Goal: Task Accomplishment & Management: Complete application form

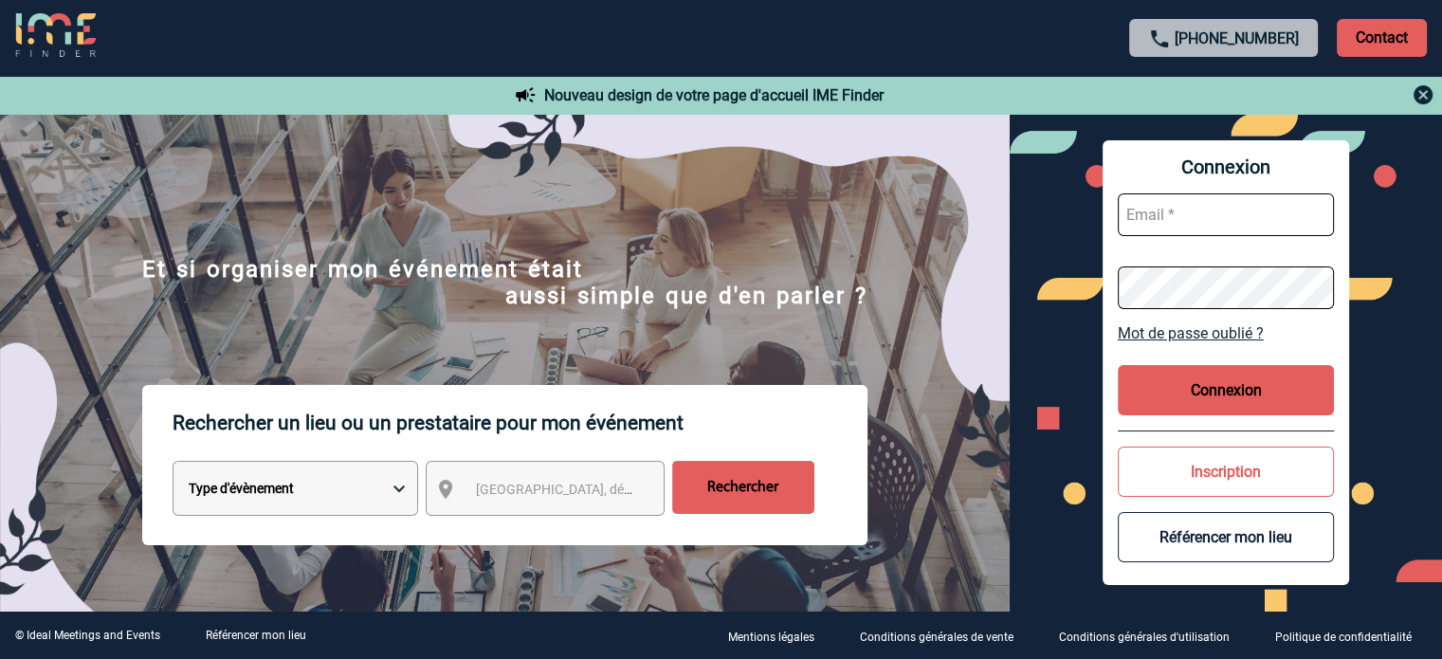
type input "nourya.ghazi@3ds.com"
click at [1221, 391] on button "Connexion" at bounding box center [1226, 390] width 216 height 50
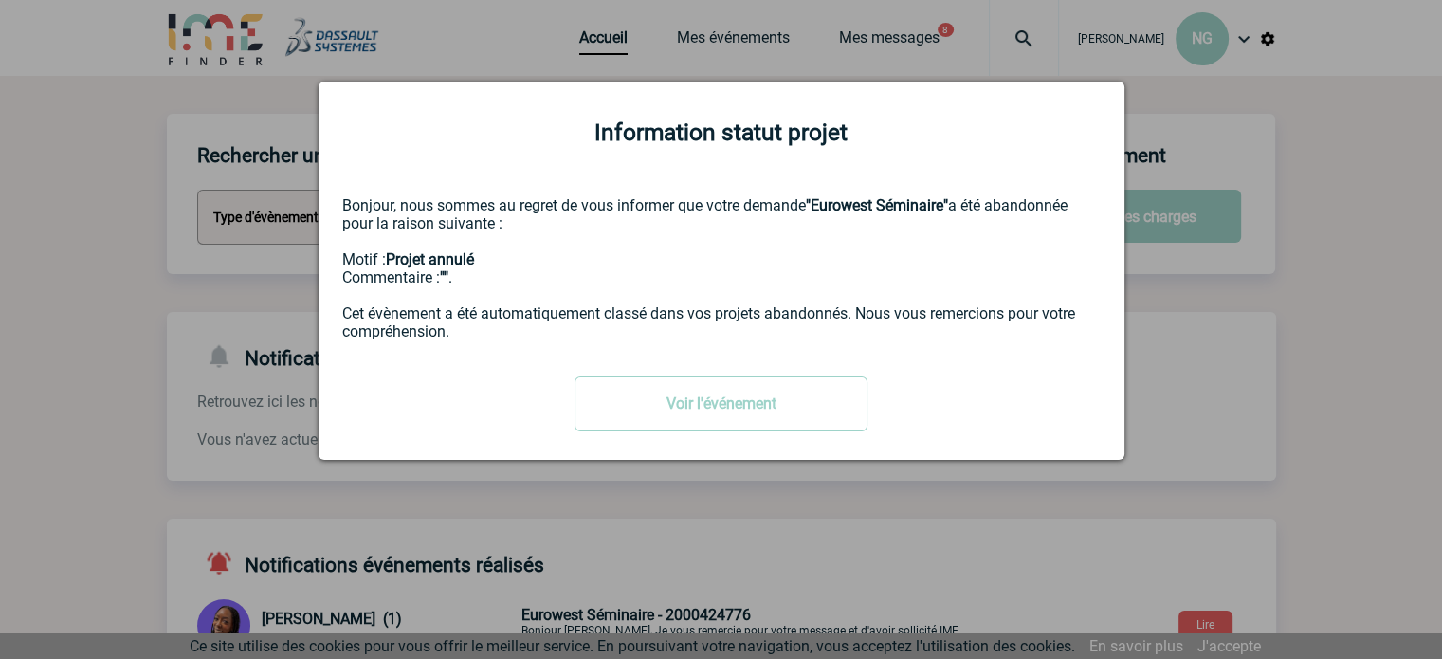
drag, startPoint x: 141, startPoint y: 156, endPoint x: 160, endPoint y: 131, distance: 31.8
click at [141, 156] on div at bounding box center [721, 329] width 1442 height 659
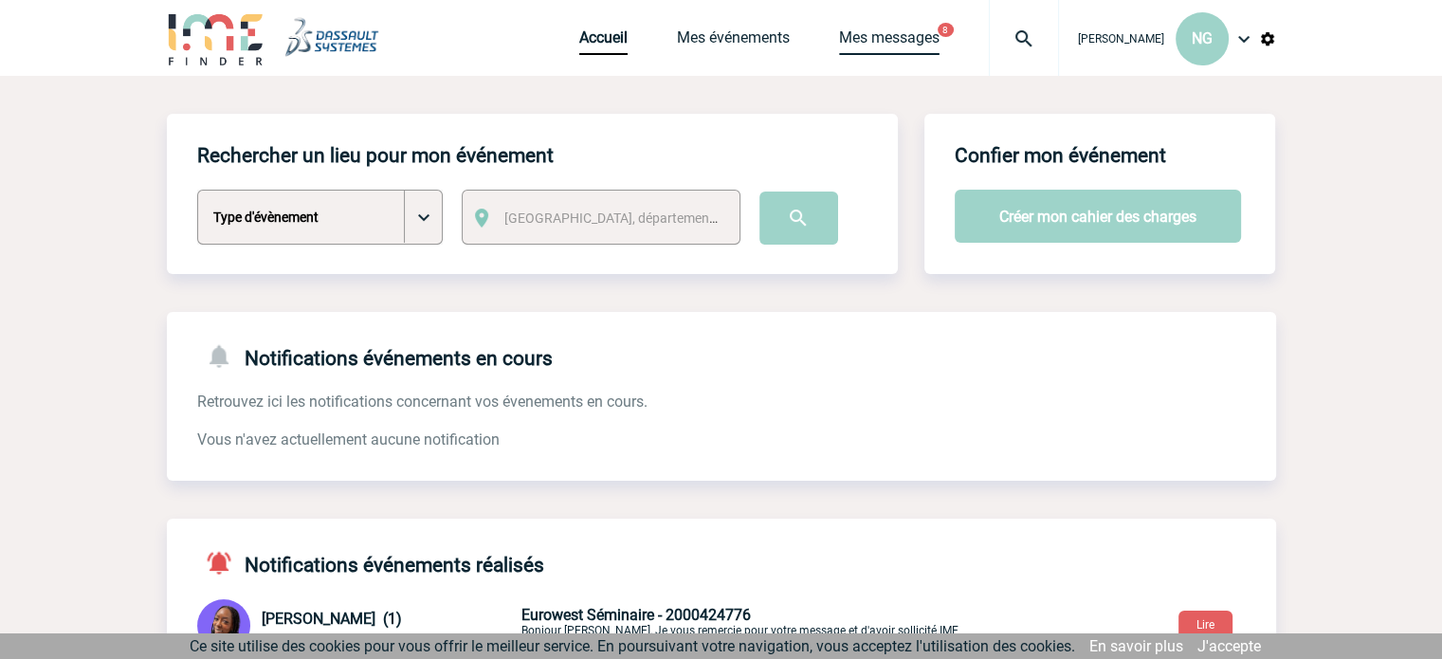
click at [891, 36] on link "Mes messages" at bounding box center [889, 41] width 100 height 27
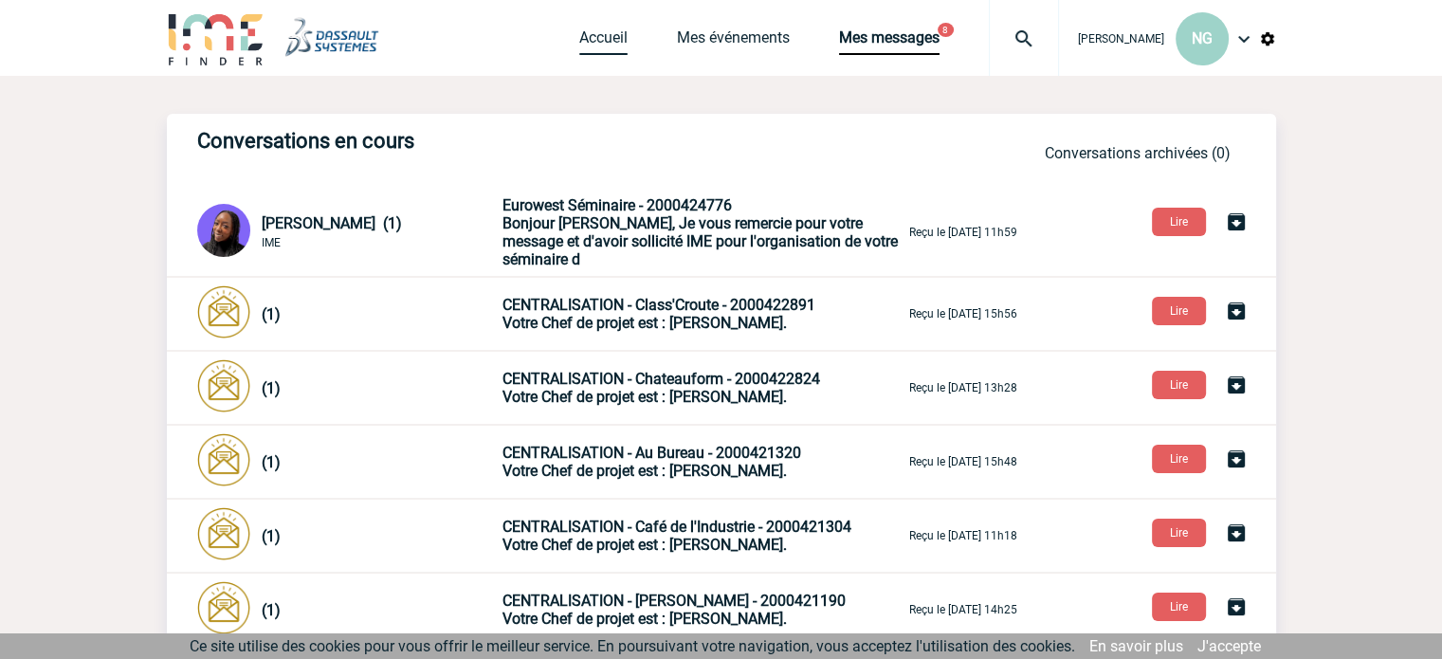
click at [622, 37] on link "Accueil" at bounding box center [603, 41] width 48 height 27
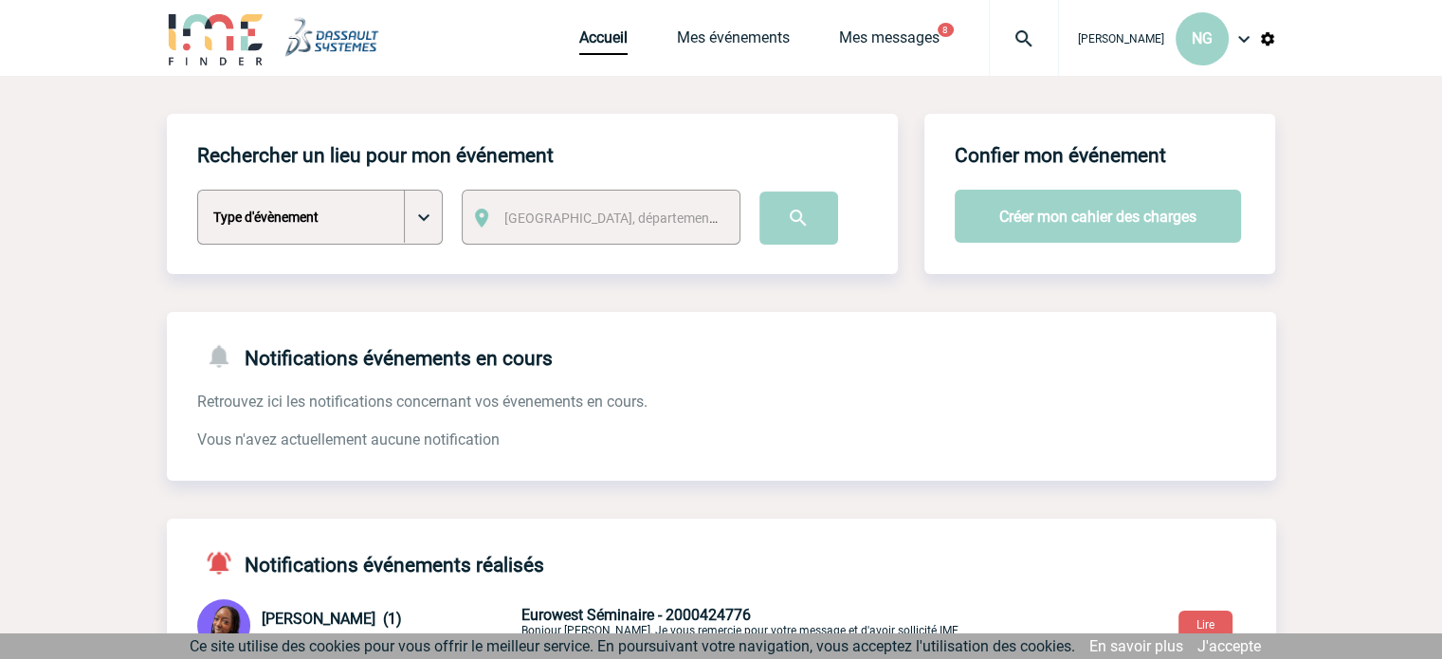
click at [426, 213] on select "Type d'évènement Séminaire avec nuitée Séminaire sans nuitée Repas de groupe Te…" at bounding box center [319, 217] width 245 height 55
select select "3"
click at [197, 191] on select "Type d'évènement Séminaire avec nuitée Séminaire sans nuitée Repas de groupe Te…" at bounding box center [319, 217] width 245 height 55
click at [546, 217] on span "Ville, département, région..." at bounding box center [636, 217] width 264 height 15
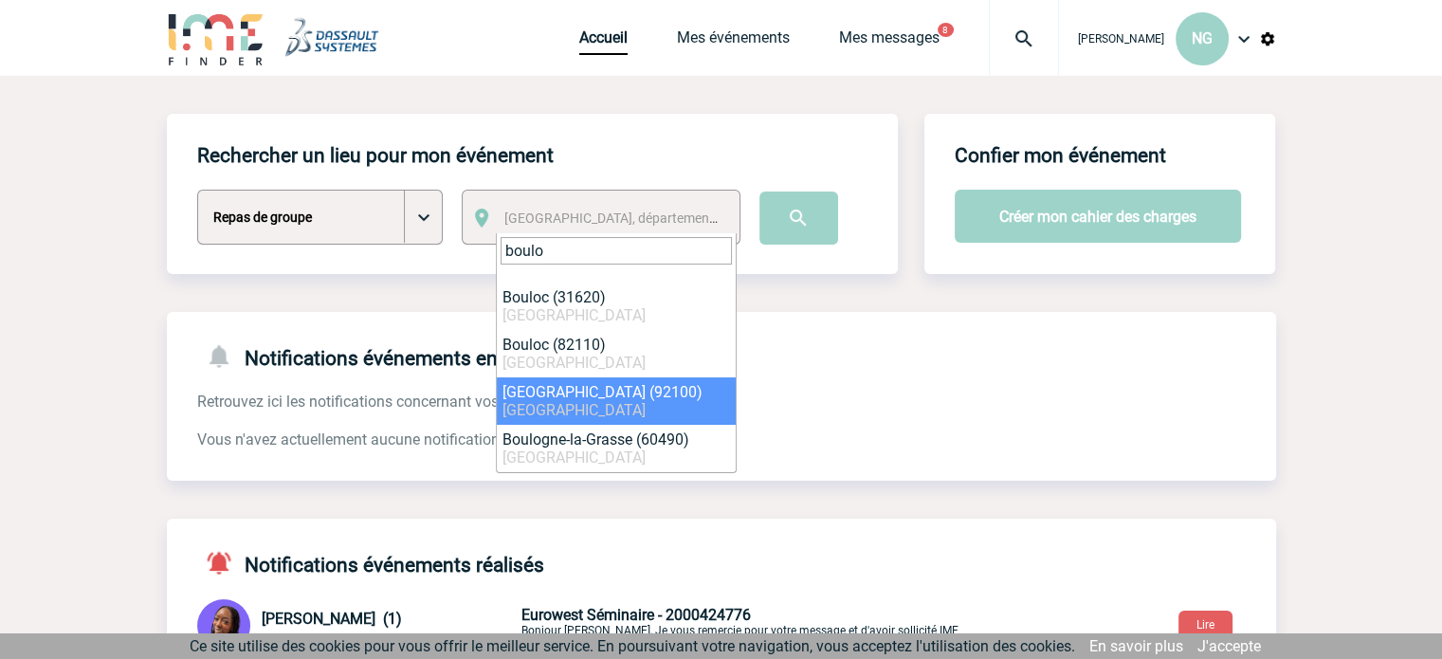
type input "boulo"
select select "30"
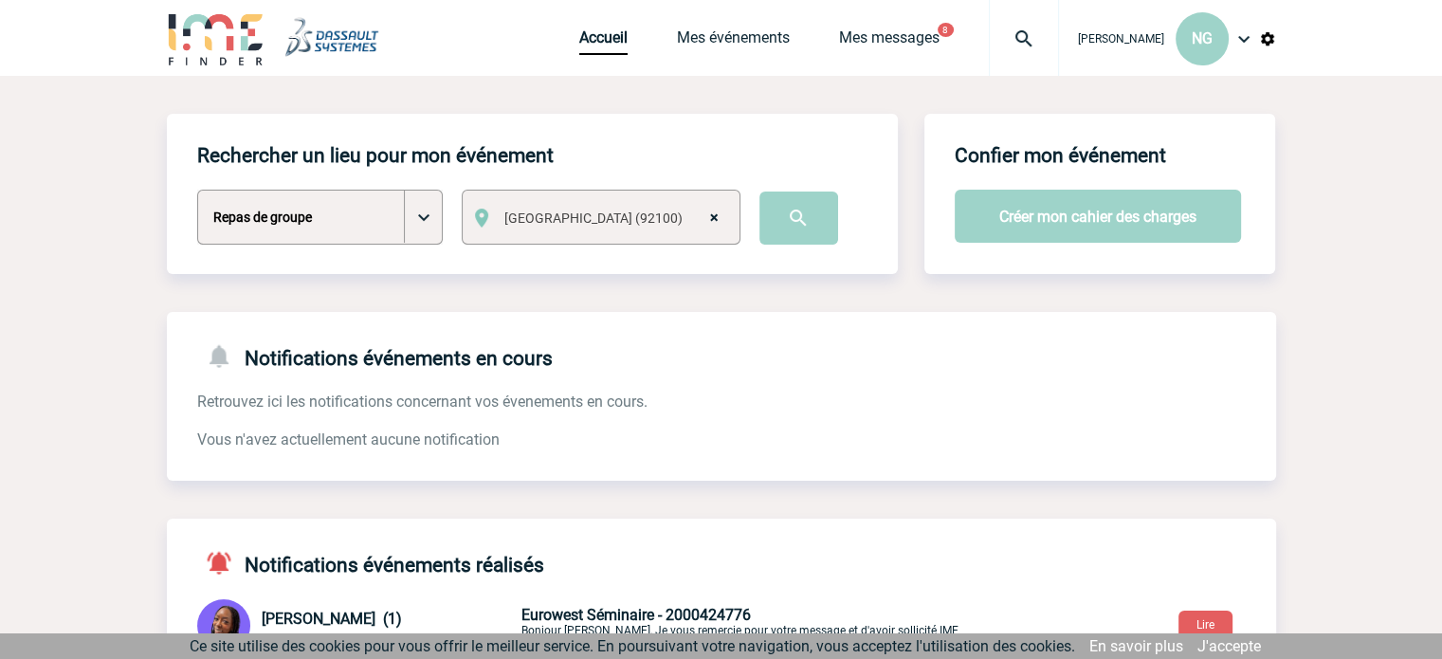
drag, startPoint x: 1055, startPoint y: 215, endPoint x: 997, endPoint y: 282, distance: 88.7
click at [802, 219] on input "image" at bounding box center [798, 217] width 79 height 53
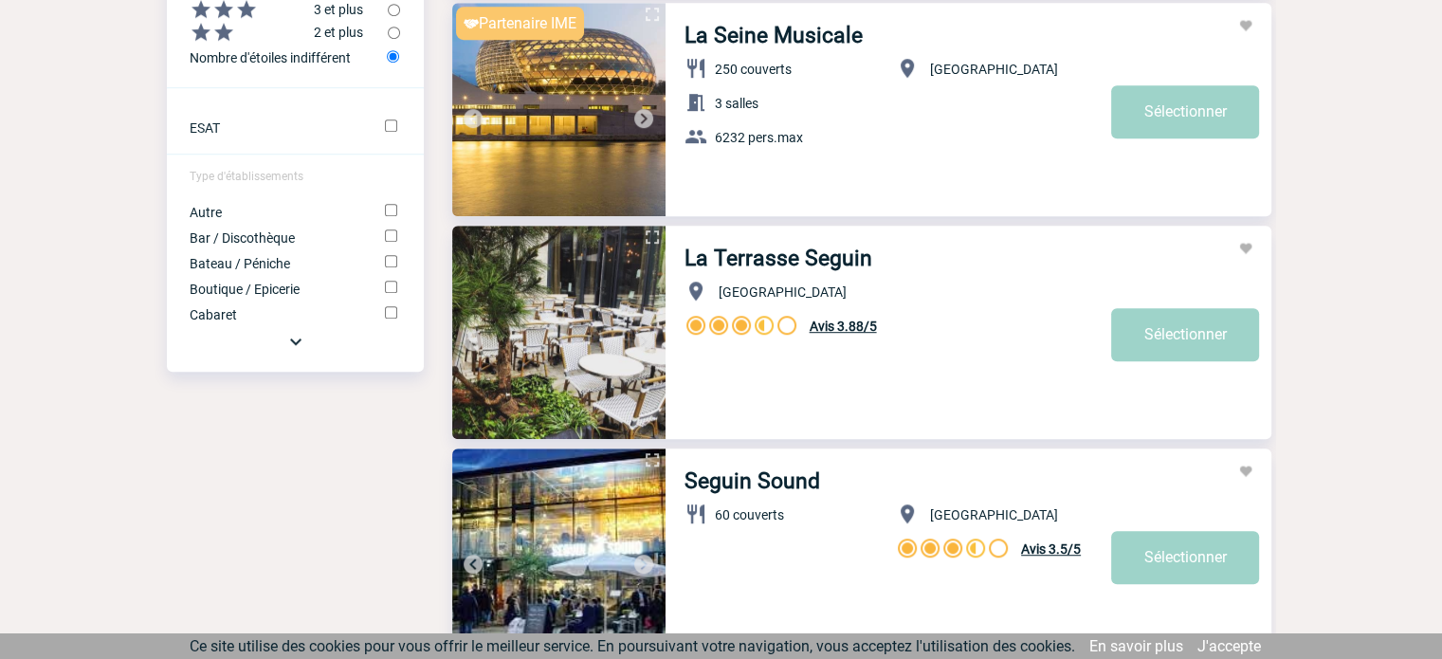
scroll to position [1137, 0]
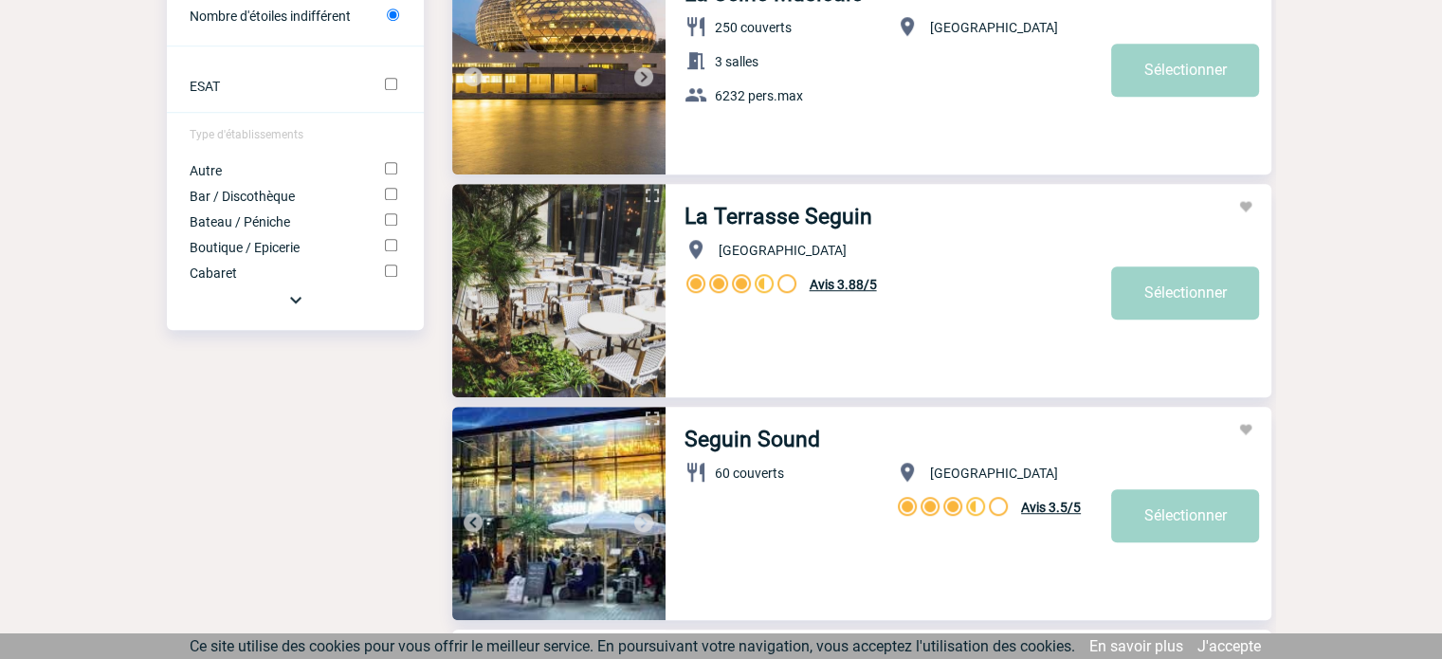
click at [531, 313] on img at bounding box center [558, 290] width 213 height 213
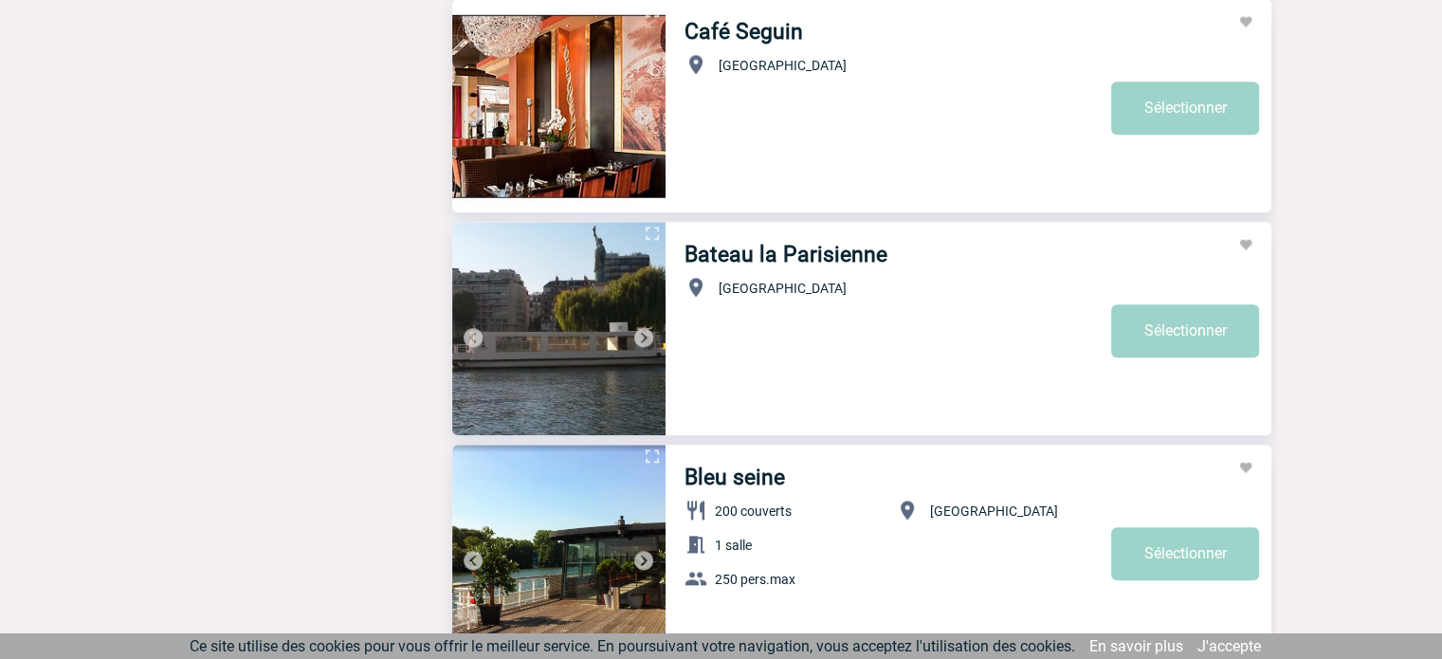
scroll to position [1801, 0]
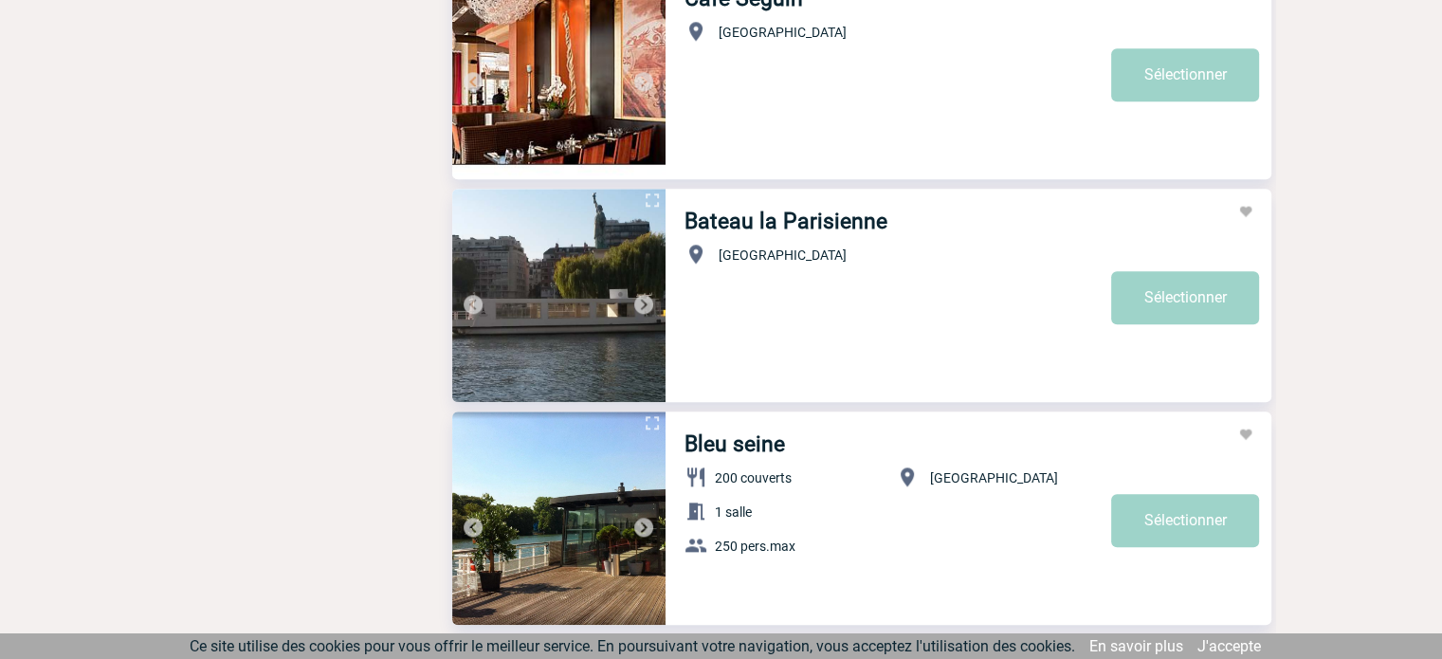
click at [599, 288] on img at bounding box center [558, 295] width 213 height 213
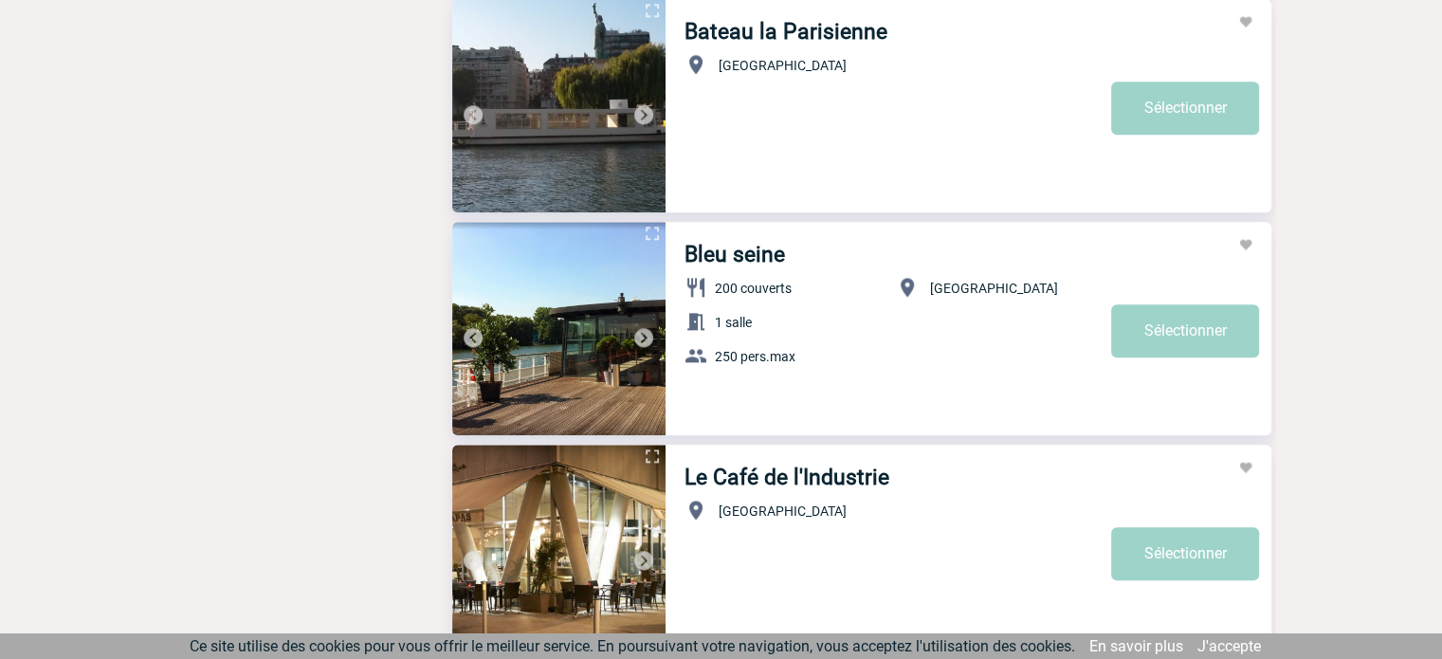
click at [637, 336] on img at bounding box center [643, 337] width 23 height 23
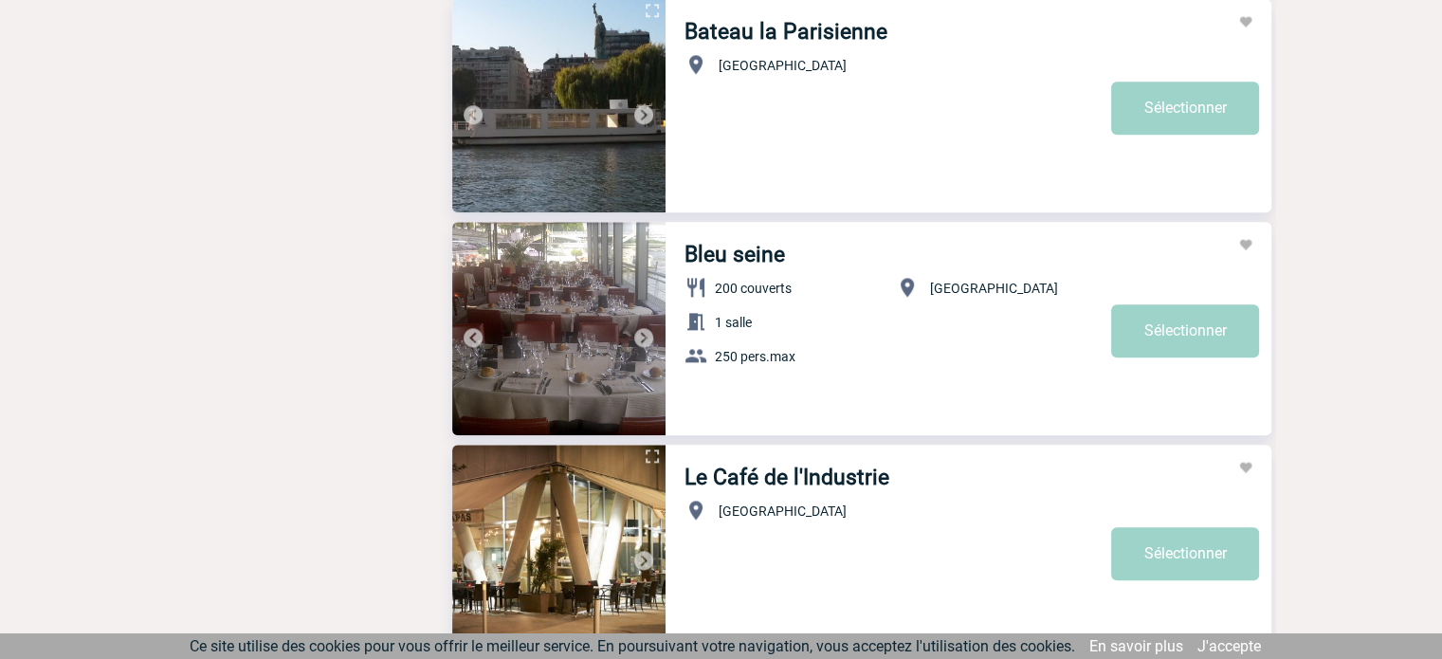
click at [637, 336] on img at bounding box center [643, 337] width 23 height 23
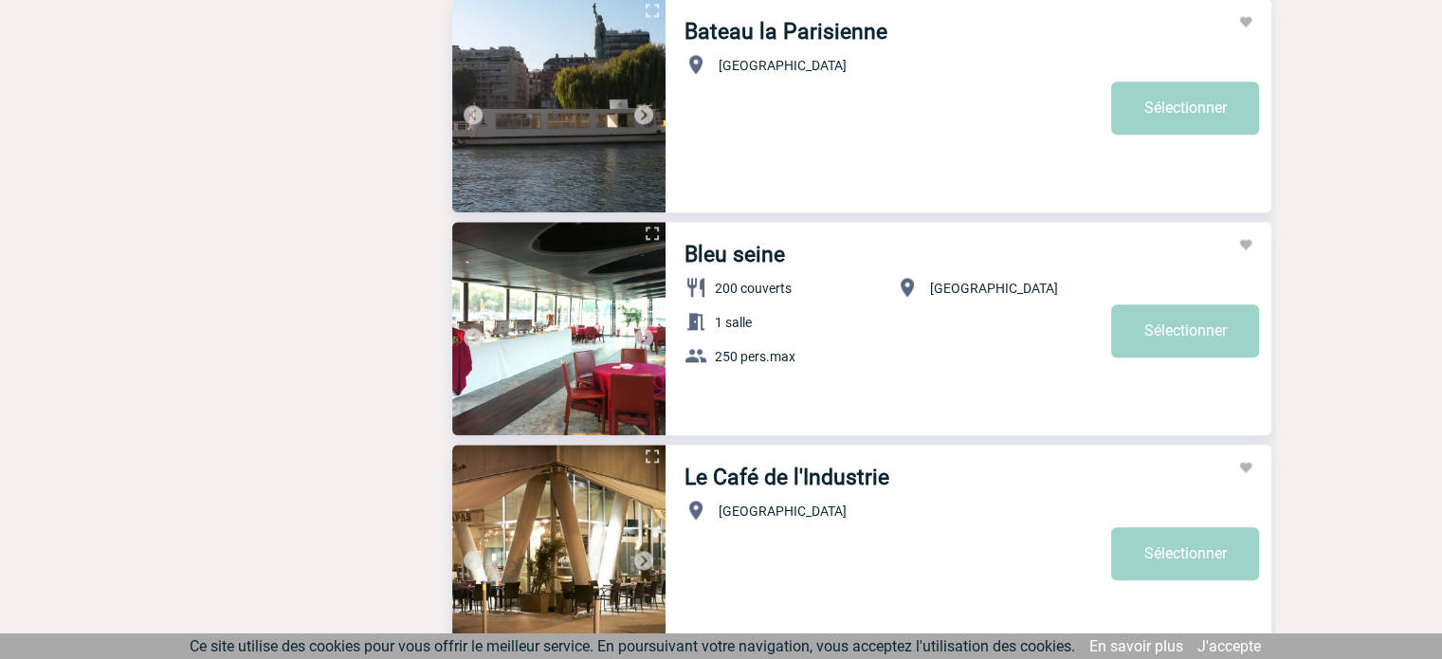
click at [637, 336] on img at bounding box center [643, 337] width 23 height 23
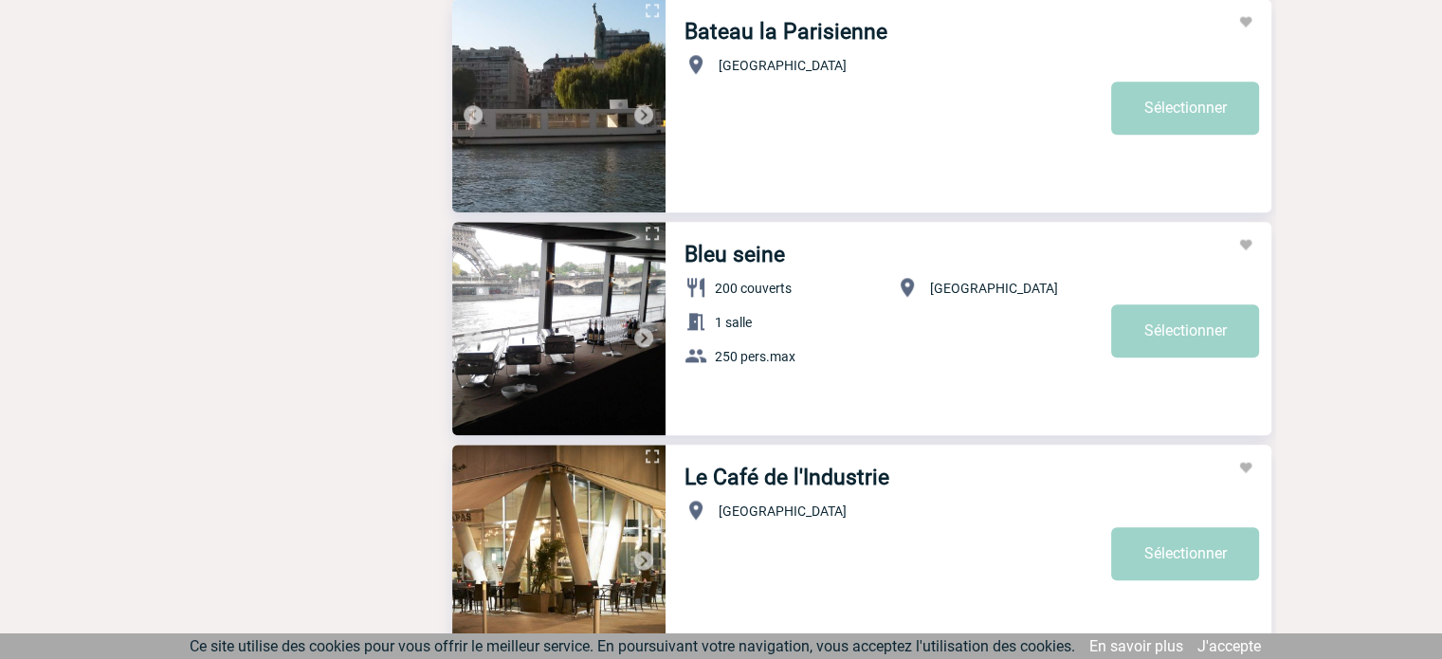
click at [637, 336] on img at bounding box center [643, 337] width 23 height 23
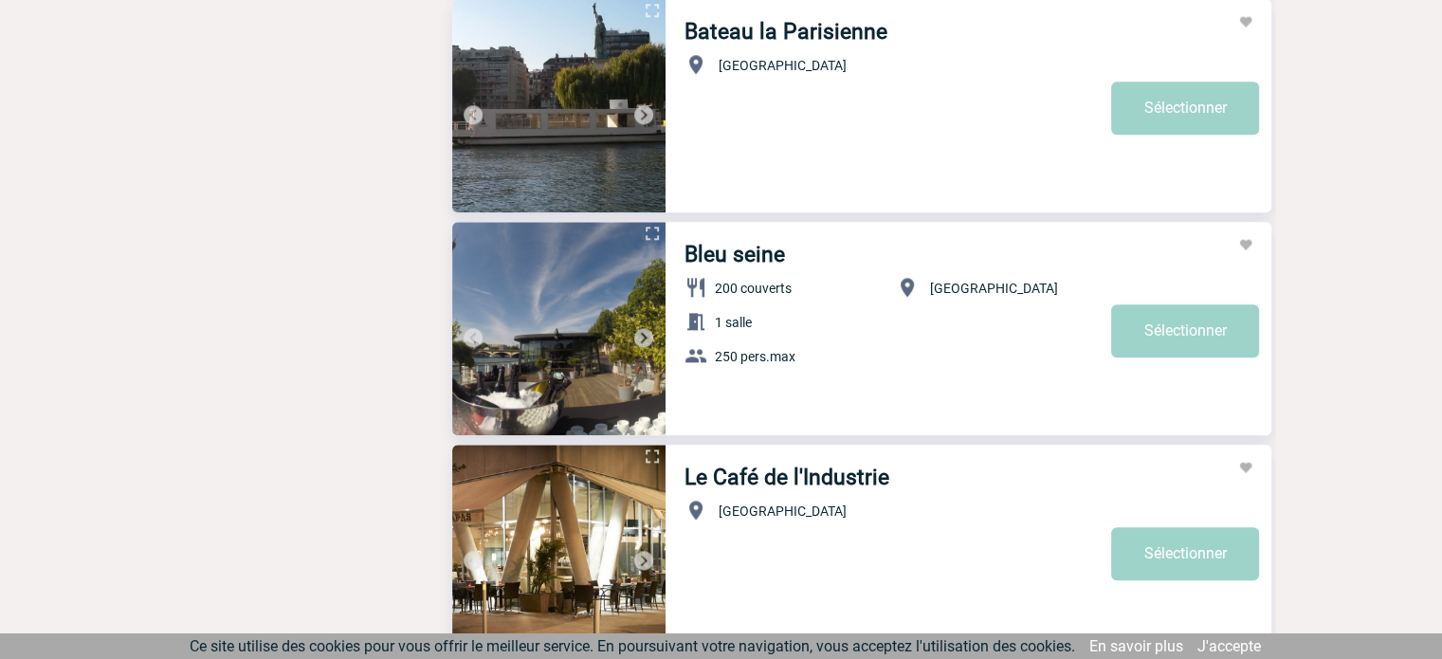
click at [637, 336] on img at bounding box center [643, 337] width 23 height 23
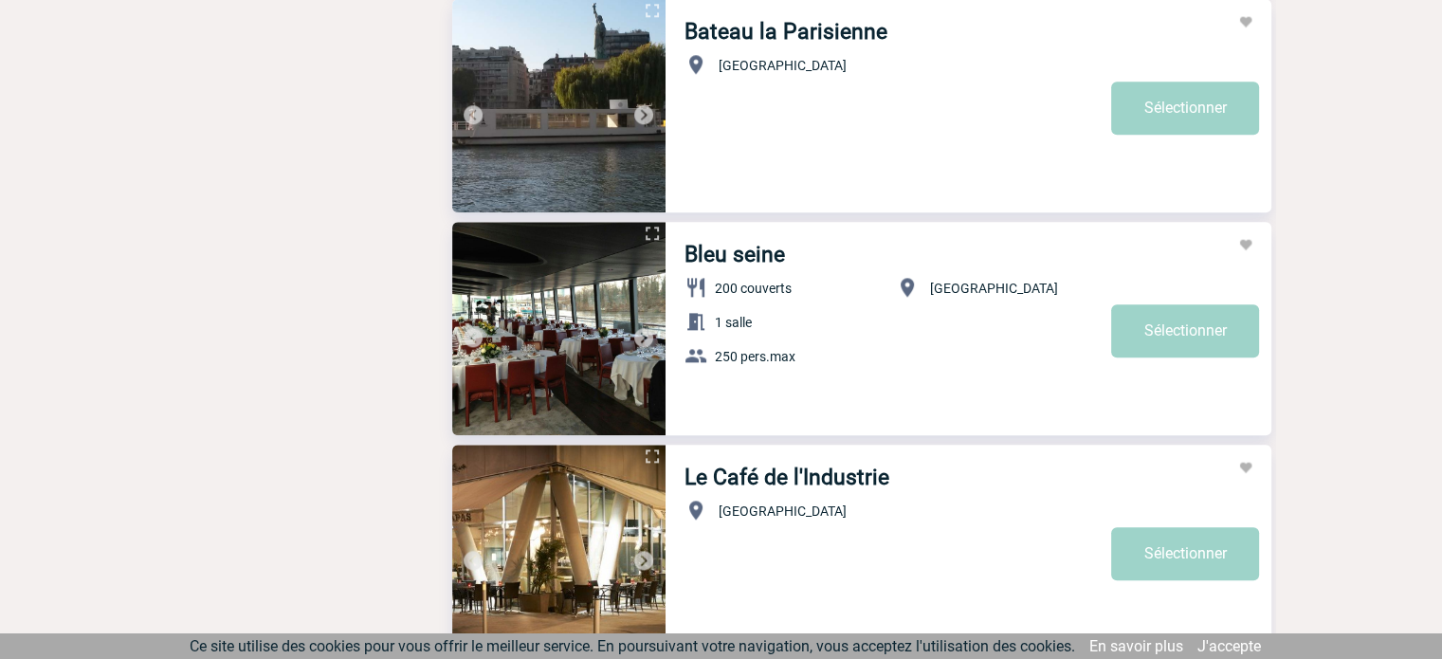
click at [637, 336] on img at bounding box center [643, 337] width 23 height 23
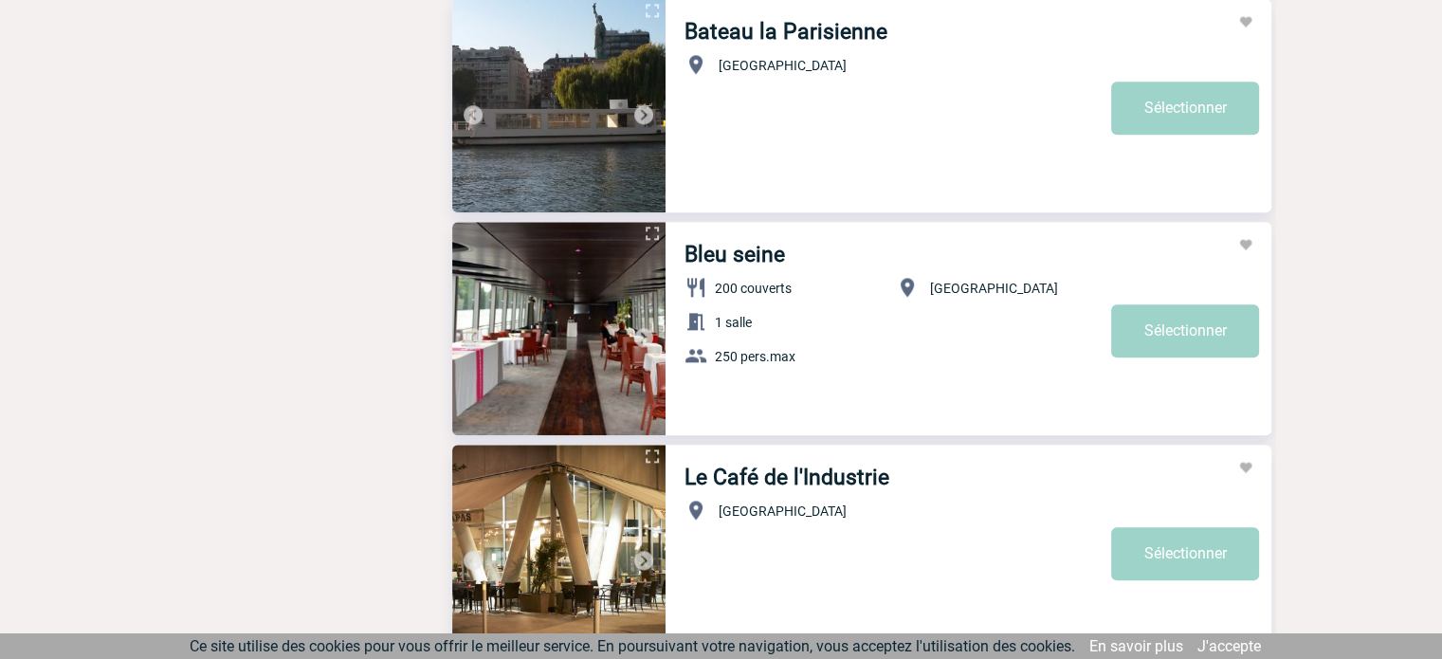
click at [637, 336] on img at bounding box center [643, 337] width 23 height 23
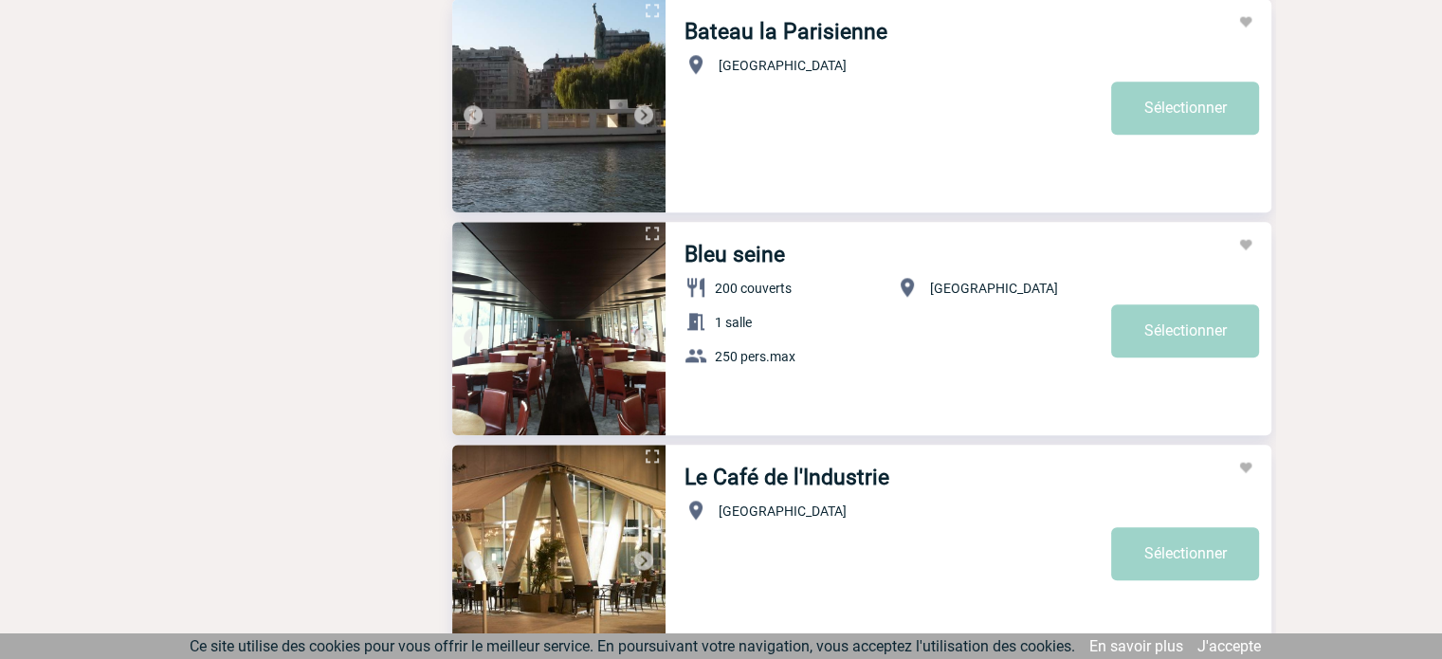
click at [637, 336] on img at bounding box center [643, 337] width 23 height 23
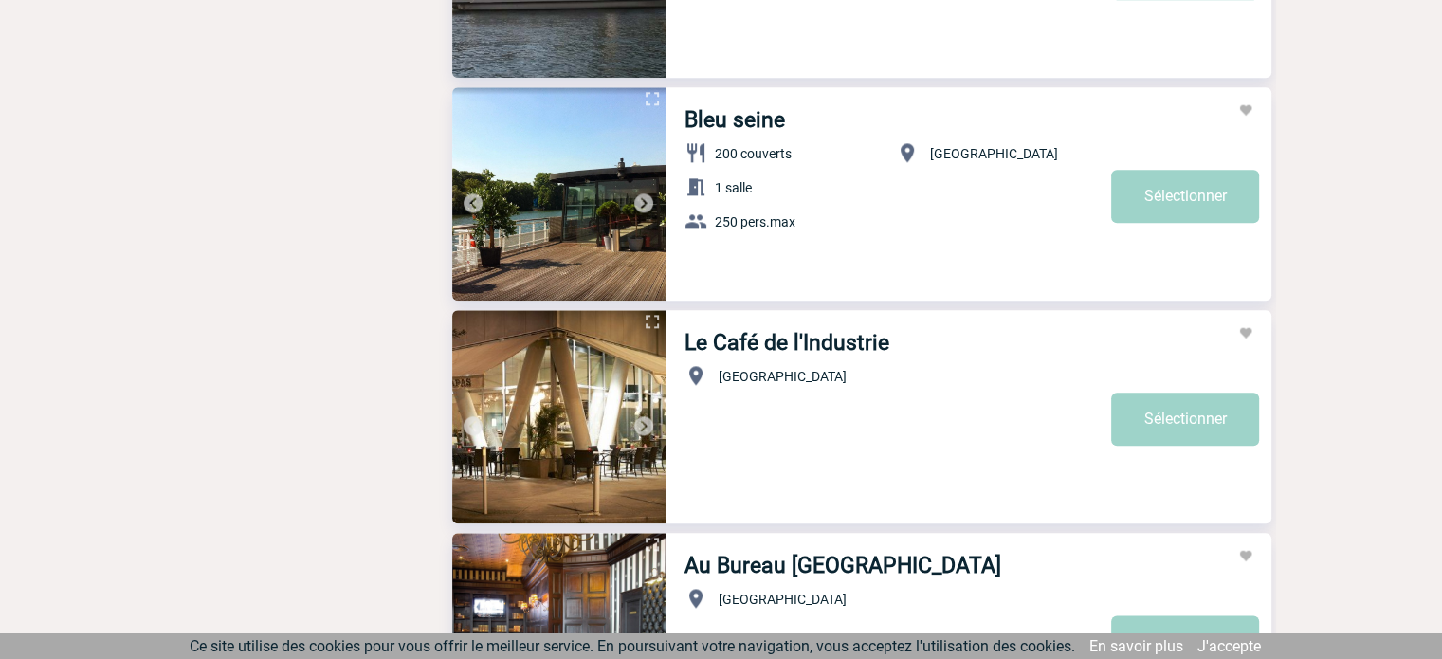
scroll to position [2275, 0]
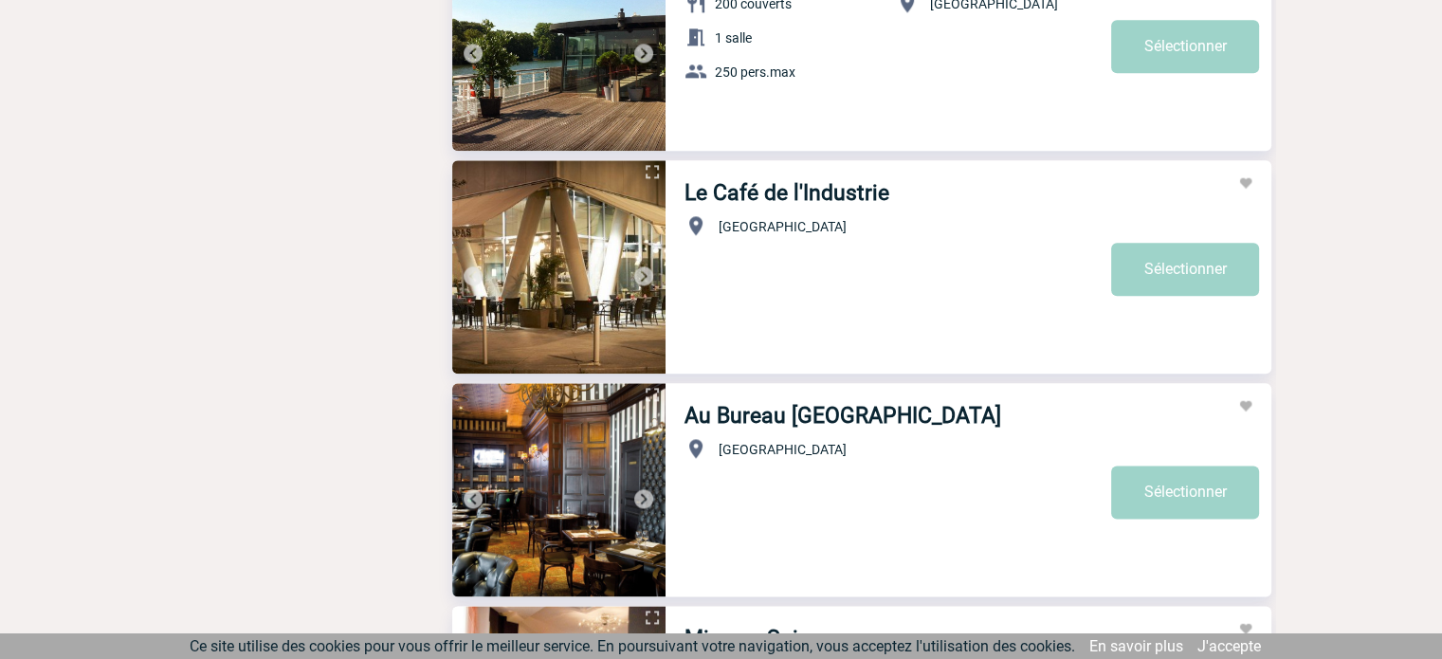
click at [646, 276] on img at bounding box center [643, 275] width 23 height 23
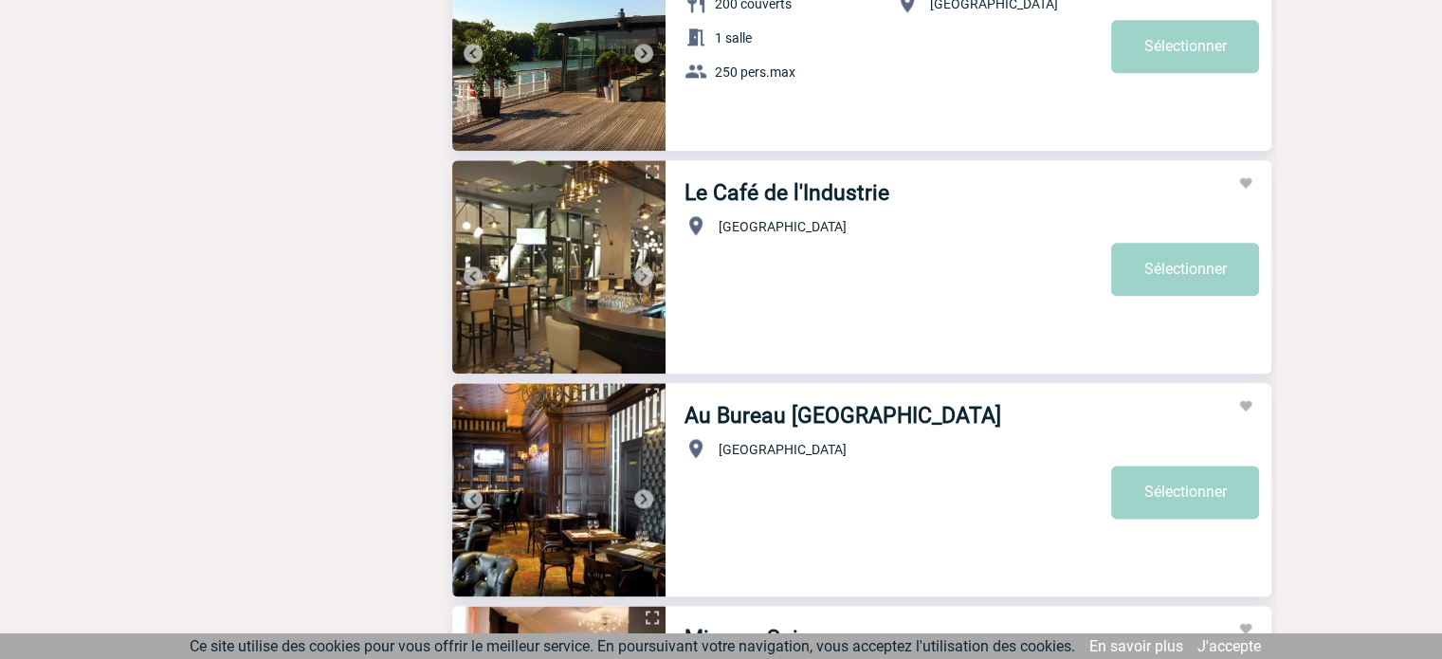
click at [645, 276] on img at bounding box center [643, 275] width 23 height 23
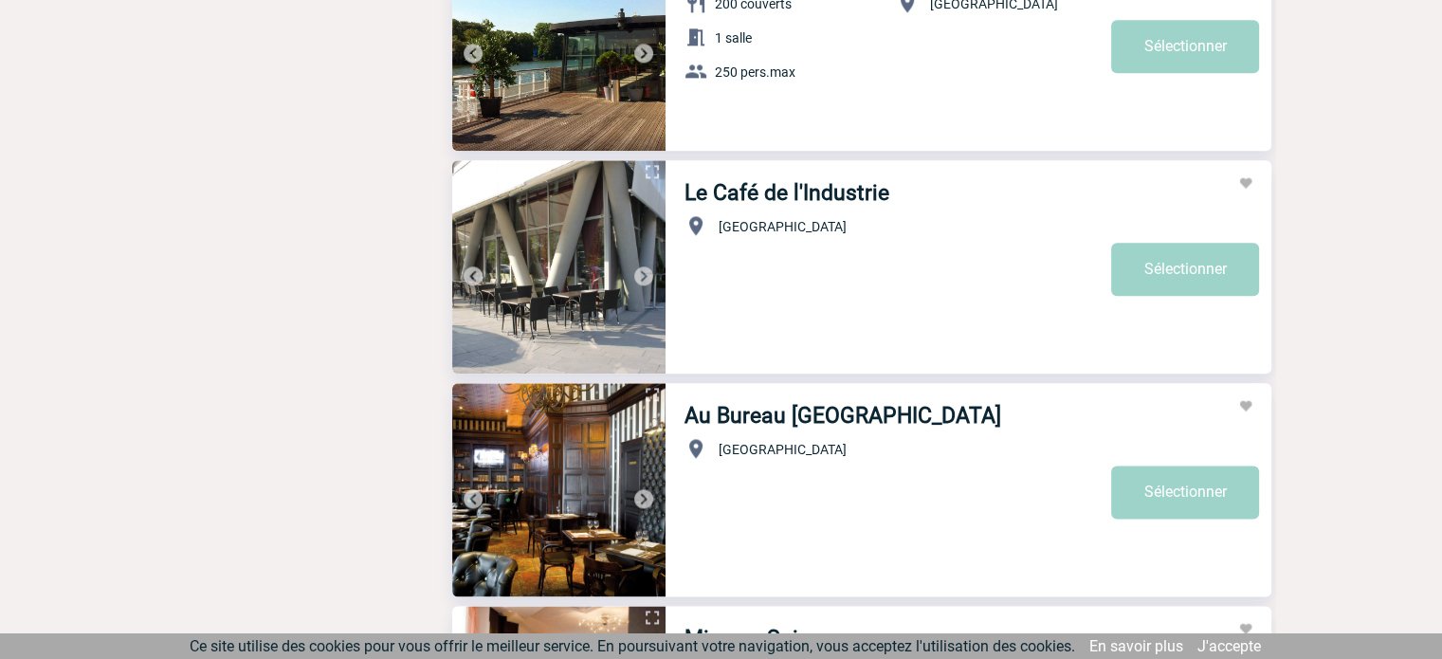
click at [645, 276] on img at bounding box center [643, 275] width 23 height 23
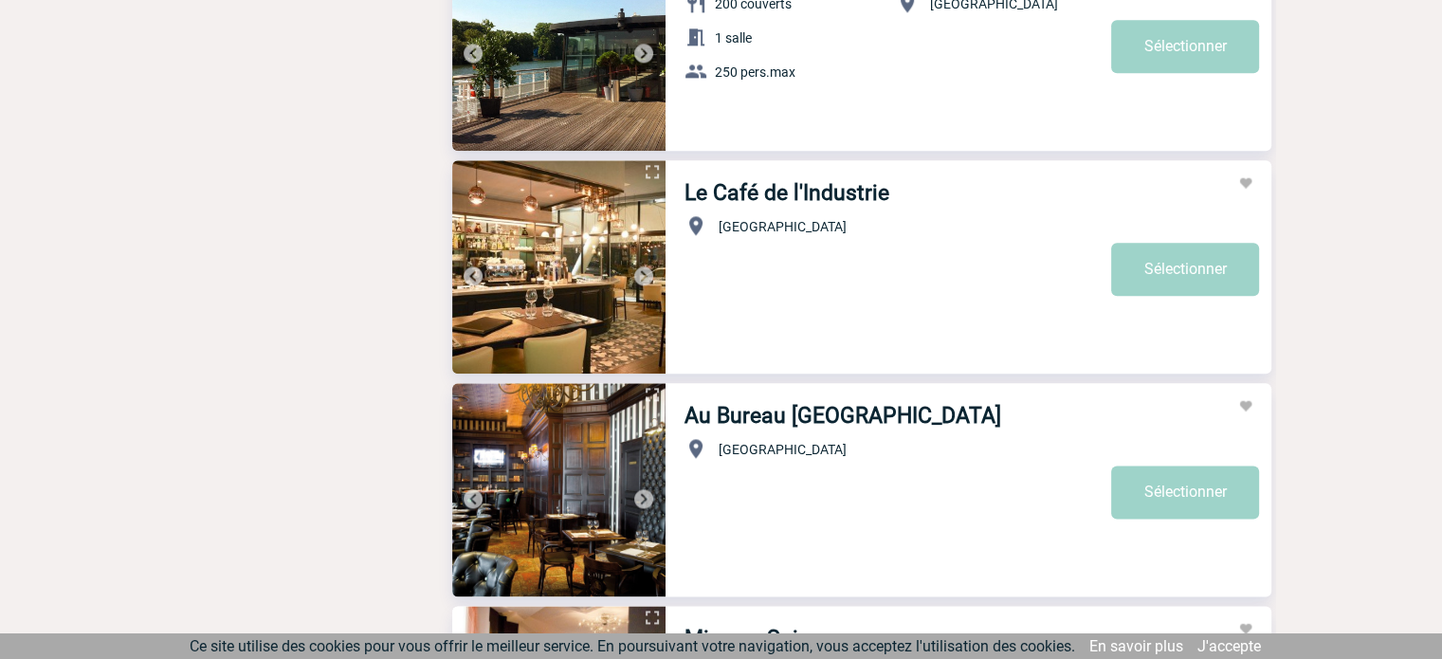
click at [645, 276] on img at bounding box center [643, 275] width 23 height 23
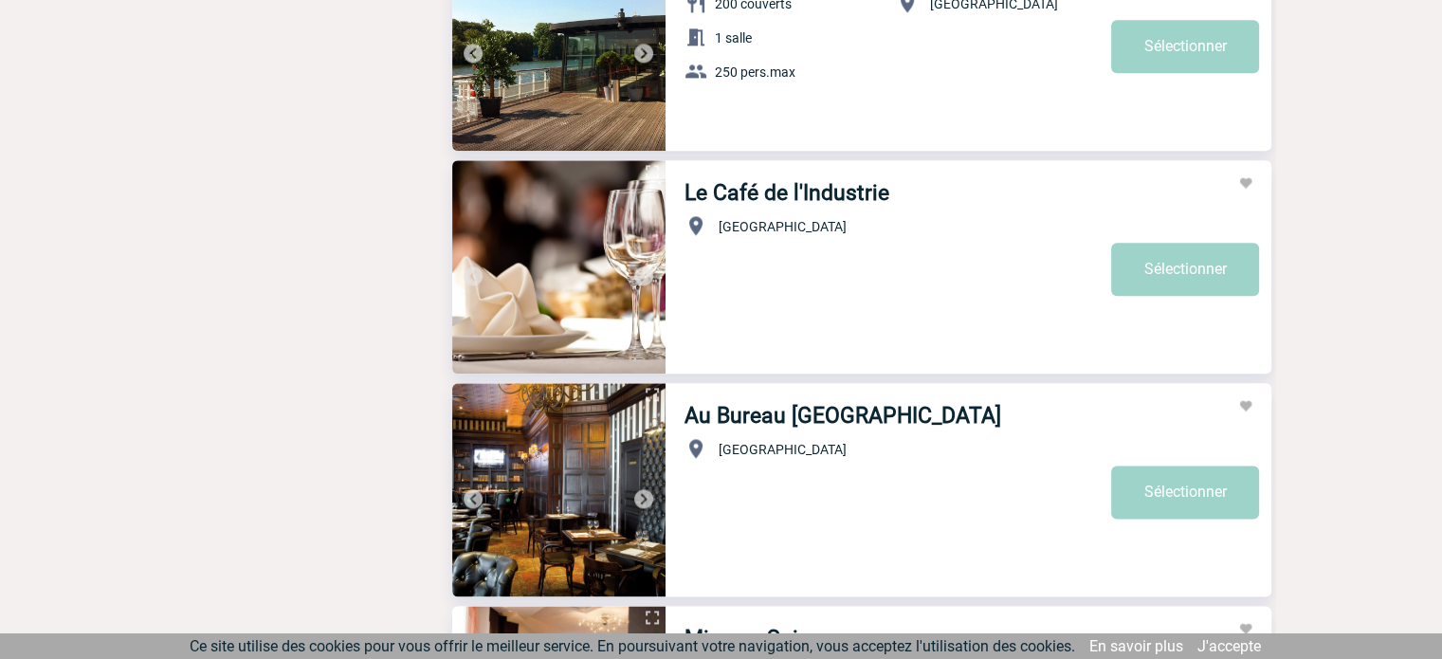
click at [645, 276] on img at bounding box center [643, 275] width 23 height 23
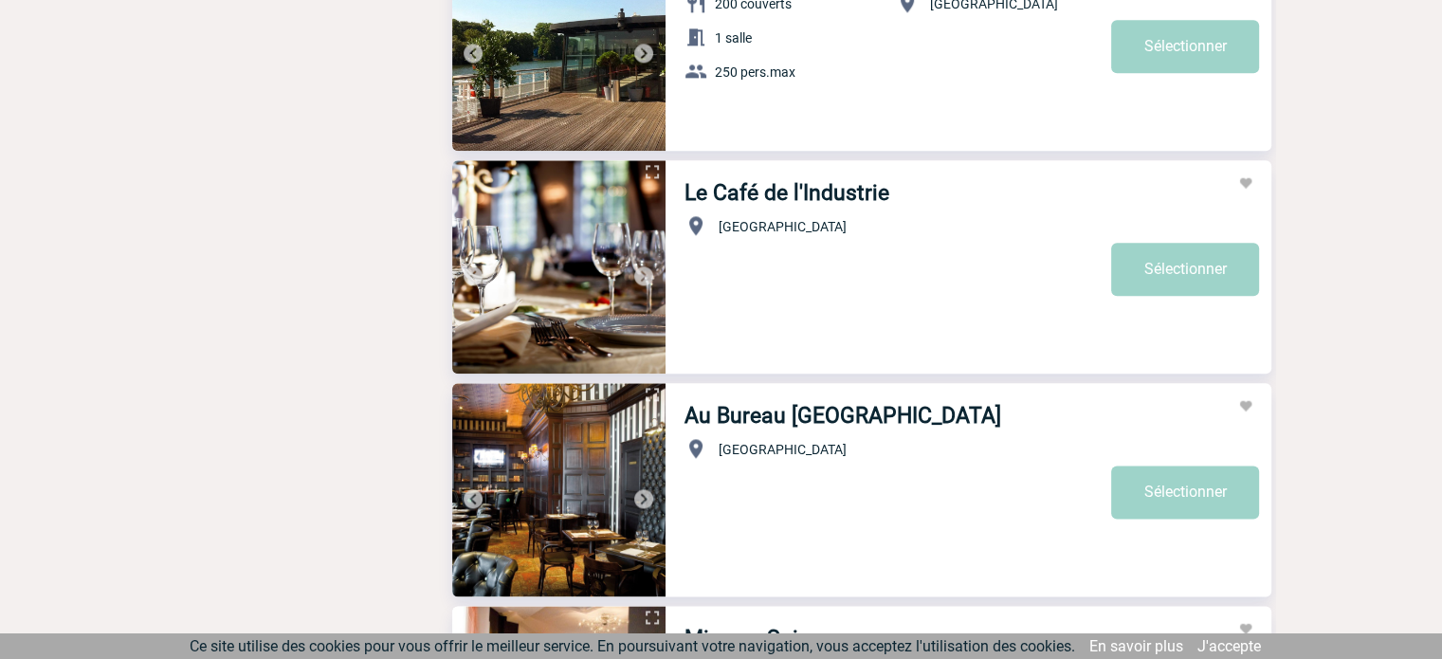
click at [577, 261] on img at bounding box center [558, 266] width 213 height 213
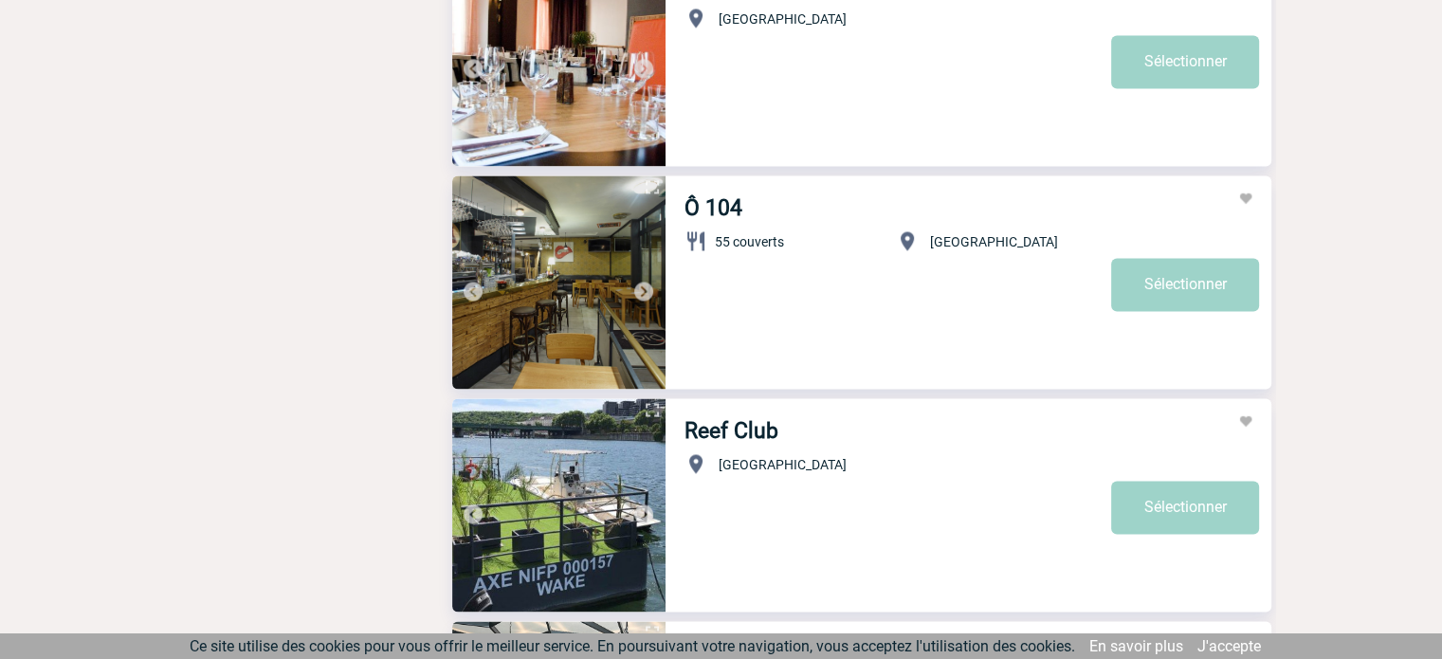
scroll to position [2938, 0]
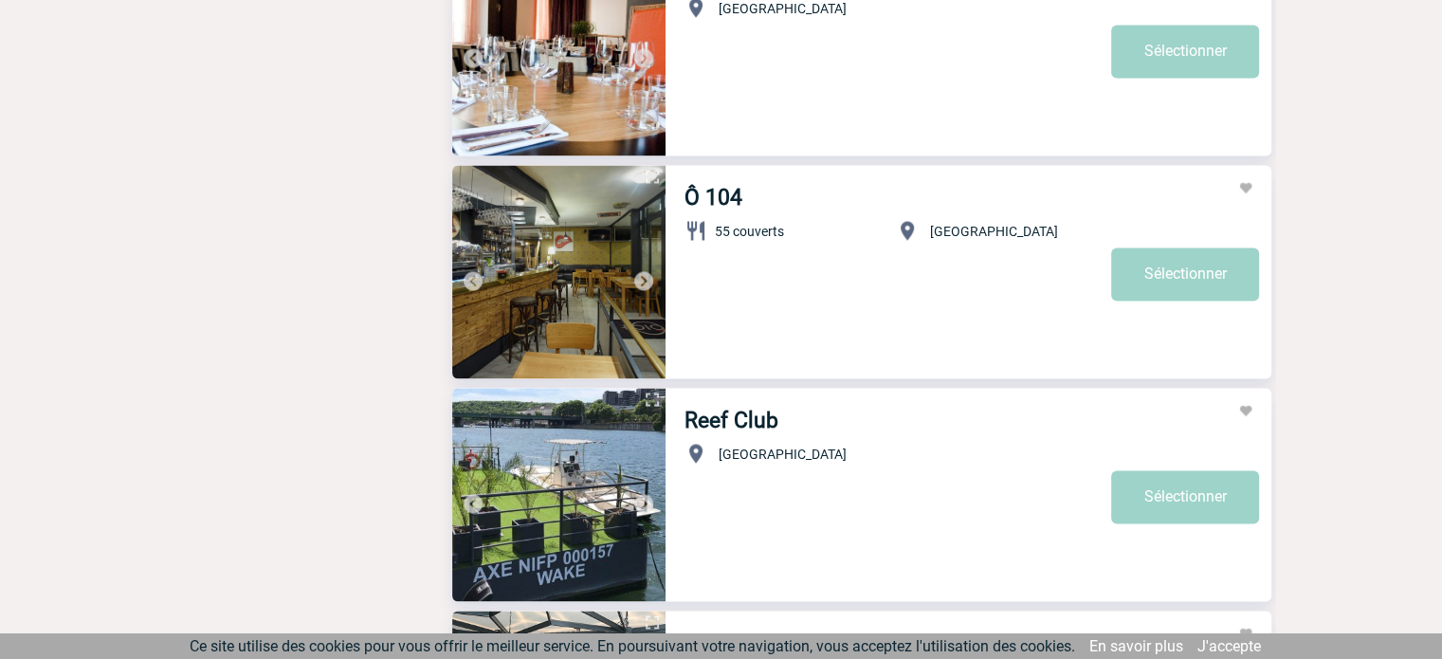
click at [643, 282] on img at bounding box center [643, 280] width 23 height 23
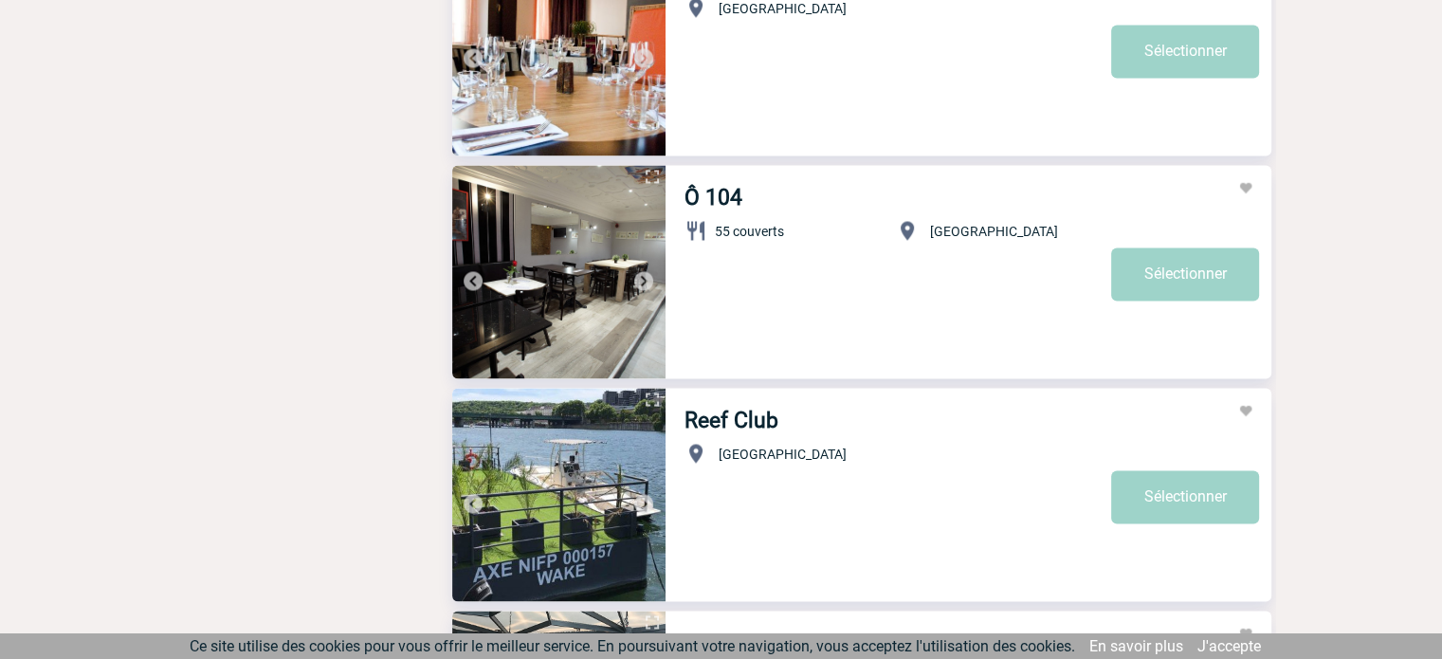
click at [643, 282] on img at bounding box center [643, 280] width 23 height 23
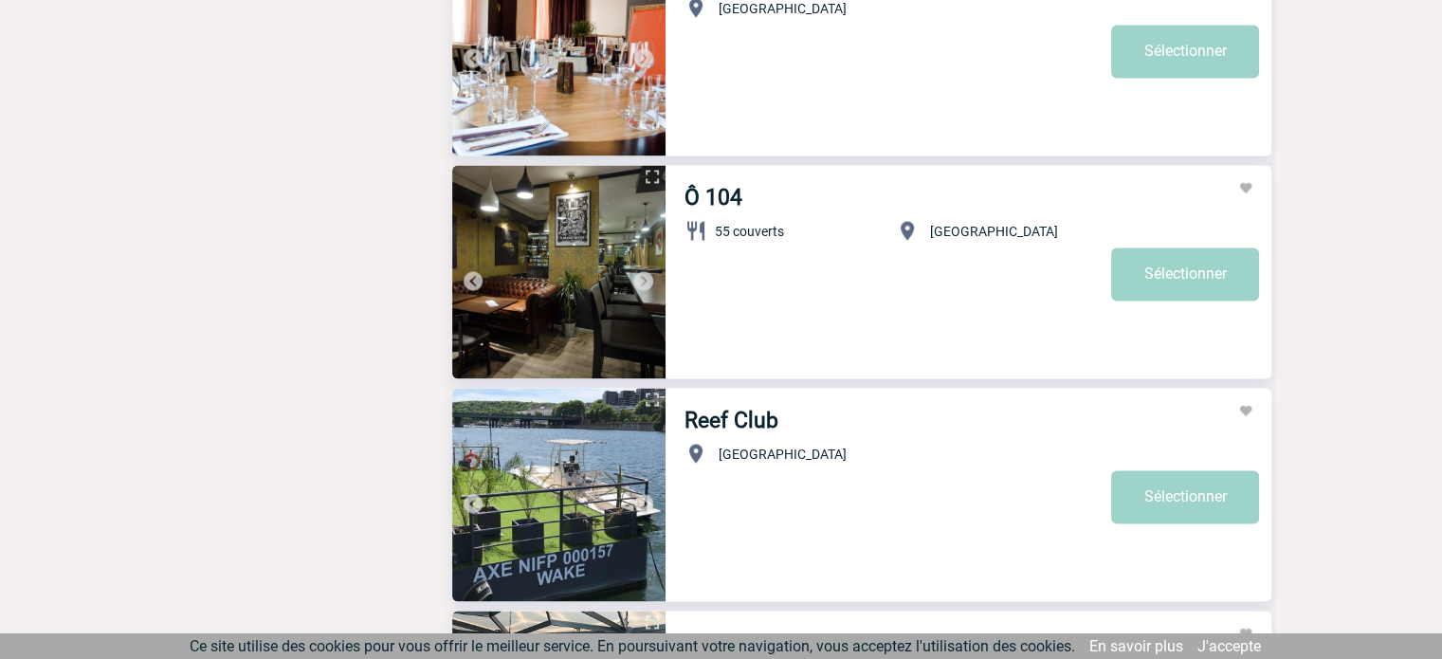
click at [643, 282] on img at bounding box center [643, 280] width 23 height 23
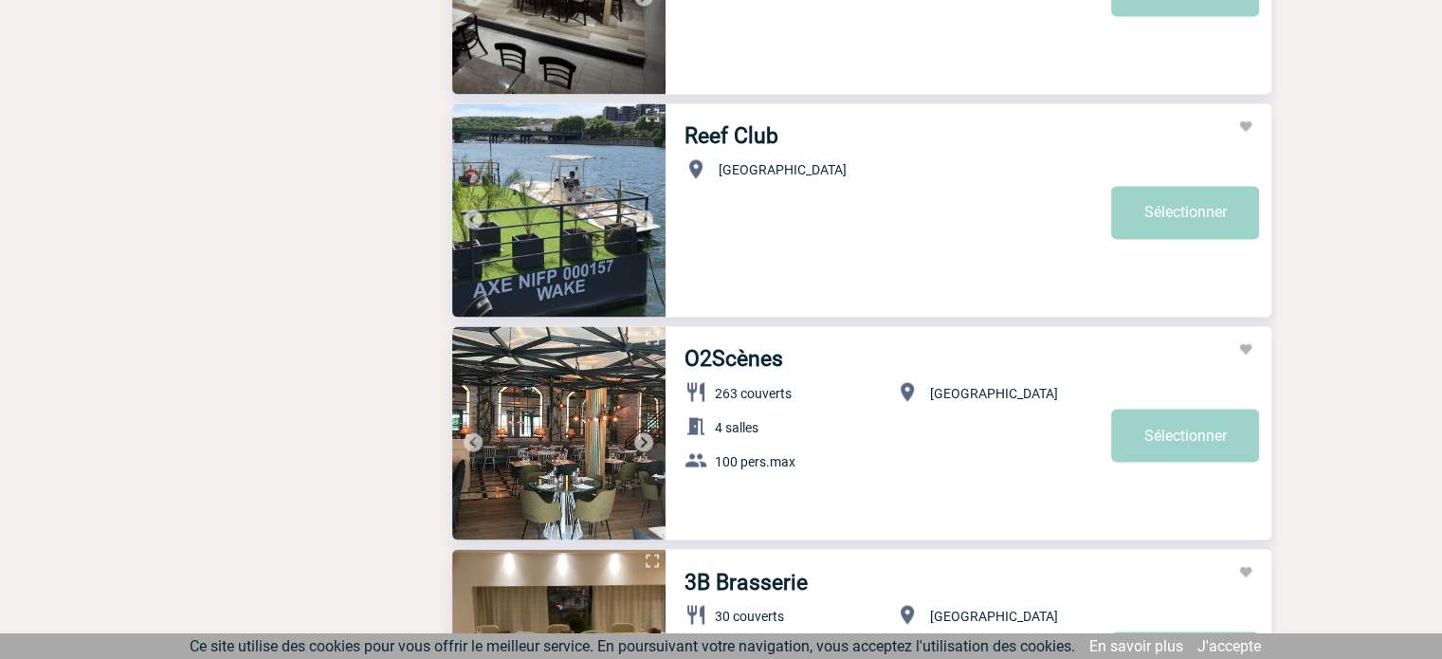
scroll to position [3128, 0]
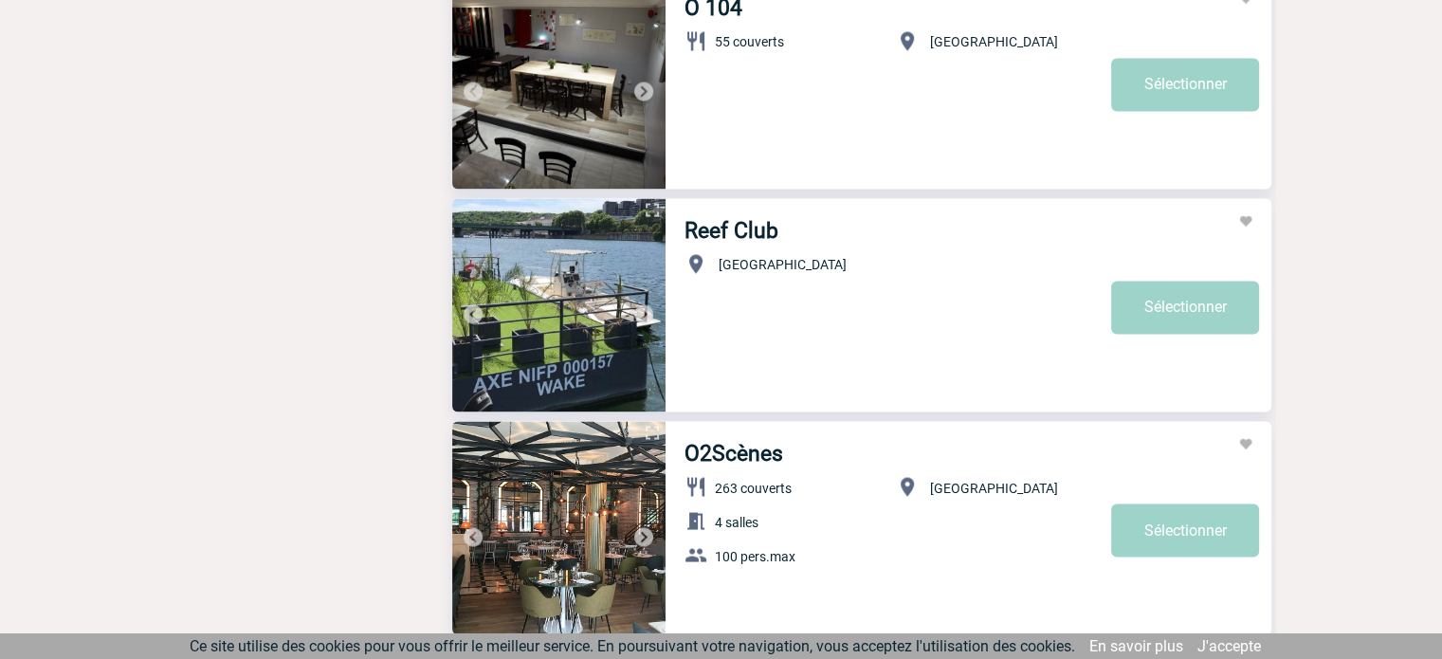
click at [570, 299] on img at bounding box center [558, 304] width 213 height 213
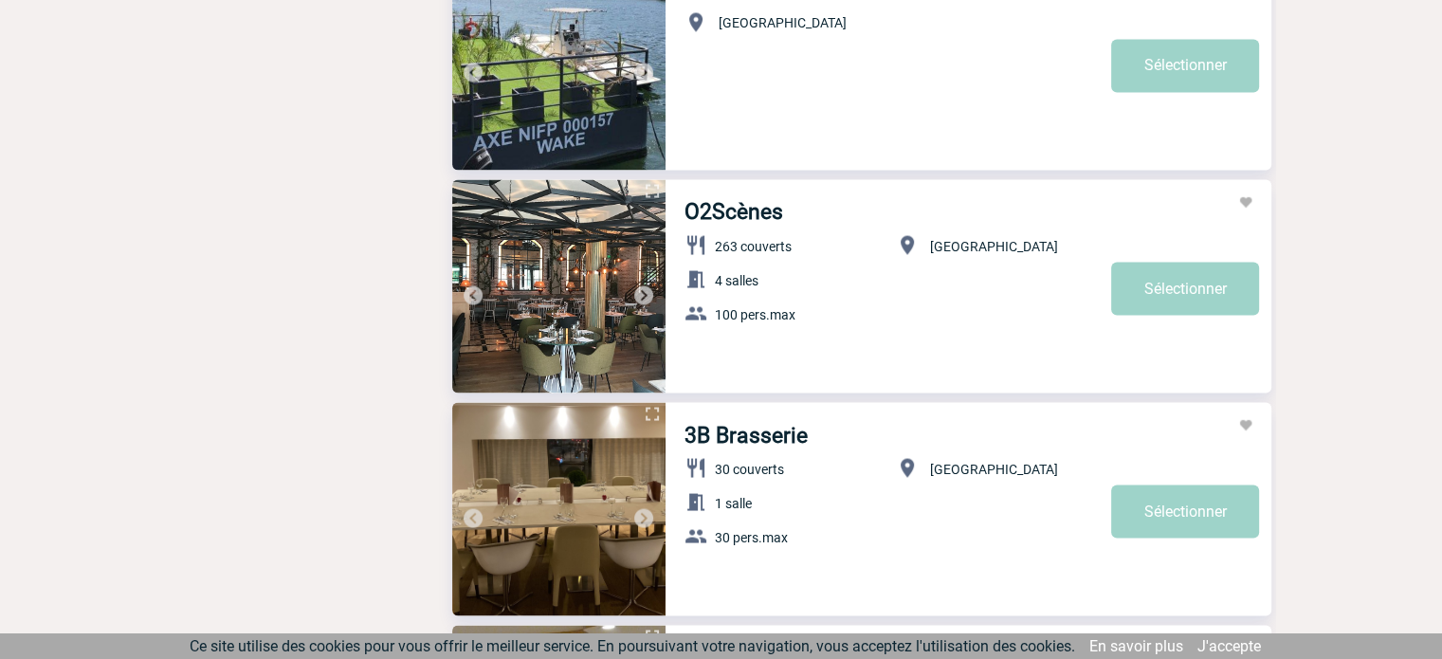
scroll to position [3412, 0]
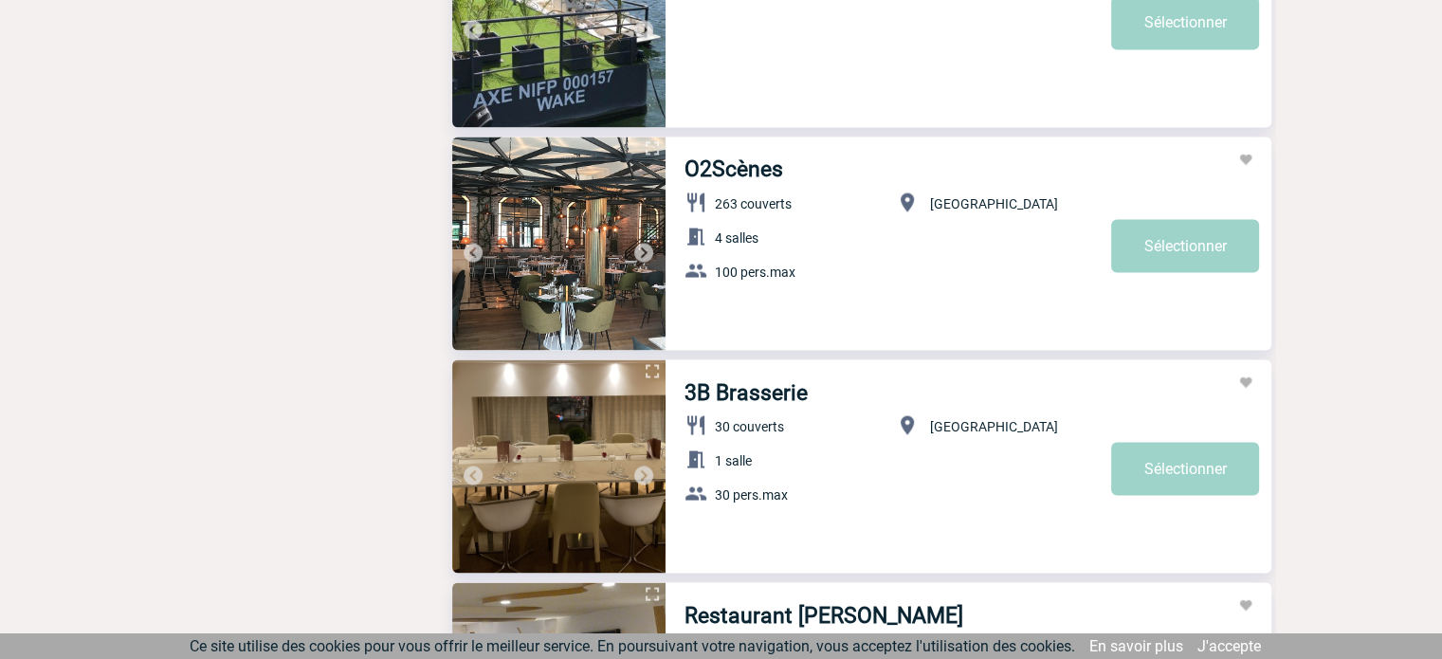
click at [592, 237] on img at bounding box center [558, 242] width 213 height 213
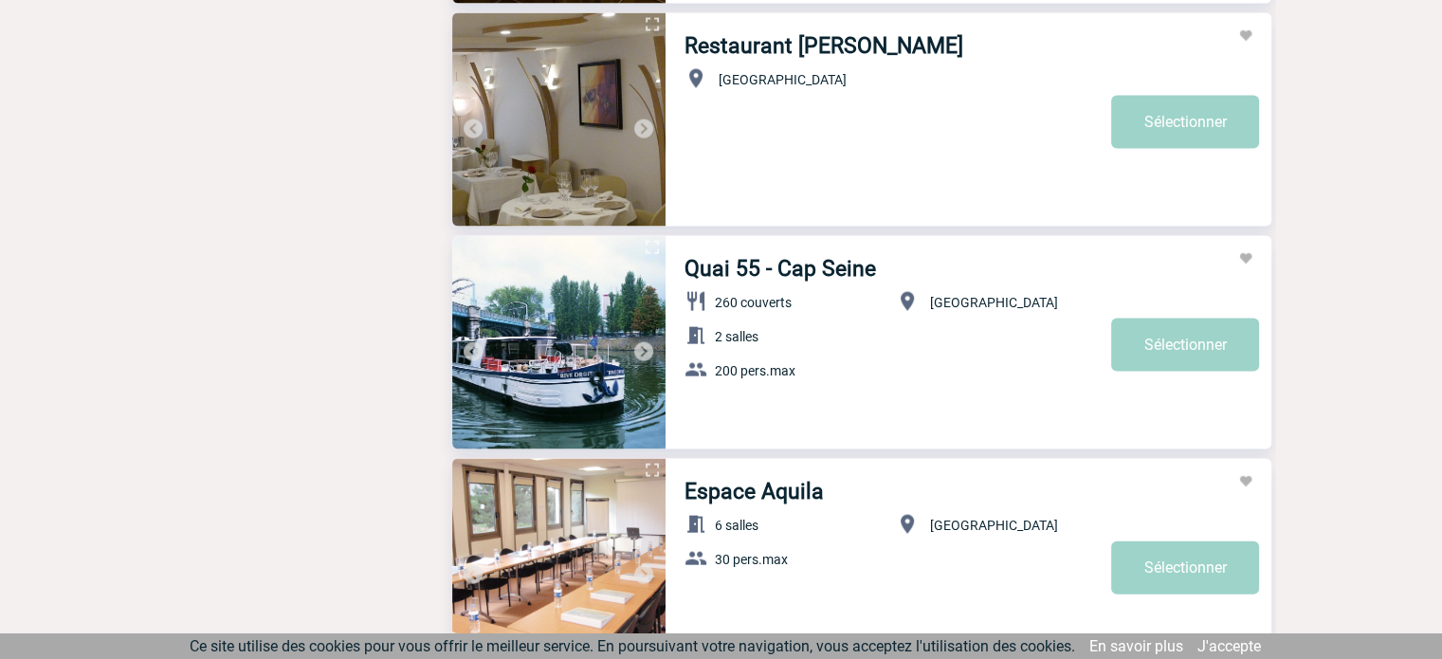
scroll to position [4076, 0]
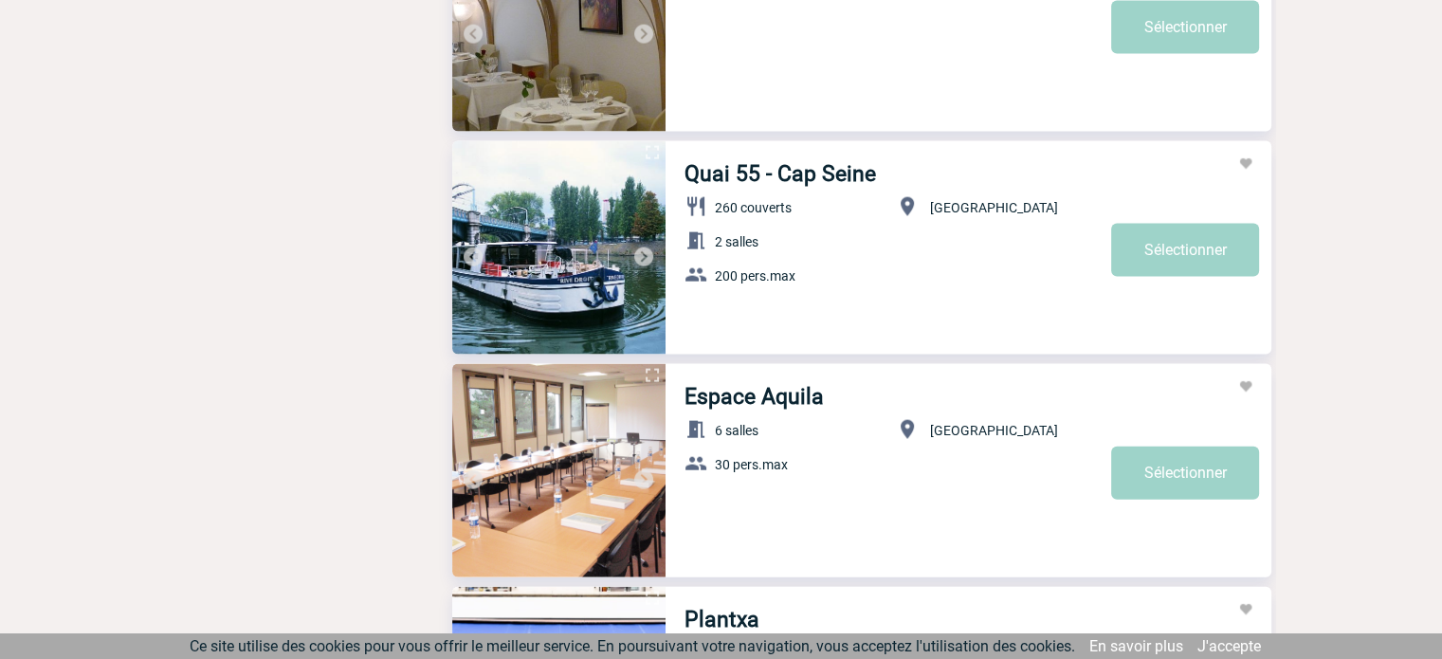
click at [633, 253] on img at bounding box center [643, 256] width 23 height 23
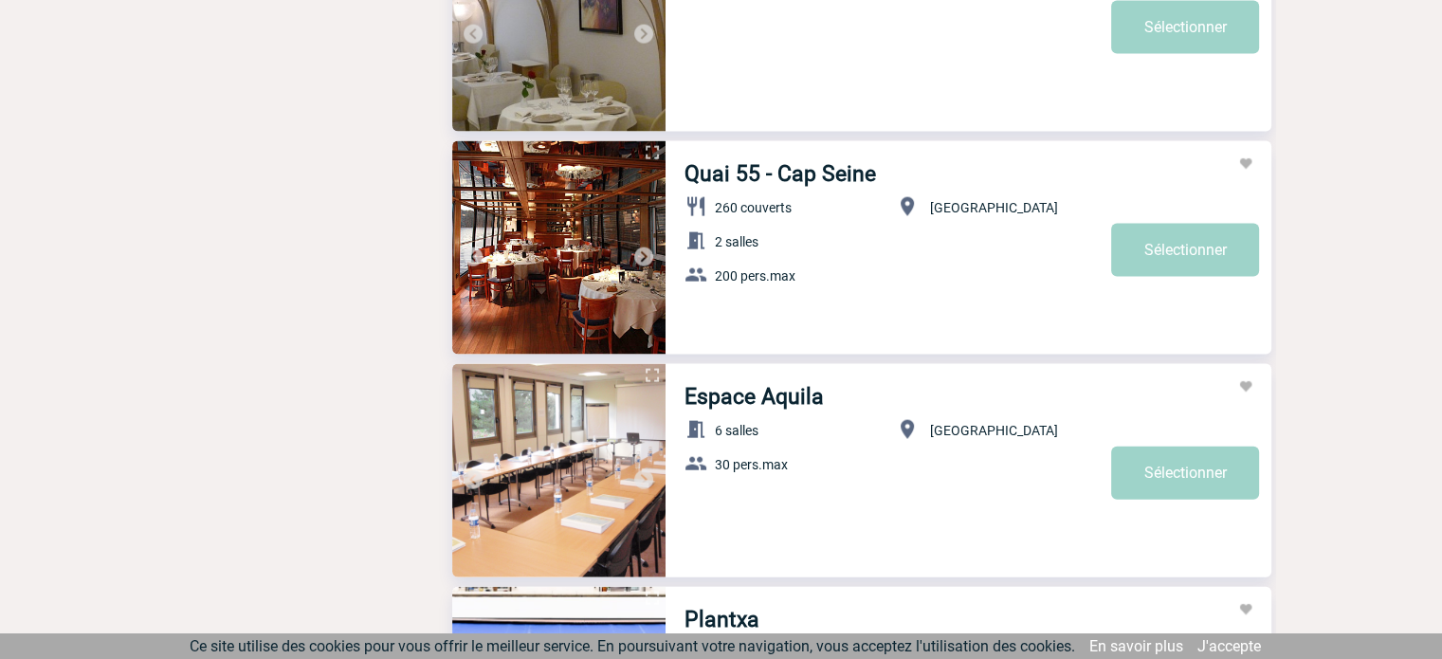
click at [636, 253] on img at bounding box center [643, 256] width 23 height 23
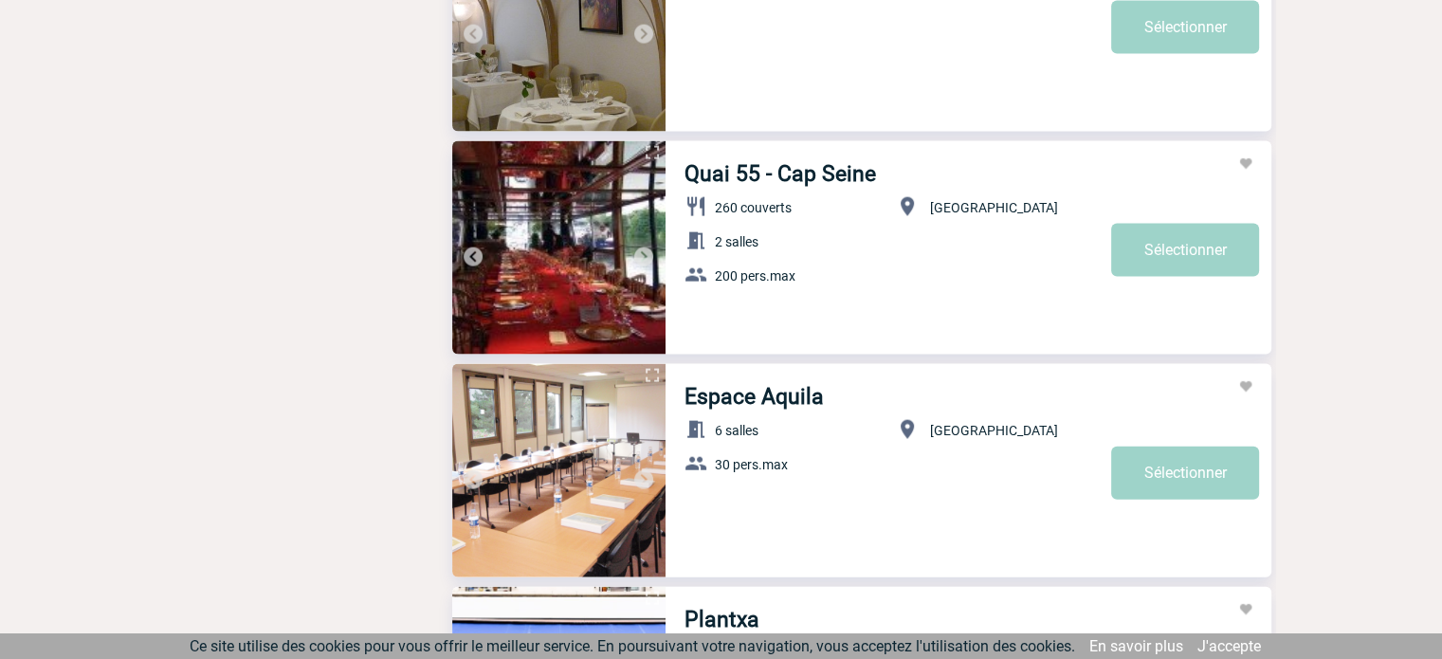
click at [636, 253] on img at bounding box center [643, 256] width 23 height 23
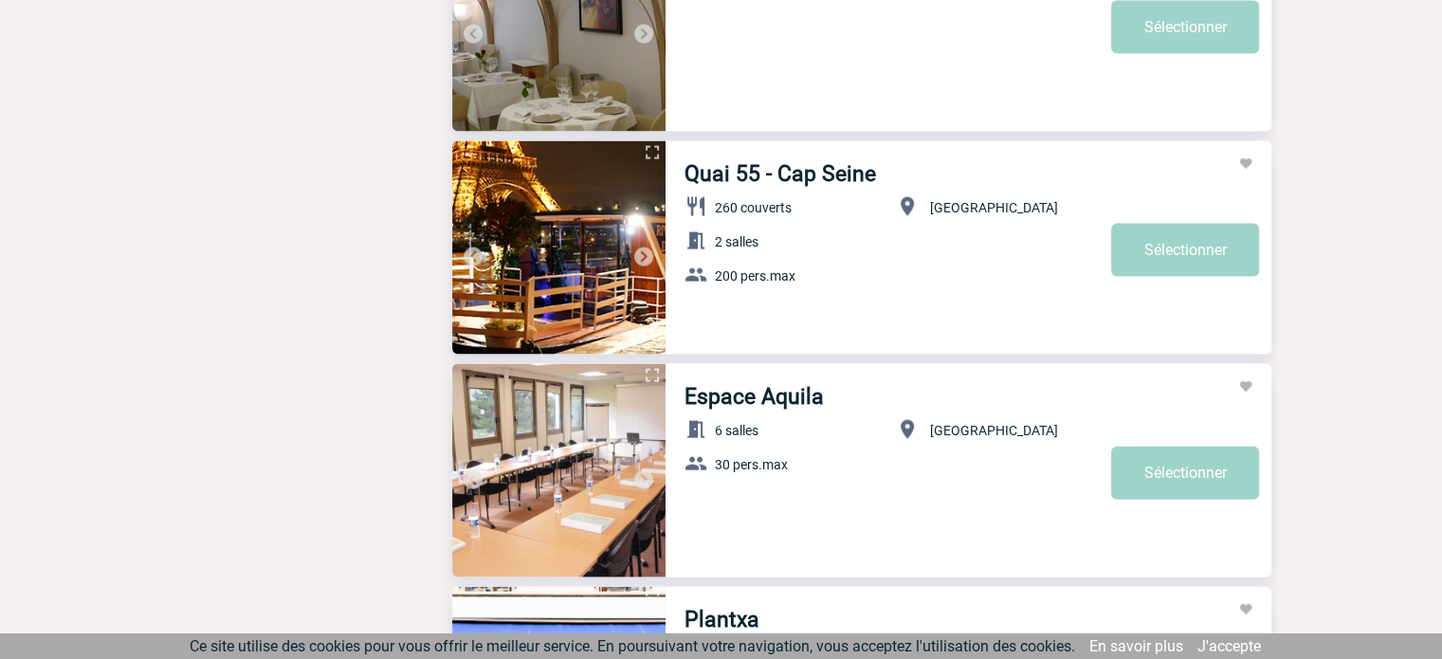
click at [636, 253] on img at bounding box center [643, 256] width 23 height 23
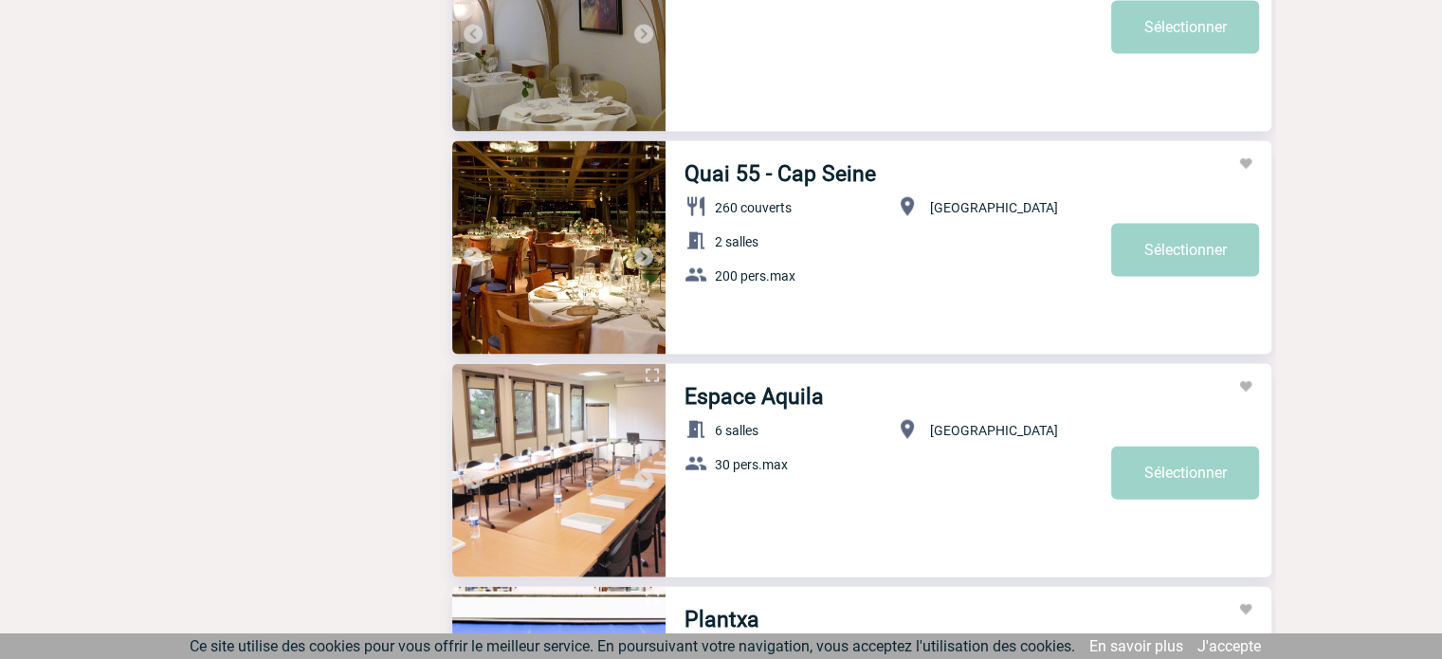
click at [636, 253] on img at bounding box center [643, 256] width 23 height 23
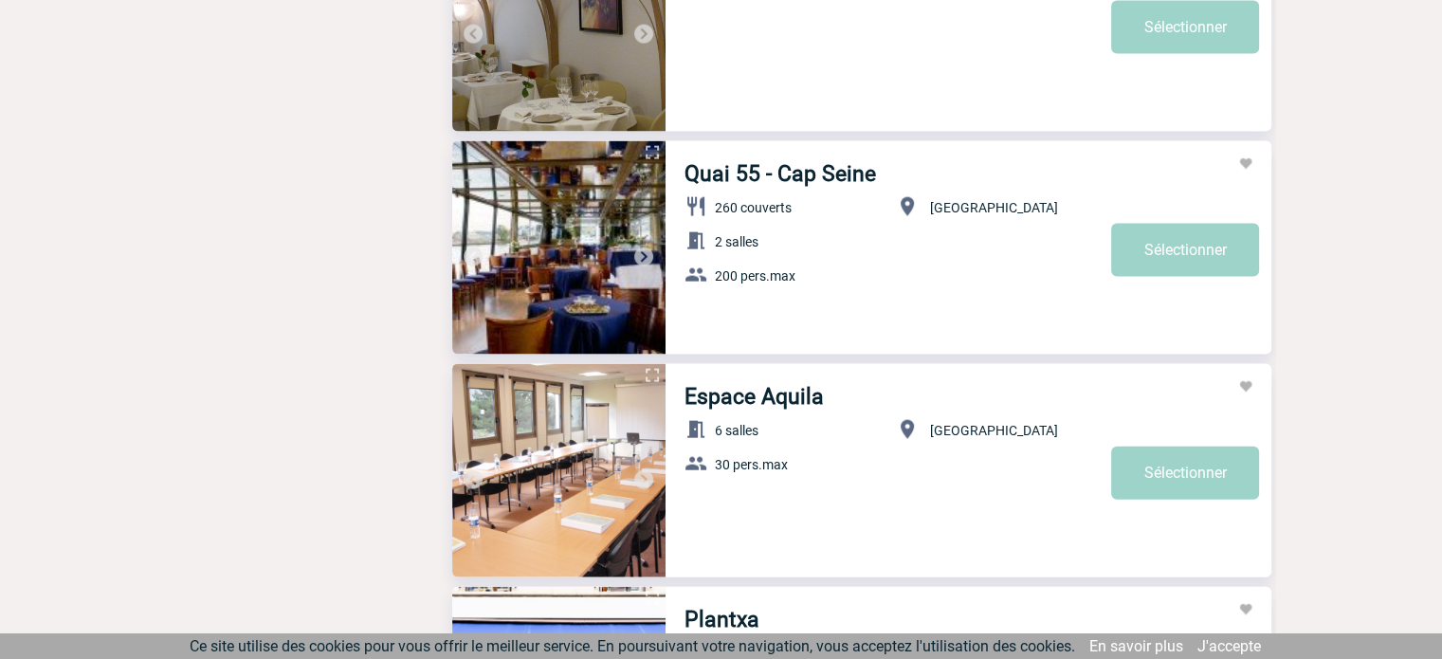
click at [636, 253] on img at bounding box center [643, 256] width 23 height 23
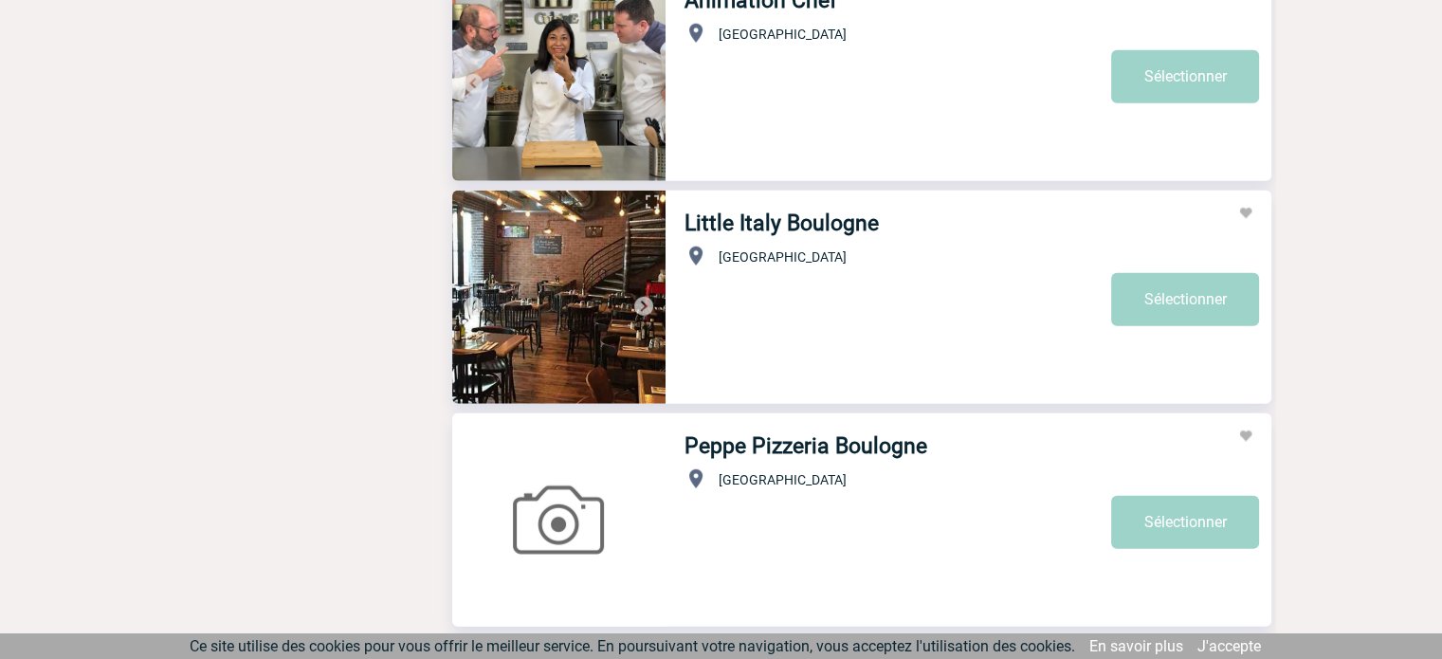
scroll to position [5118, 0]
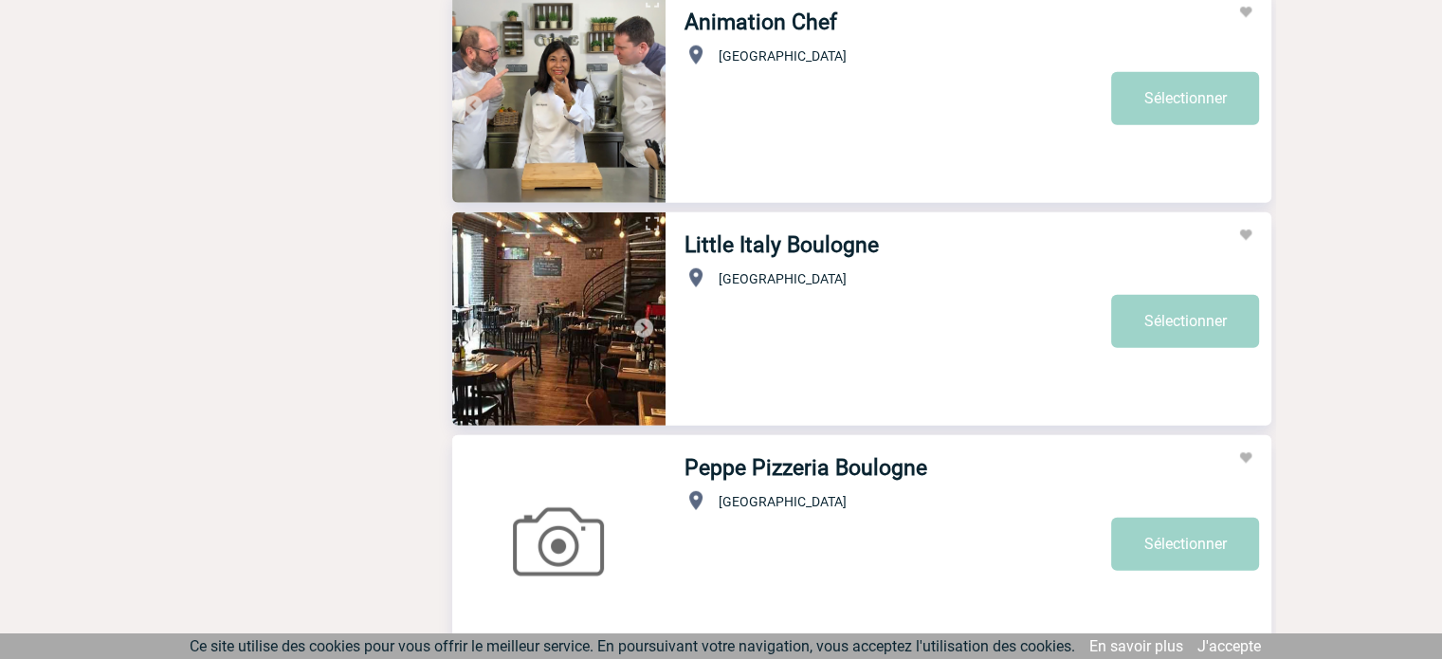
click at [638, 330] on img at bounding box center [643, 328] width 23 height 23
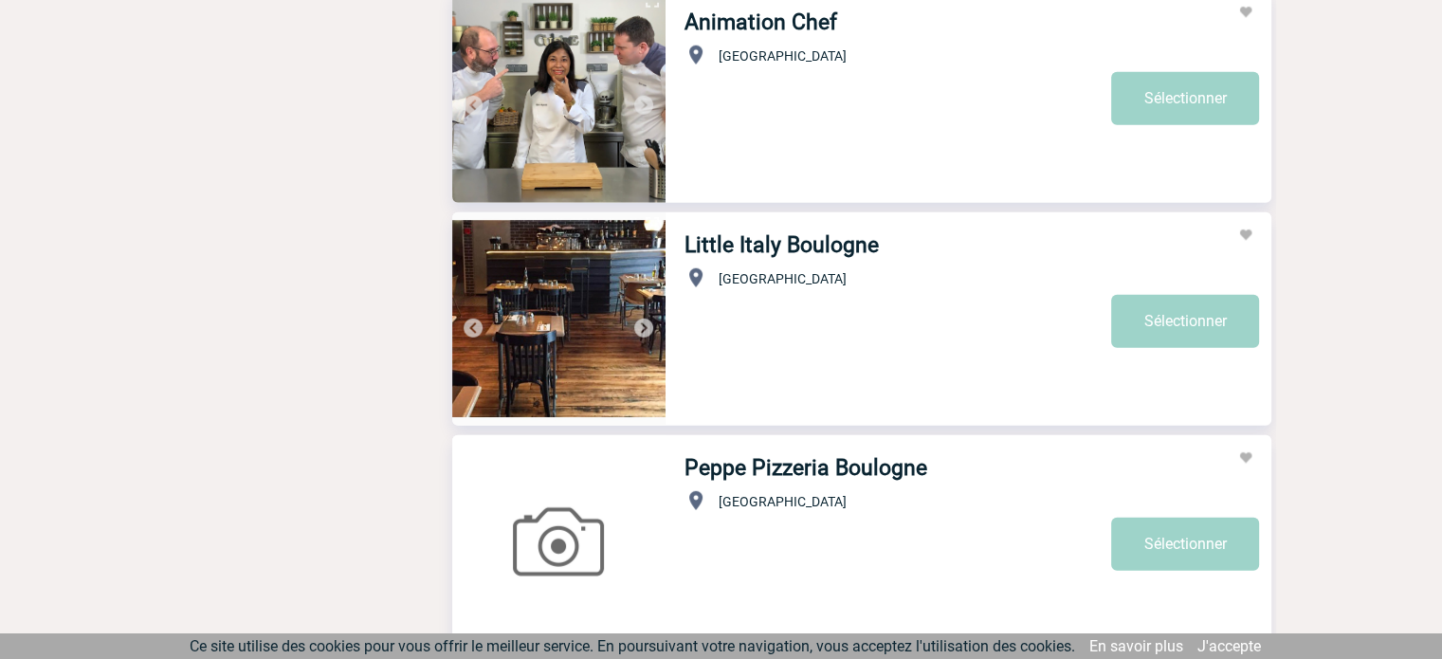
click at [638, 330] on img at bounding box center [643, 328] width 23 height 23
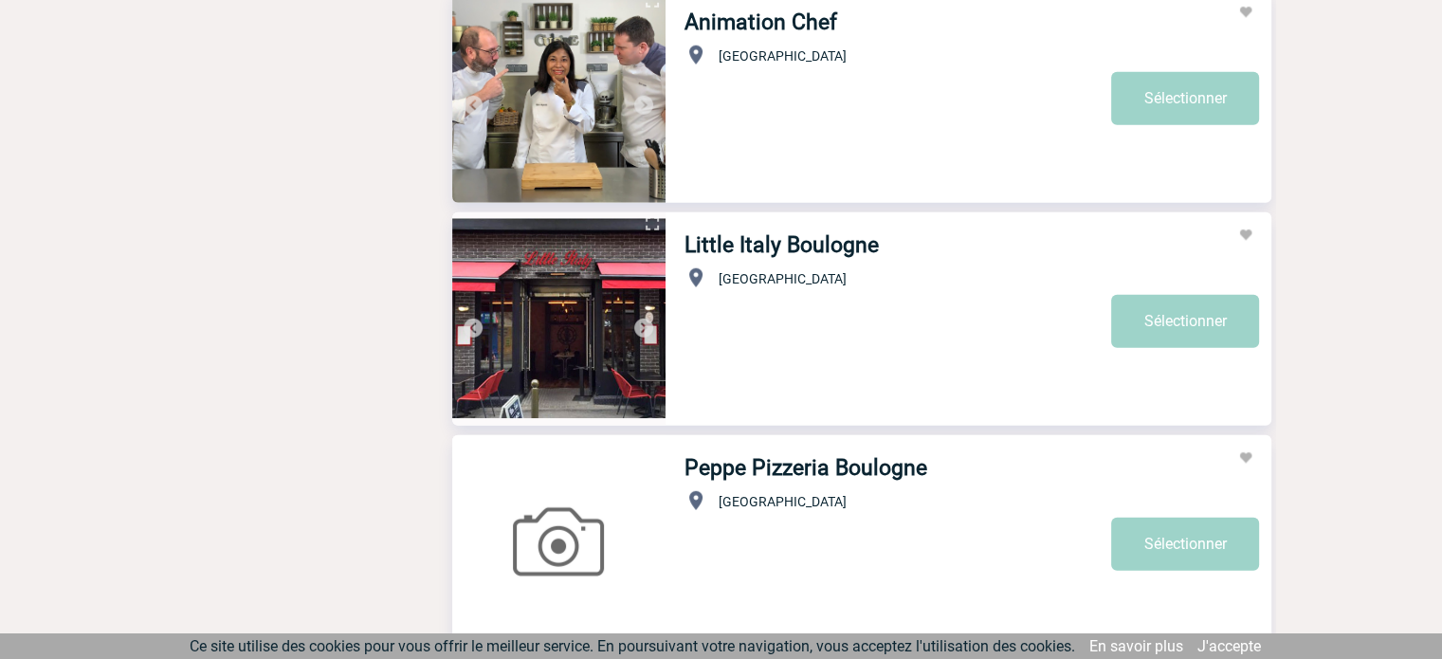
click at [638, 330] on img at bounding box center [643, 328] width 23 height 23
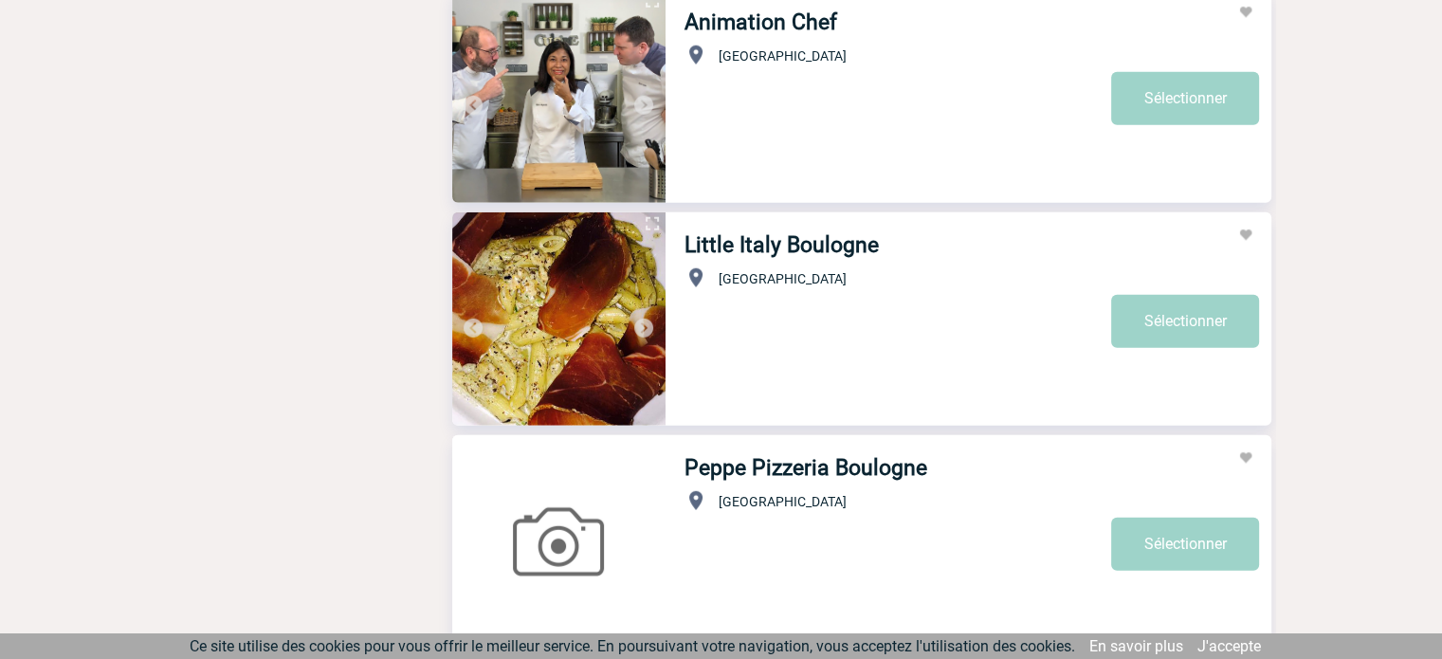
click at [638, 330] on img at bounding box center [643, 328] width 23 height 23
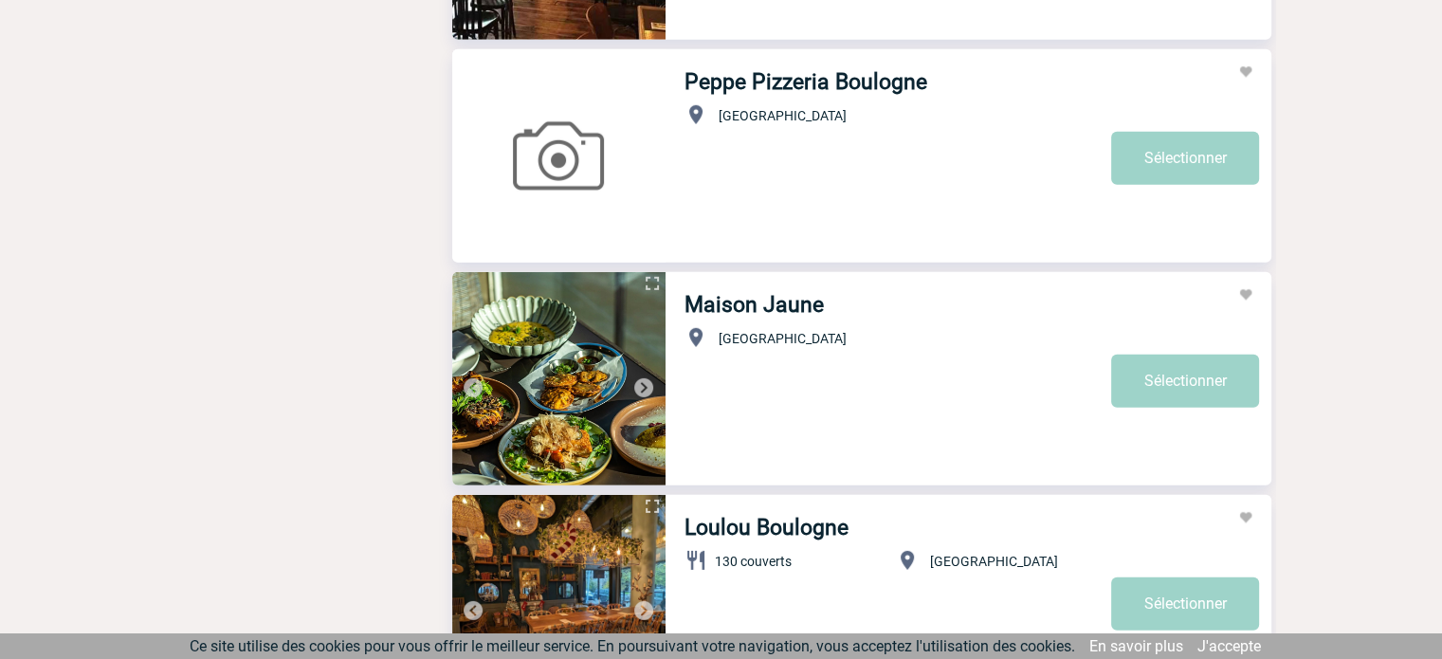
scroll to position [5592, 0]
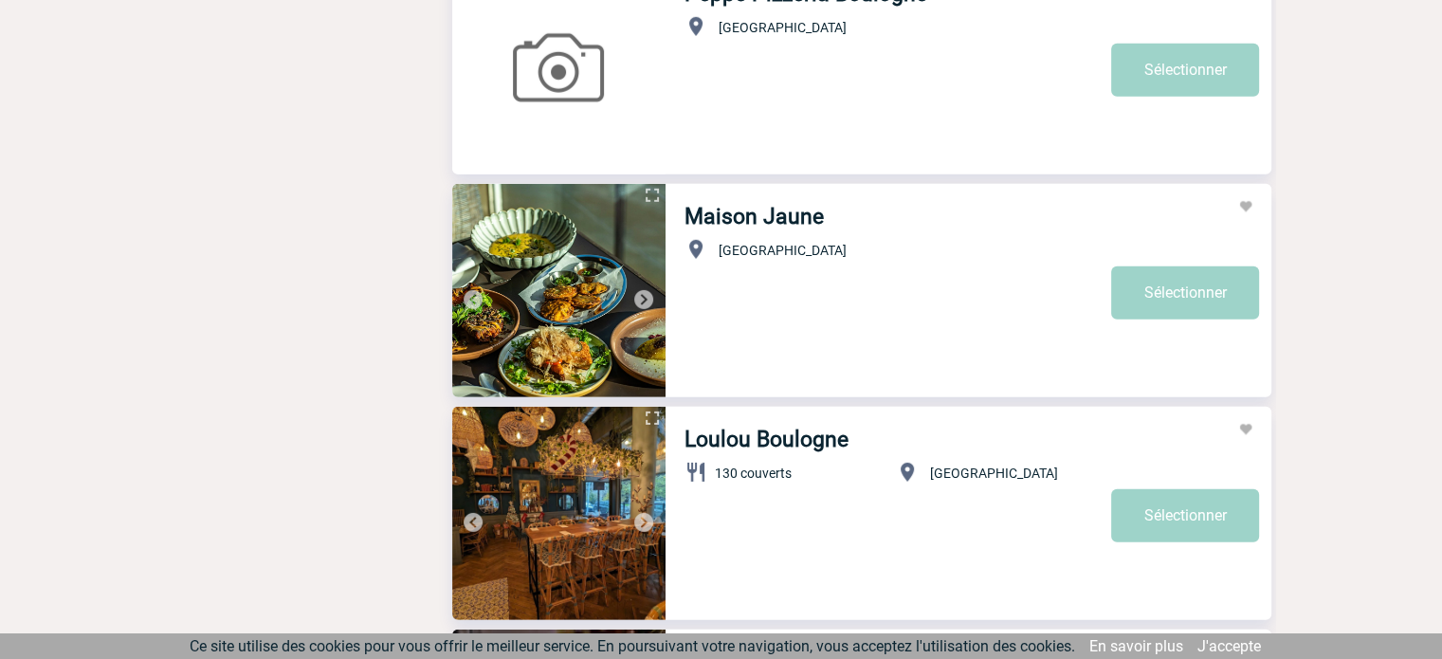
click at [642, 291] on img at bounding box center [643, 299] width 23 height 23
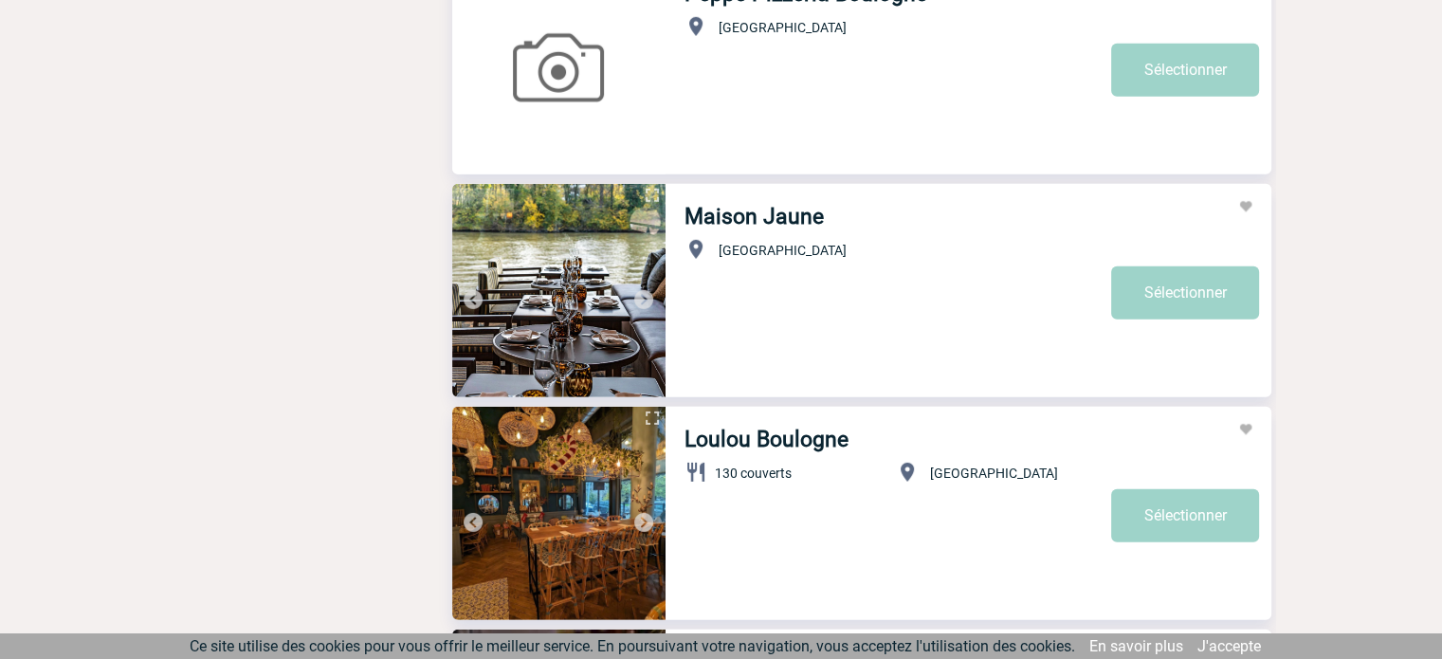
click at [642, 291] on img at bounding box center [643, 299] width 23 height 23
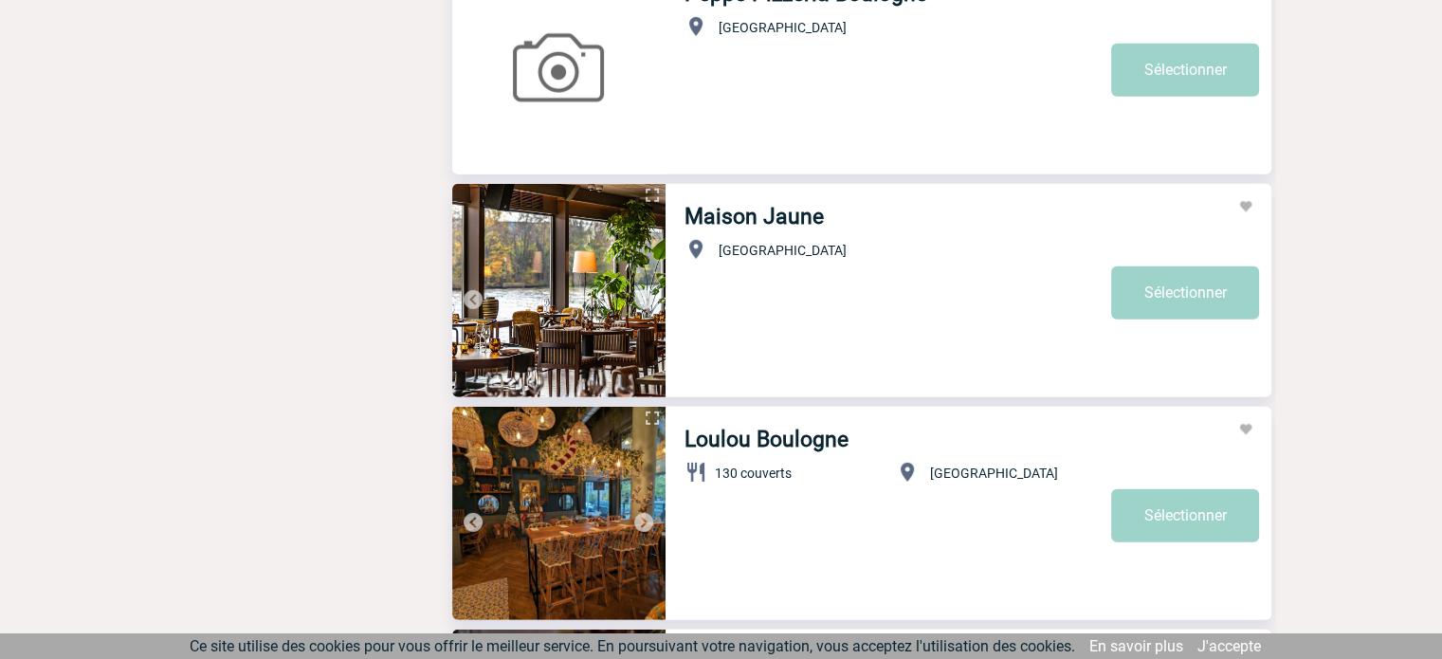
click at [642, 291] on img at bounding box center [643, 299] width 23 height 23
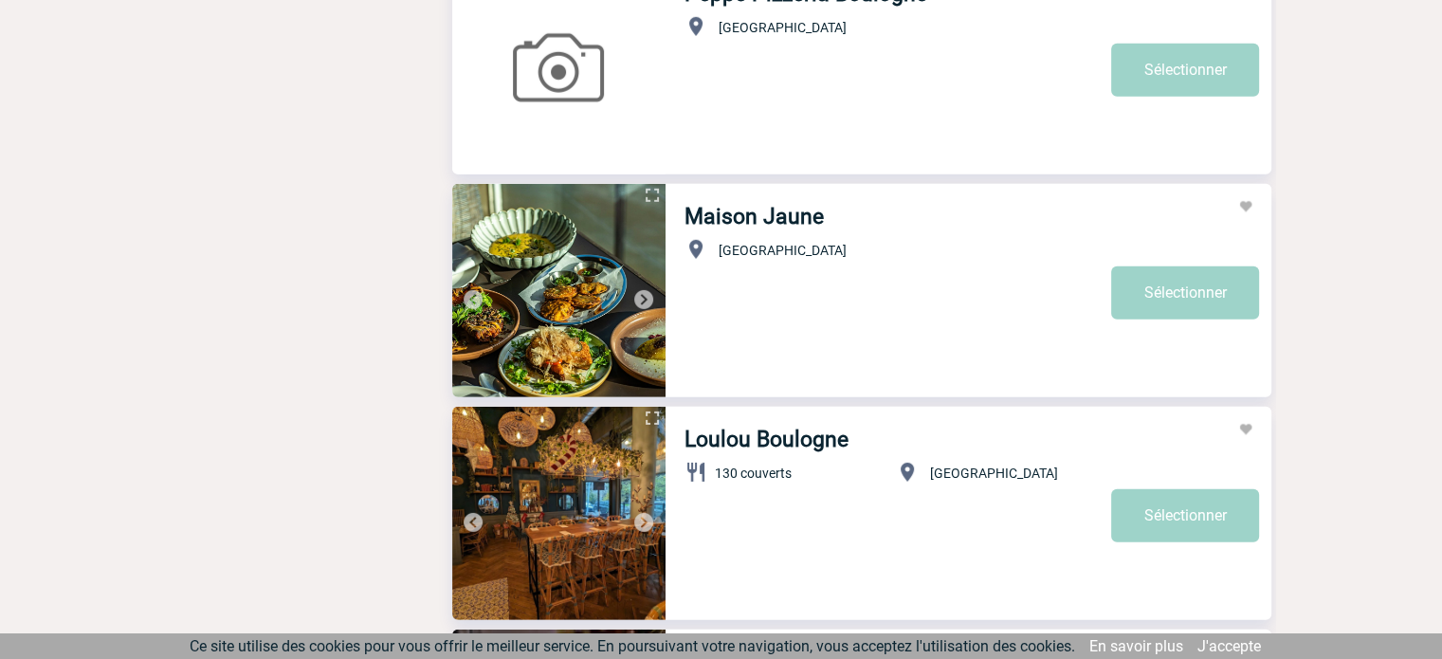
click at [642, 291] on img at bounding box center [643, 299] width 23 height 23
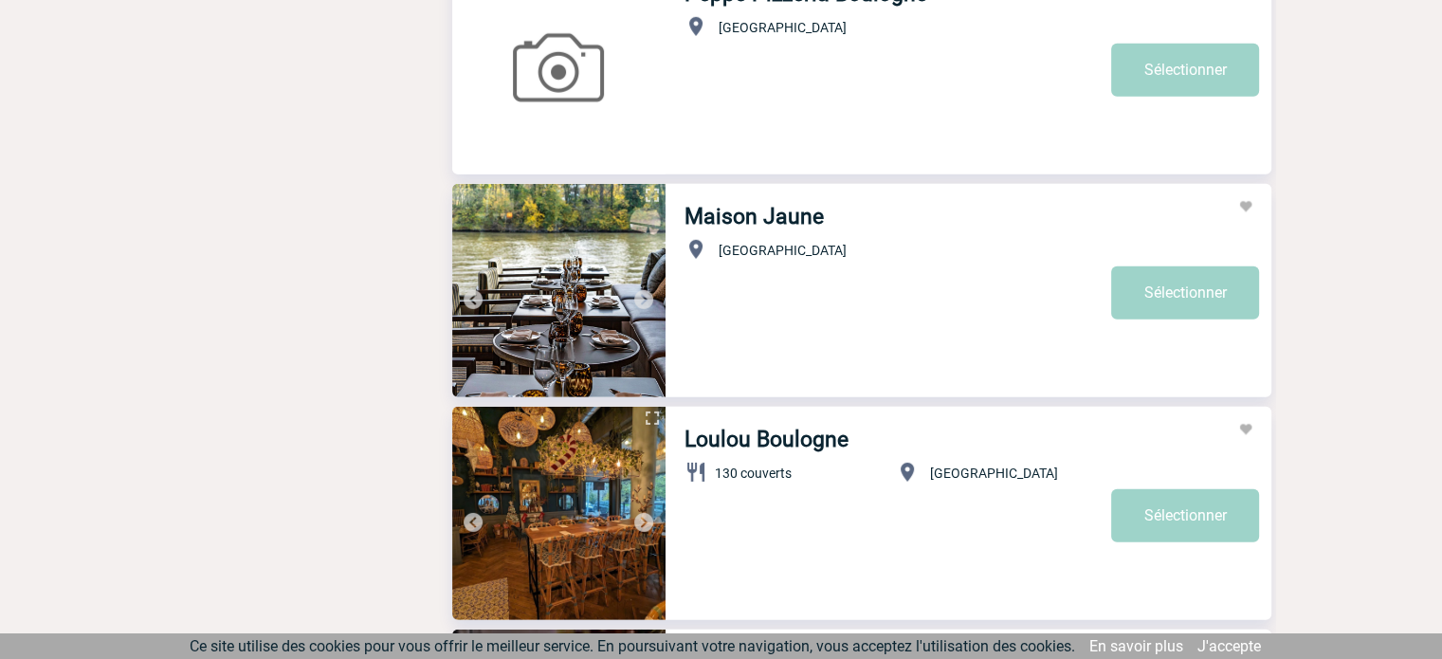
click at [642, 291] on img at bounding box center [643, 299] width 23 height 23
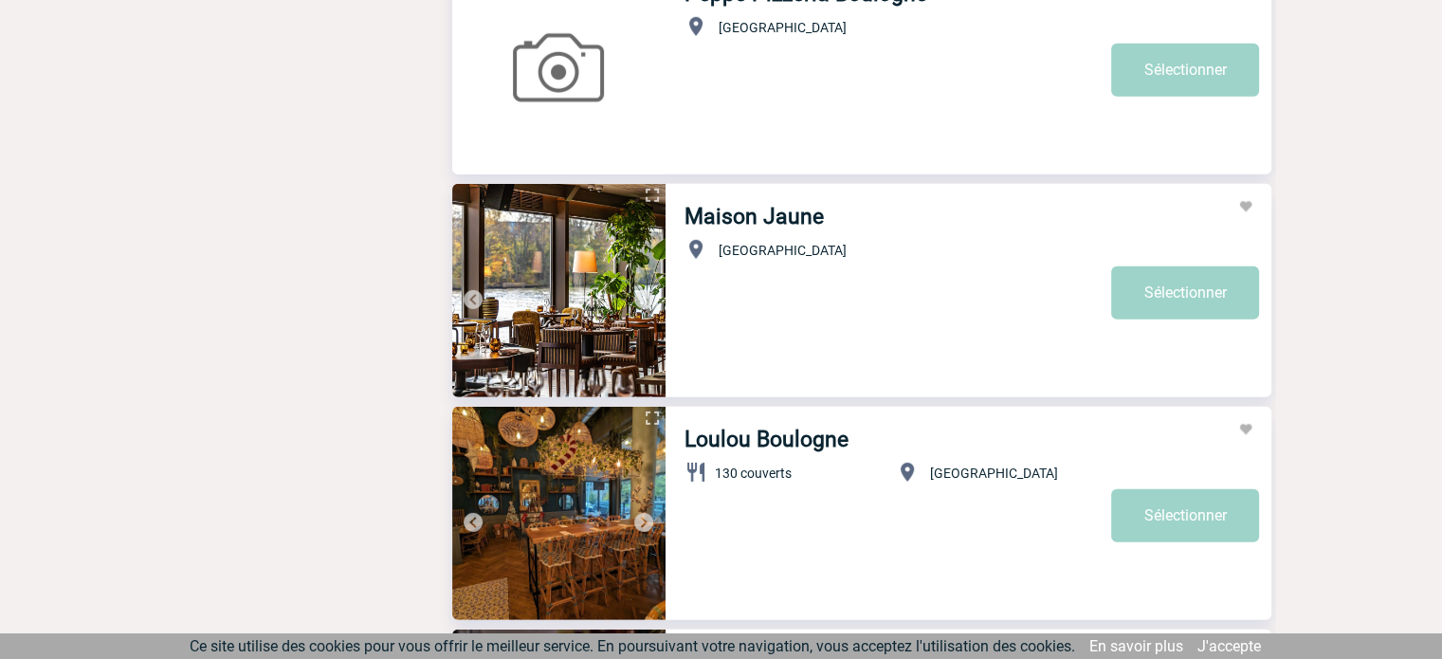
click at [642, 291] on img at bounding box center [643, 299] width 23 height 23
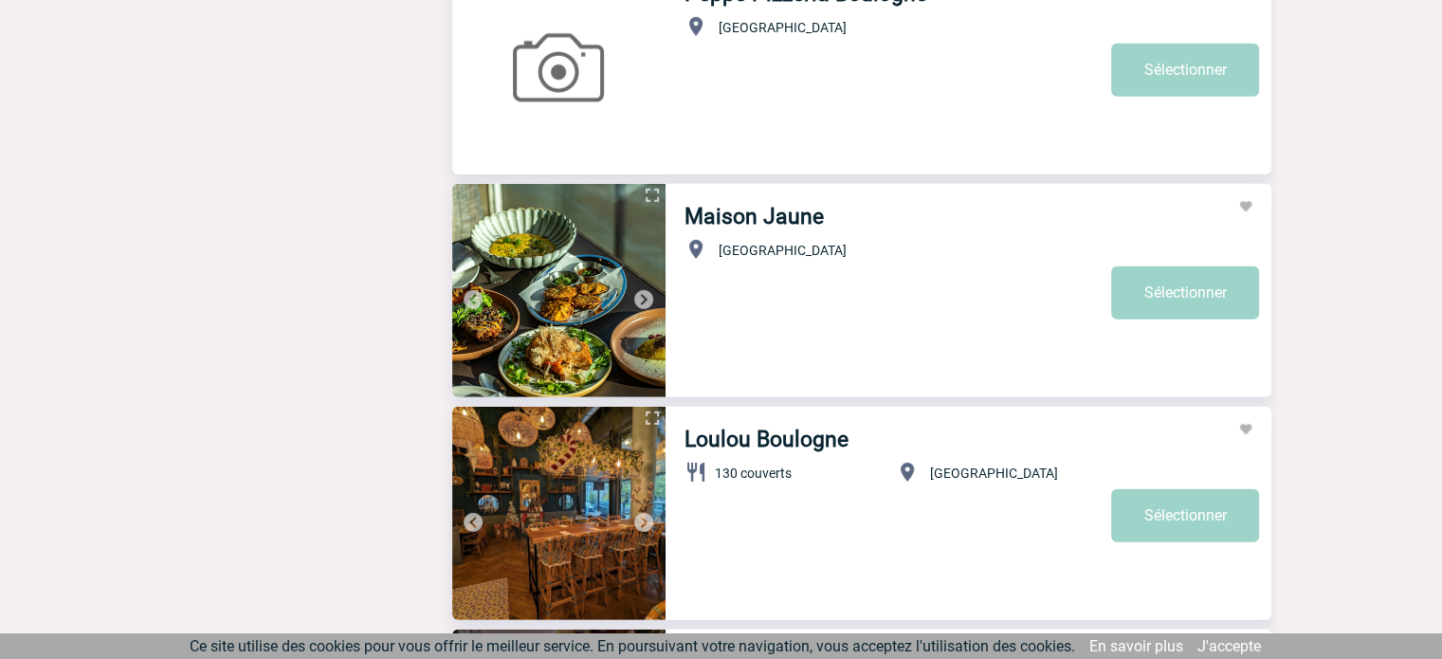
click at [642, 291] on img at bounding box center [643, 299] width 23 height 23
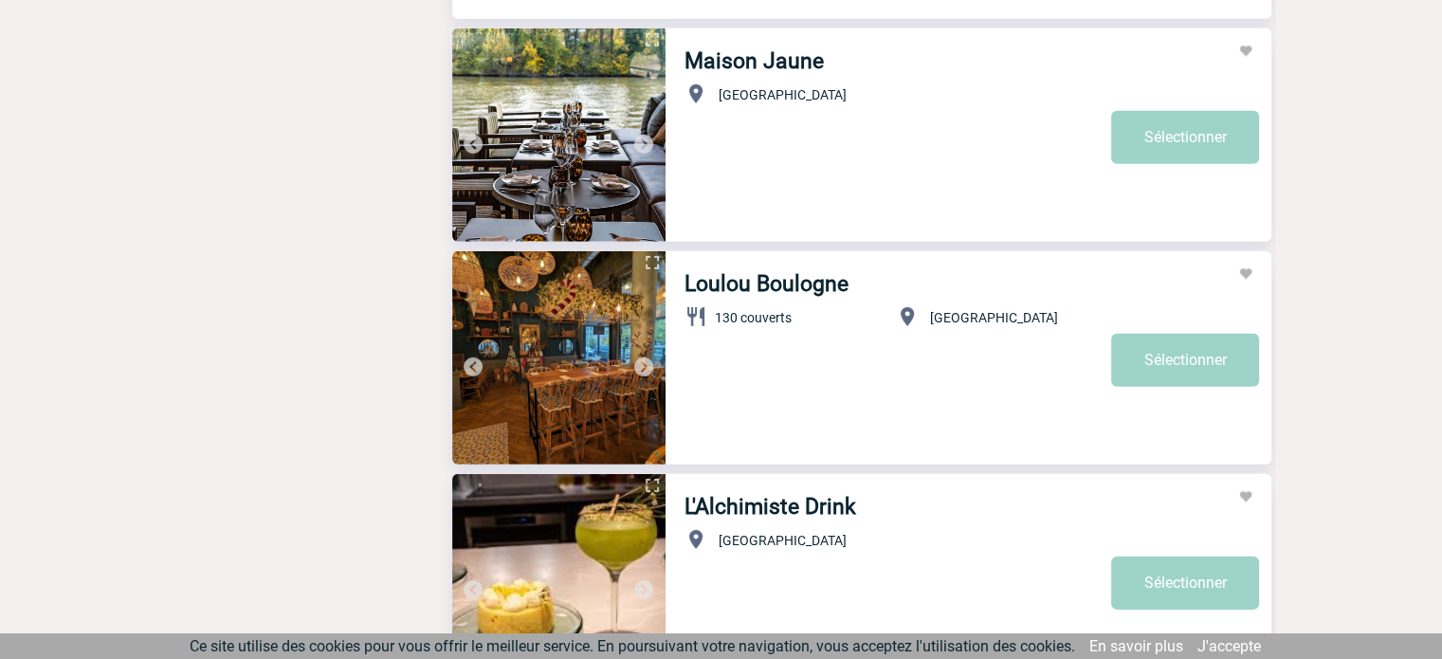
scroll to position [5782, 0]
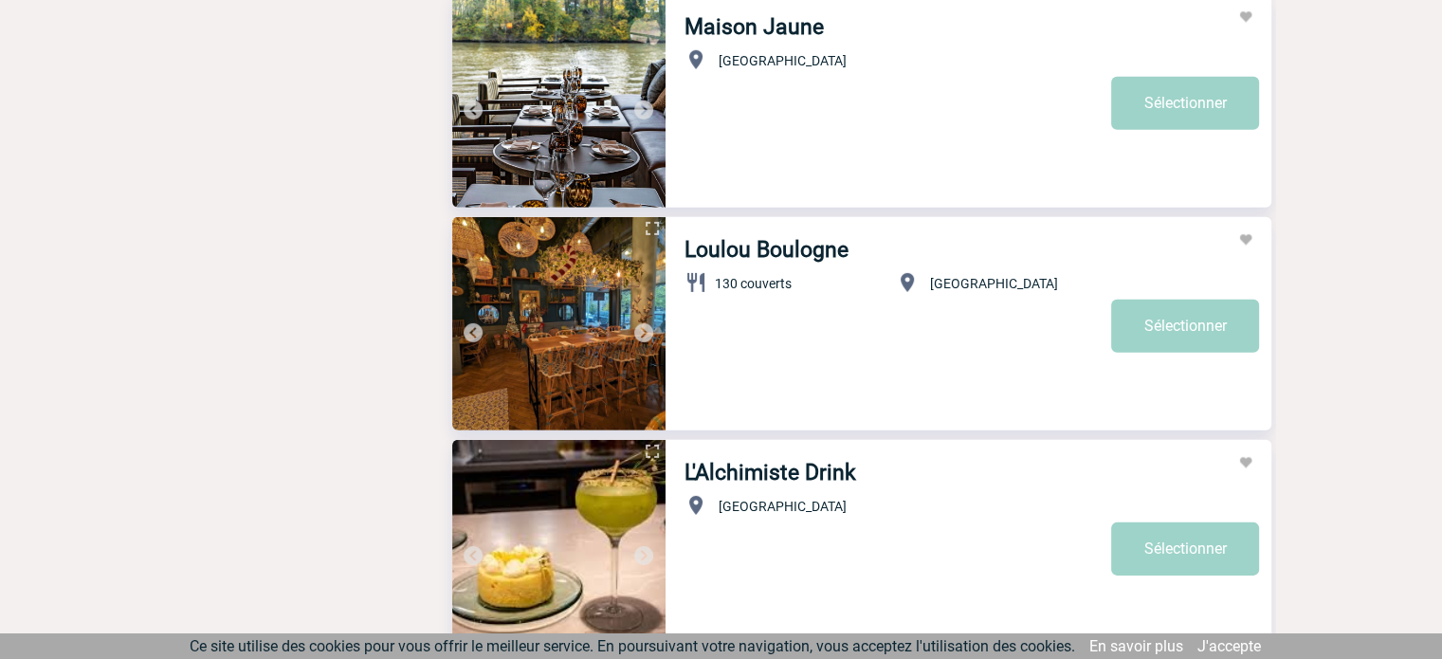
click at [637, 329] on img at bounding box center [643, 332] width 23 height 23
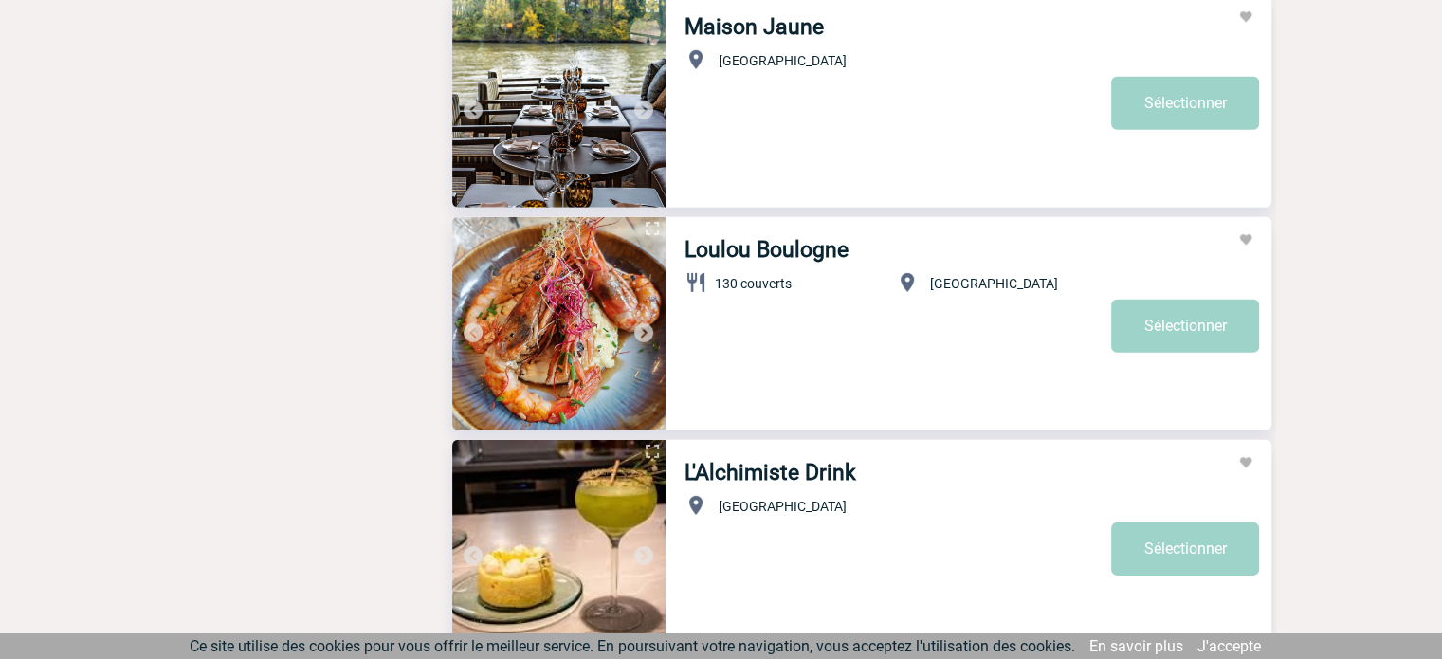
click at [637, 329] on img at bounding box center [643, 332] width 23 height 23
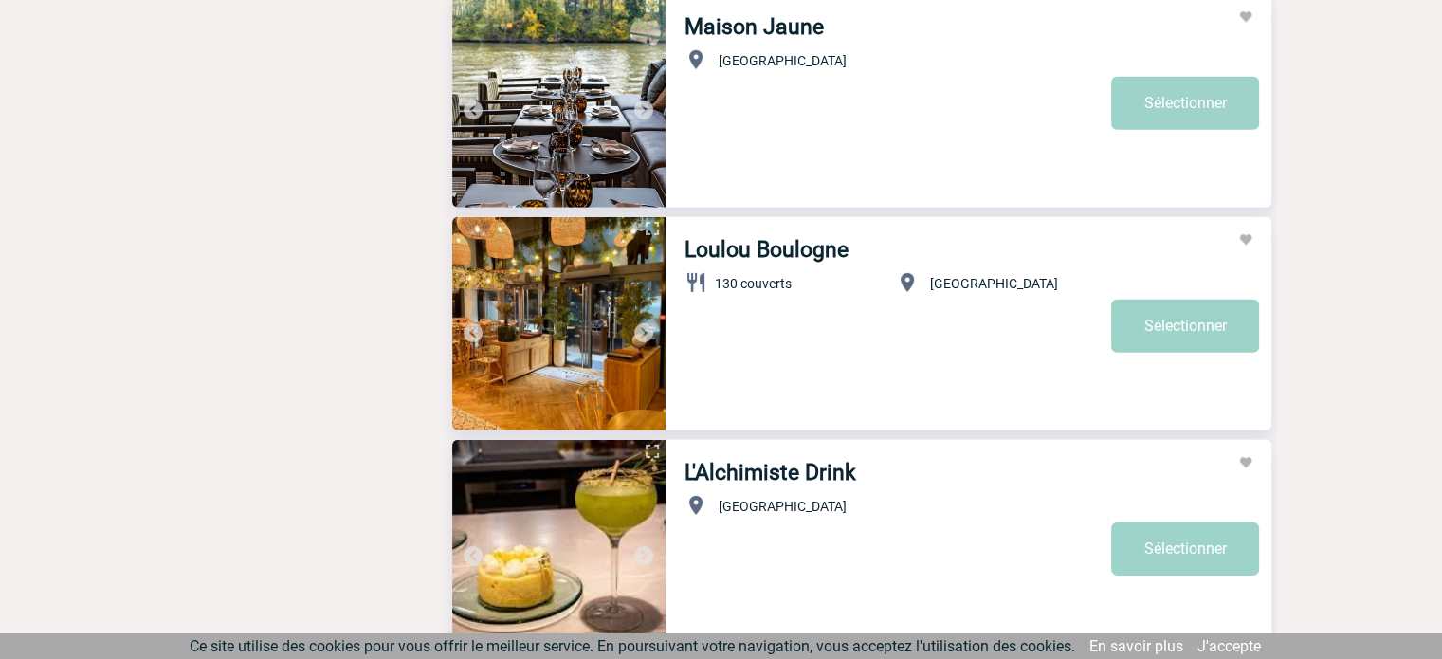
click at [637, 329] on img at bounding box center [643, 332] width 23 height 23
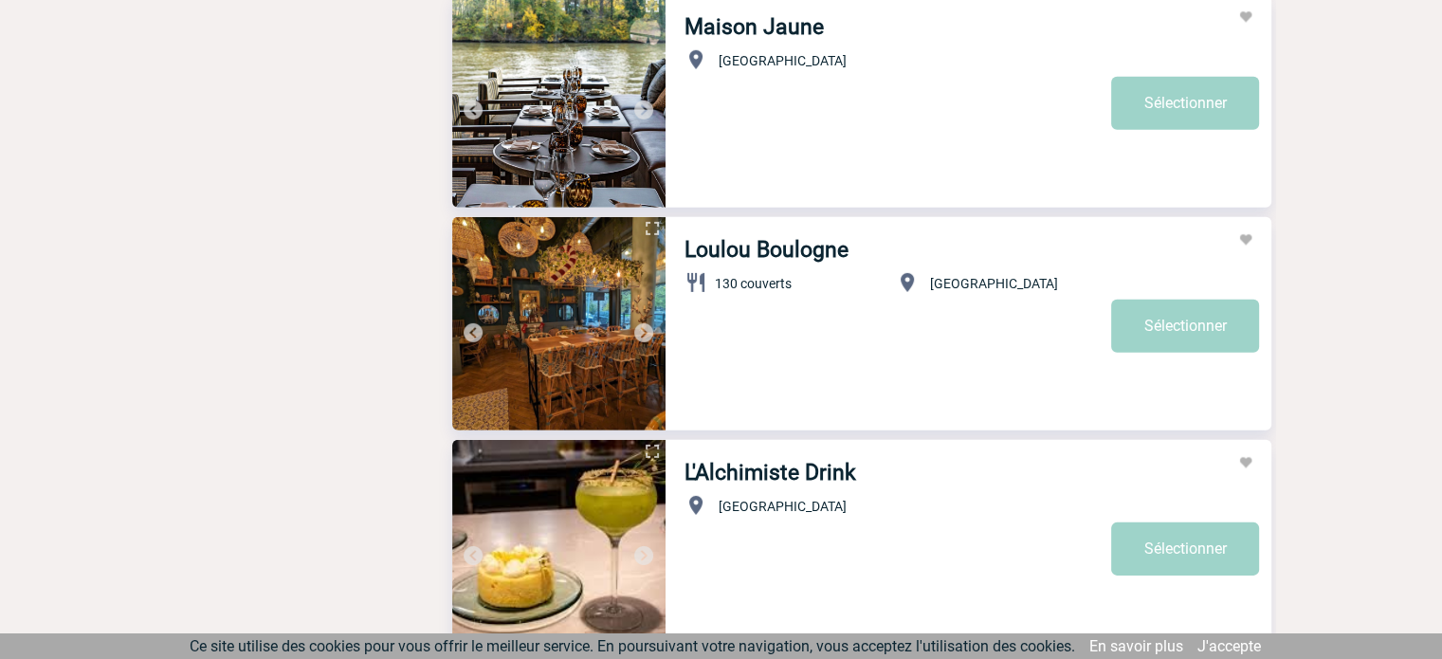
click at [637, 329] on img at bounding box center [643, 332] width 23 height 23
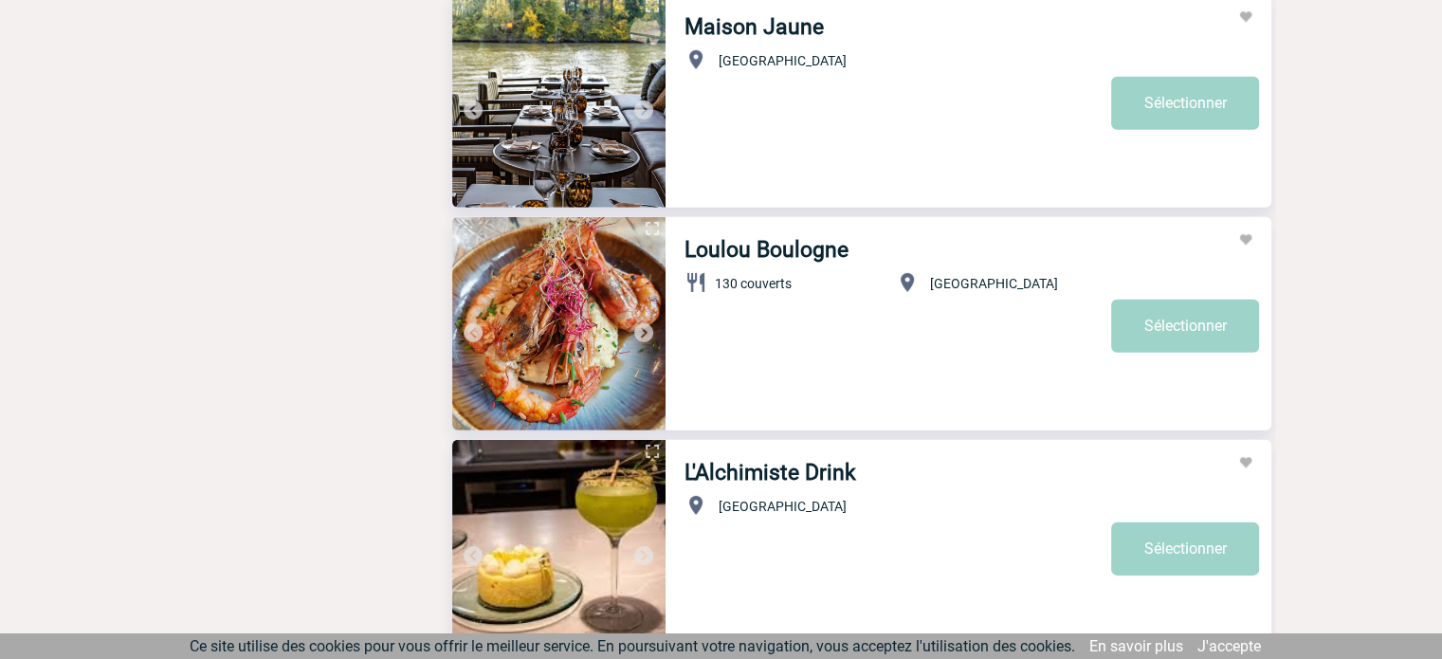
click at [637, 329] on img at bounding box center [643, 332] width 23 height 23
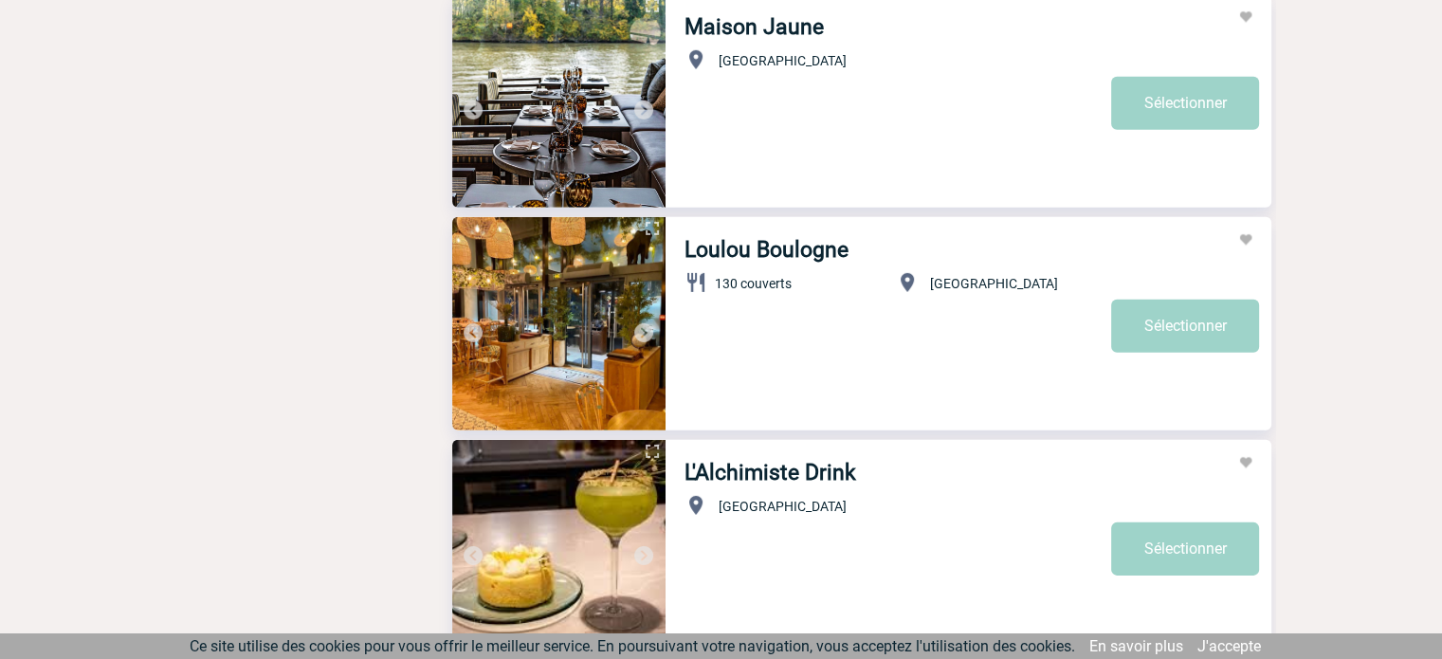
click at [637, 329] on img at bounding box center [643, 332] width 23 height 23
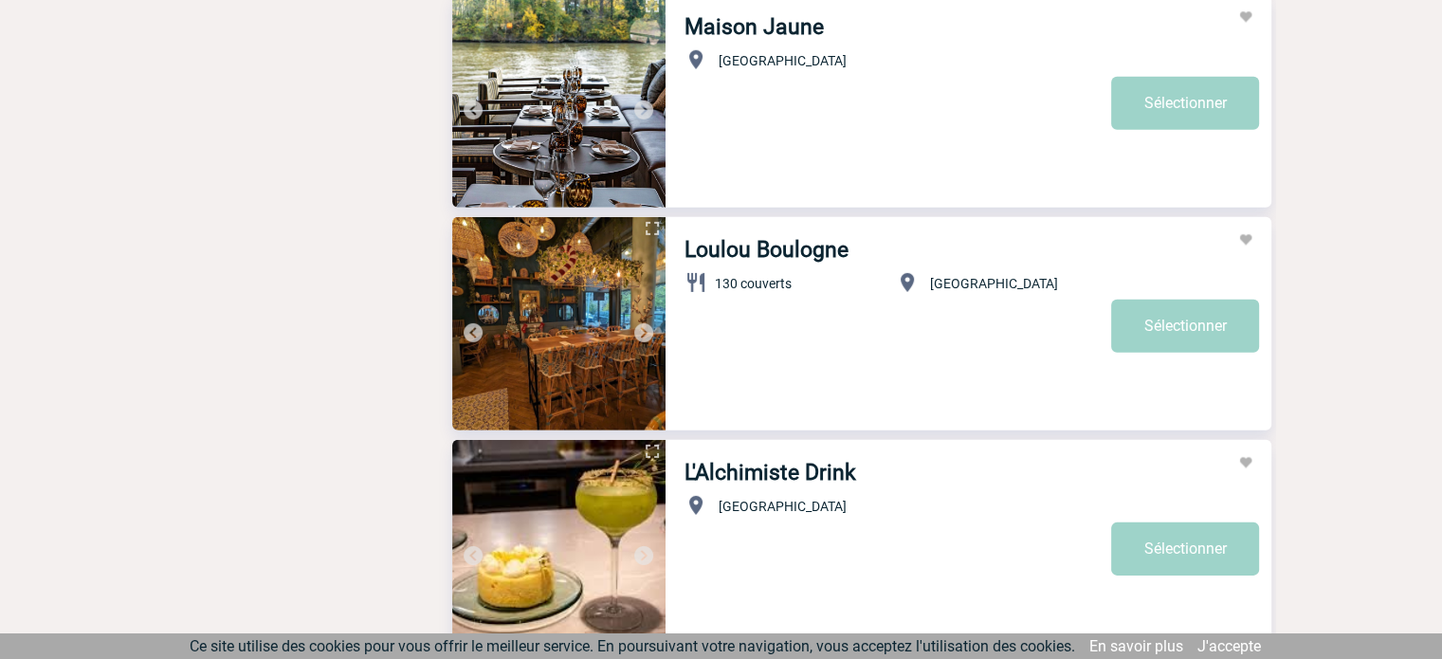
click at [637, 329] on img at bounding box center [643, 332] width 23 height 23
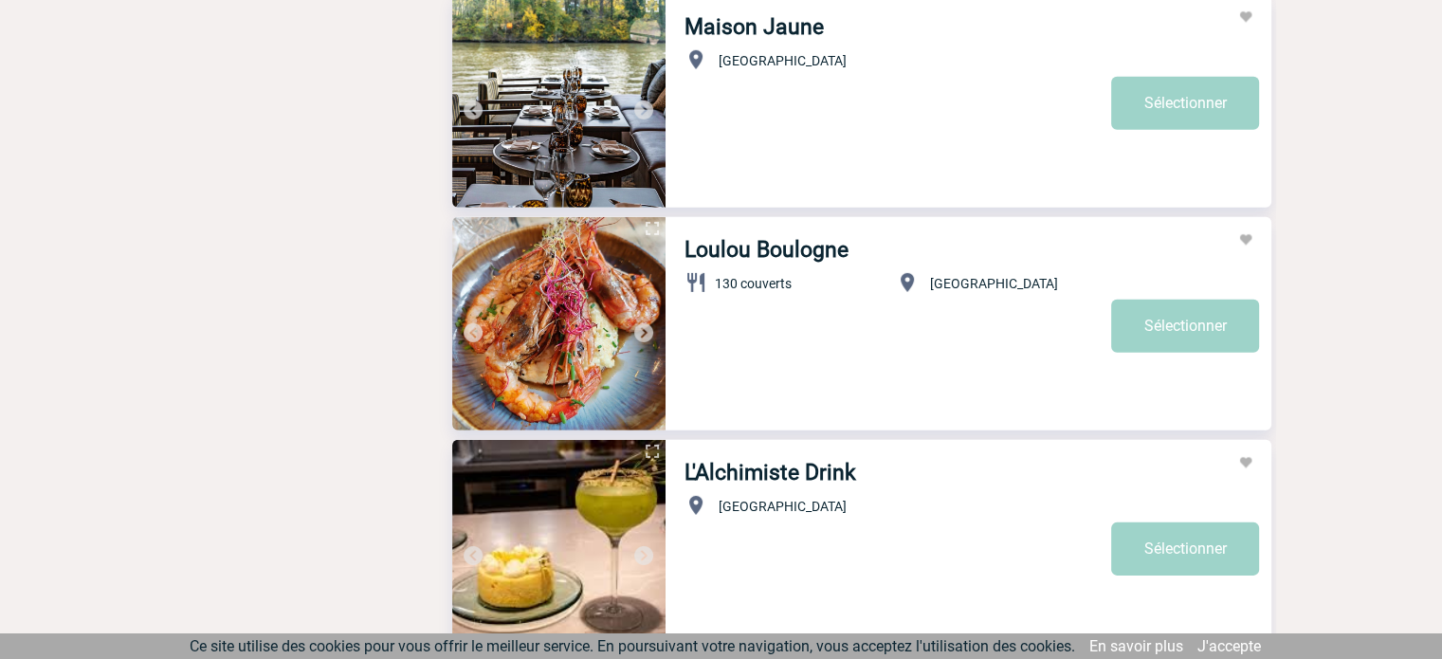
click at [637, 329] on img at bounding box center [643, 332] width 23 height 23
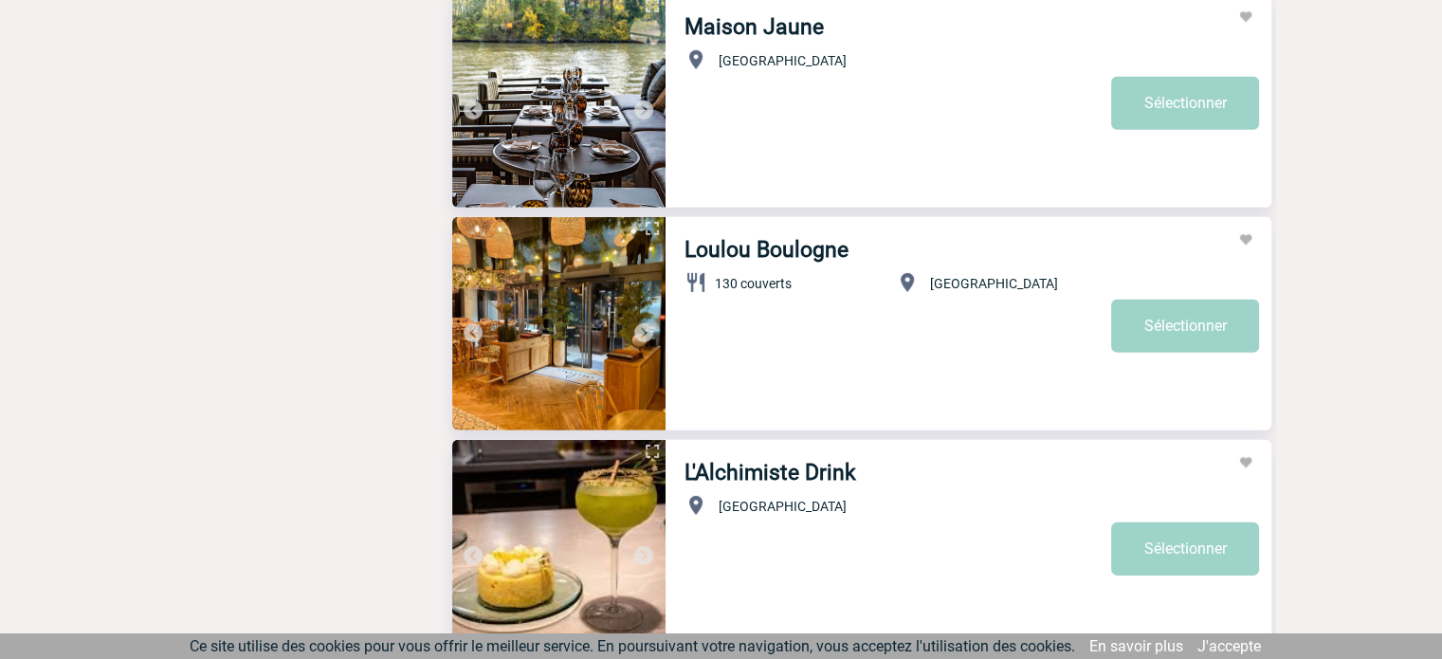
click at [637, 329] on img at bounding box center [643, 332] width 23 height 23
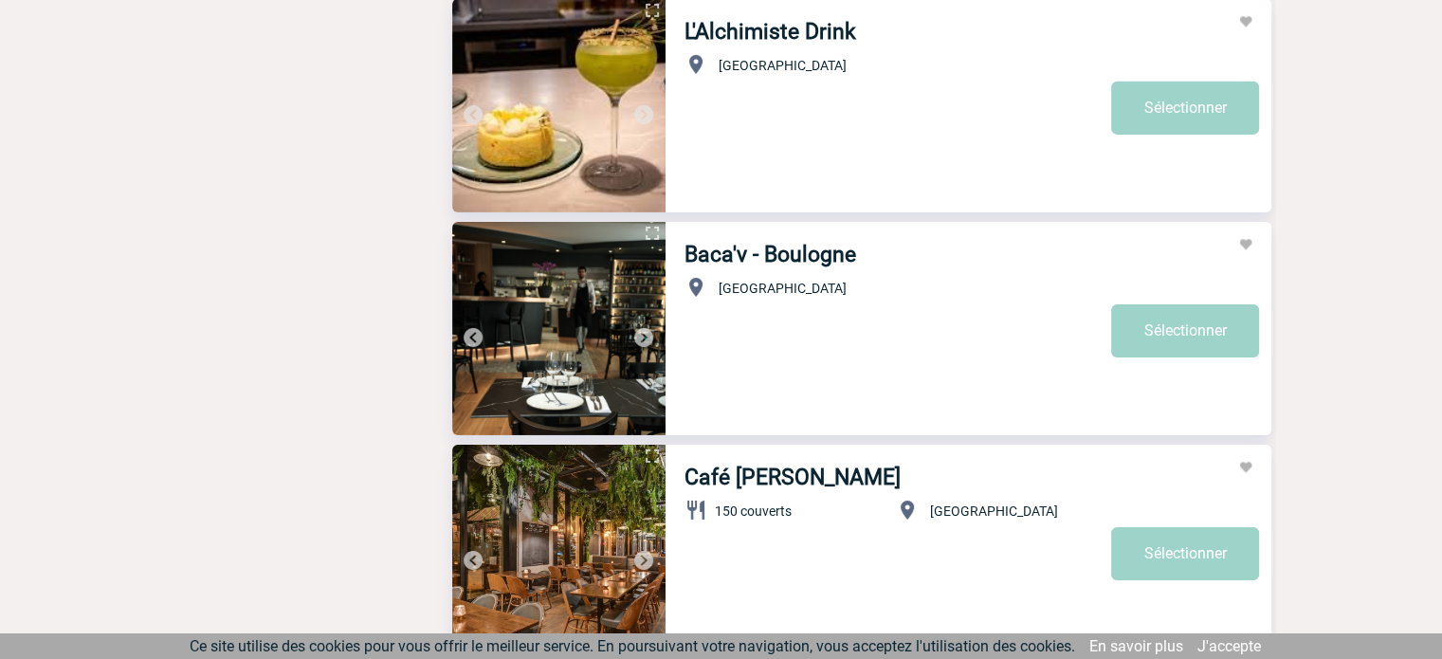
scroll to position [6256, 0]
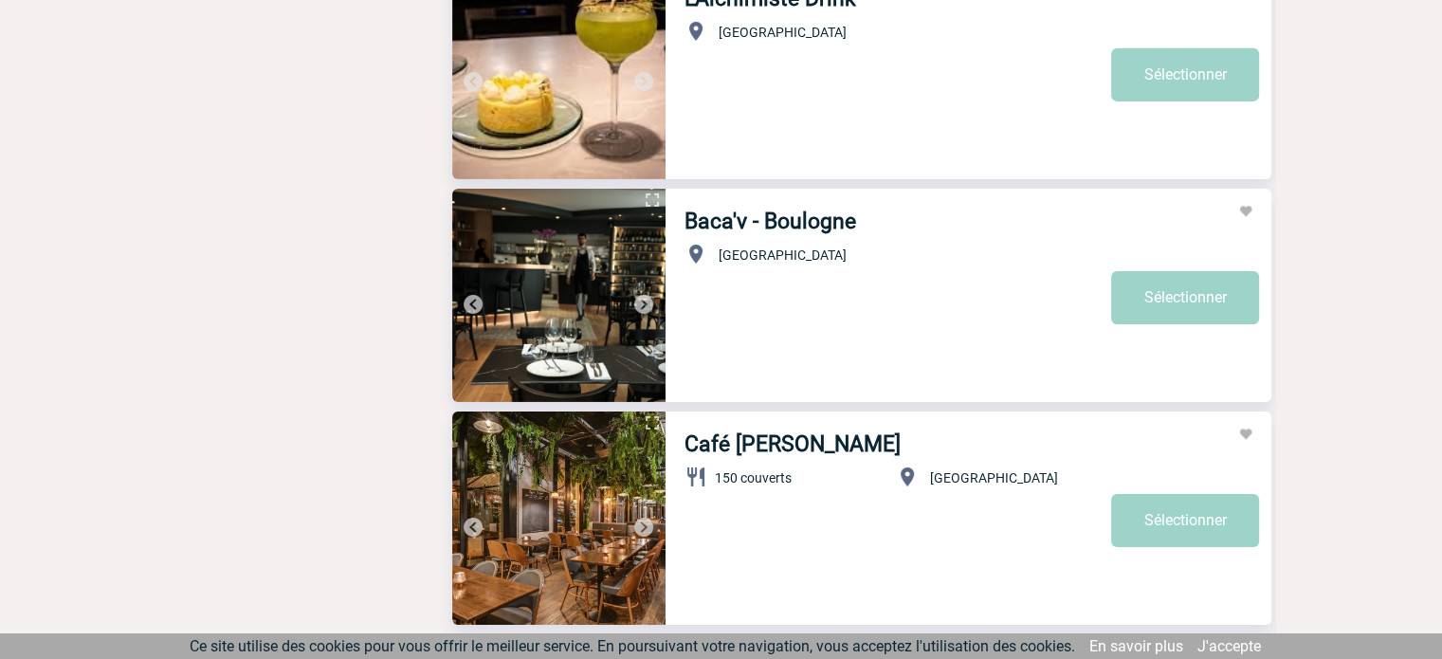
click at [639, 304] on img at bounding box center [643, 304] width 23 height 23
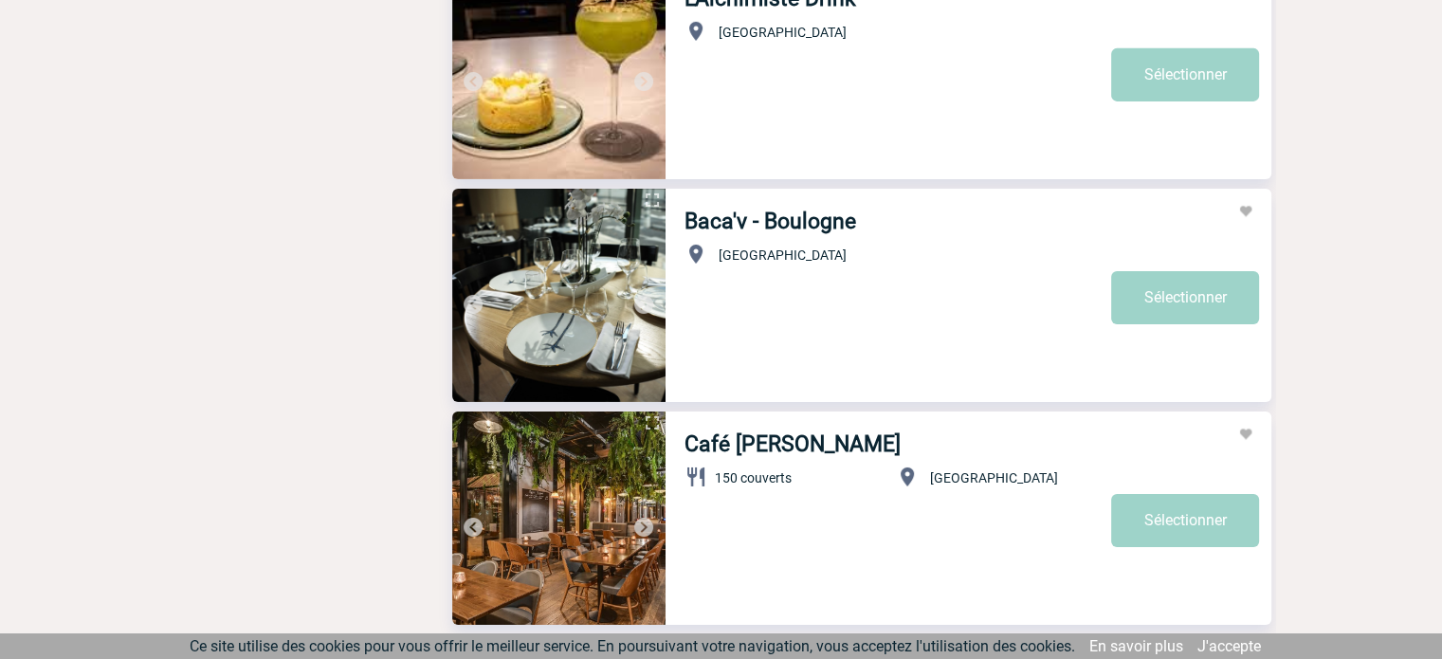
click at [640, 303] on img at bounding box center [643, 304] width 23 height 23
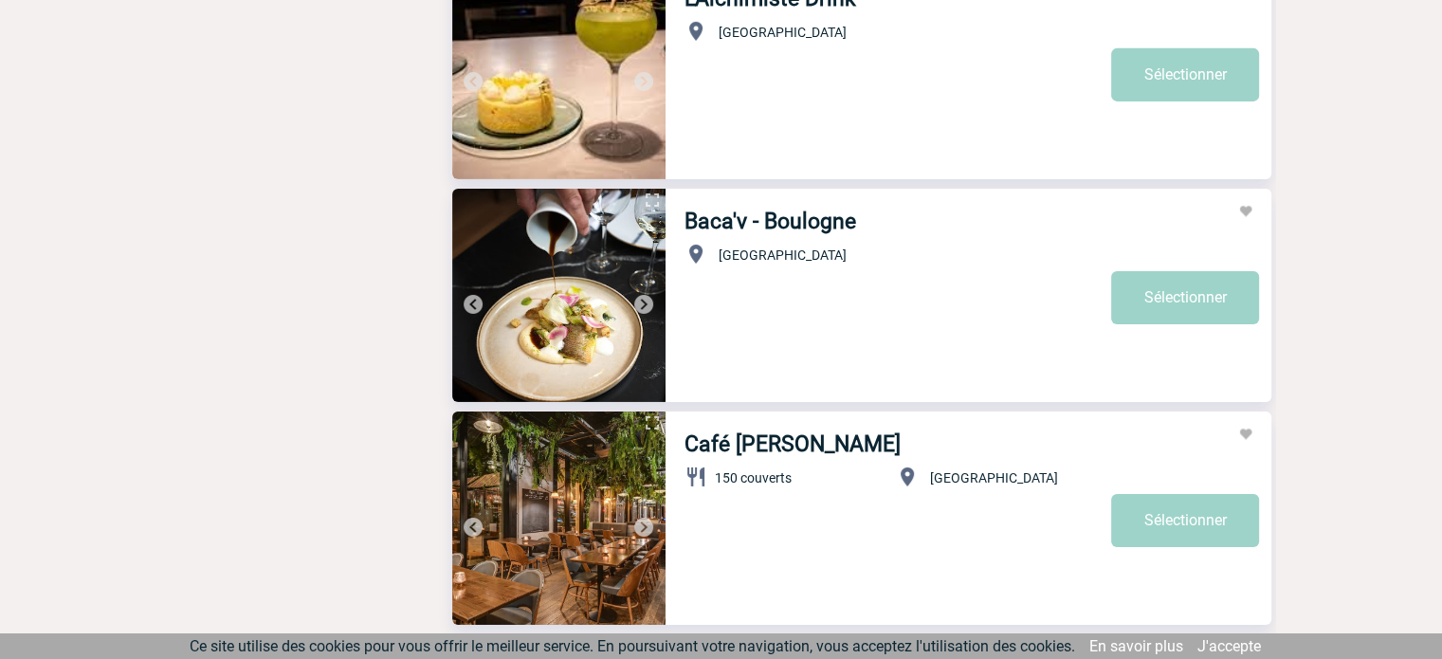
click at [640, 303] on img at bounding box center [643, 304] width 23 height 23
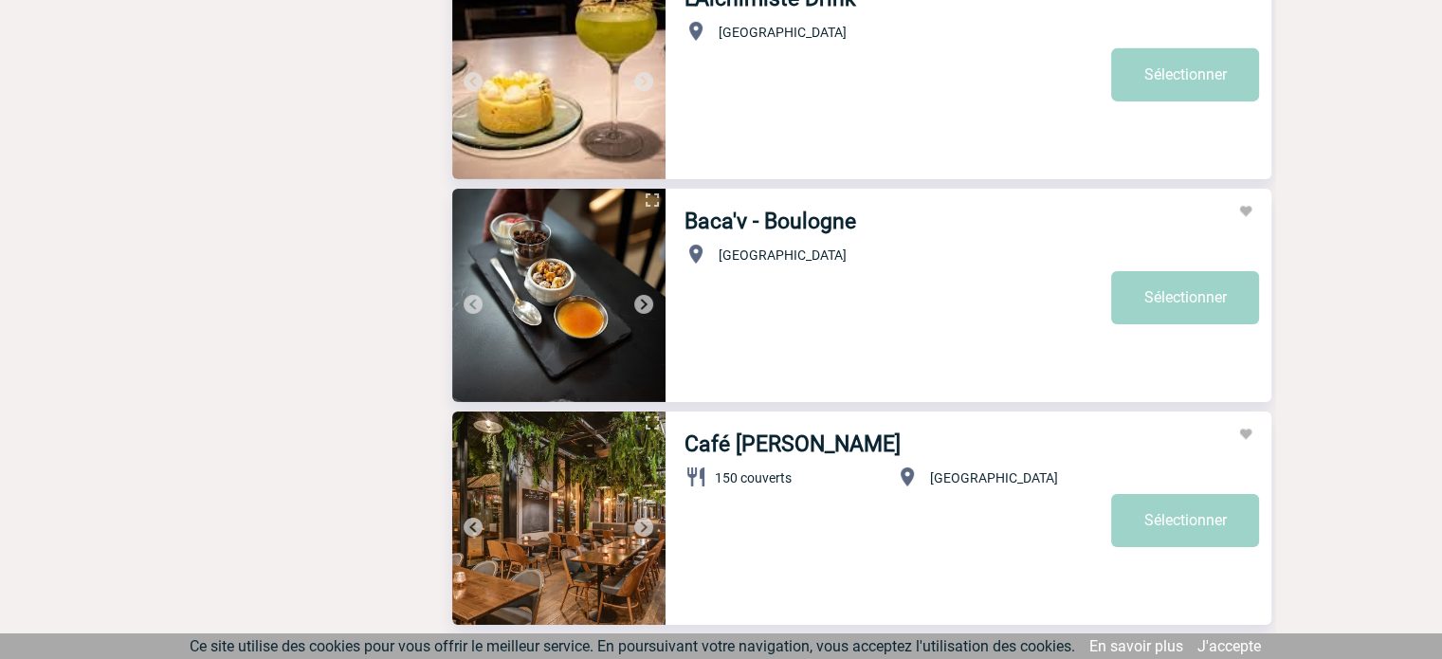
click at [640, 303] on img at bounding box center [643, 304] width 23 height 23
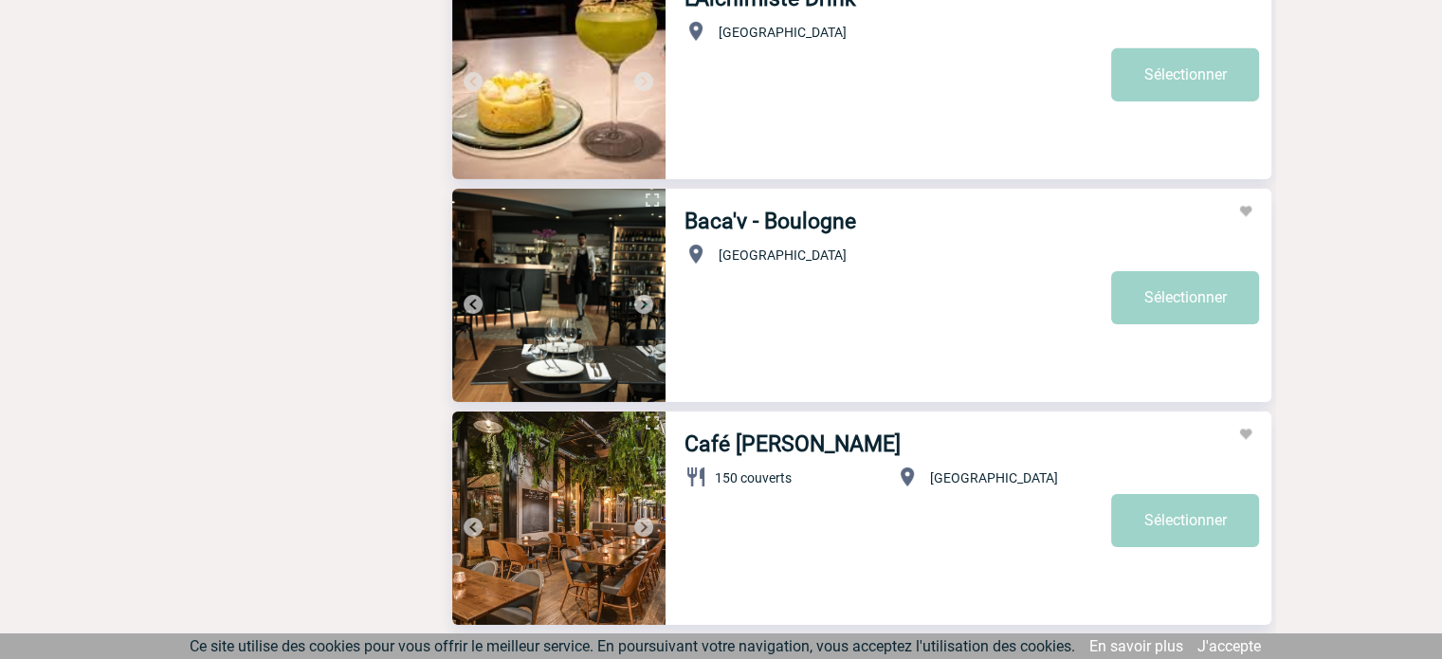
click at [640, 303] on img at bounding box center [643, 304] width 23 height 23
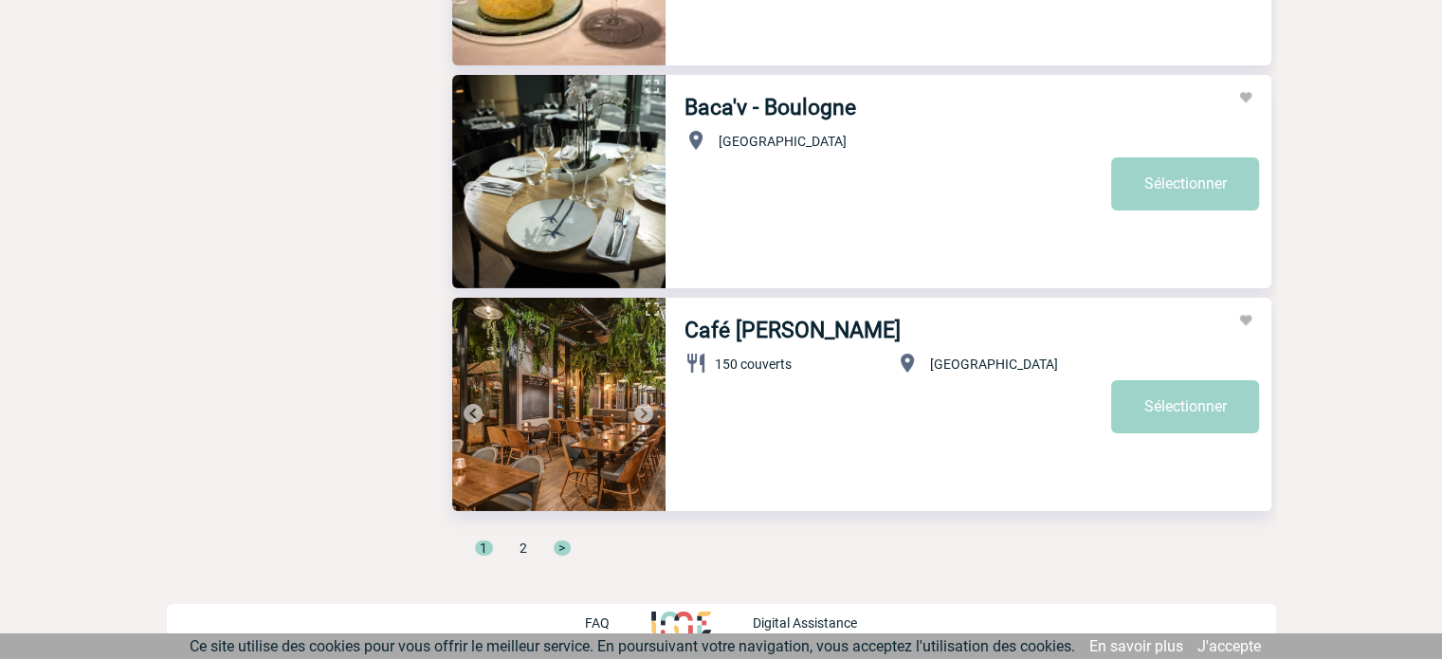
scroll to position [6371, 0]
click at [643, 410] on img at bounding box center [643, 412] width 23 height 23
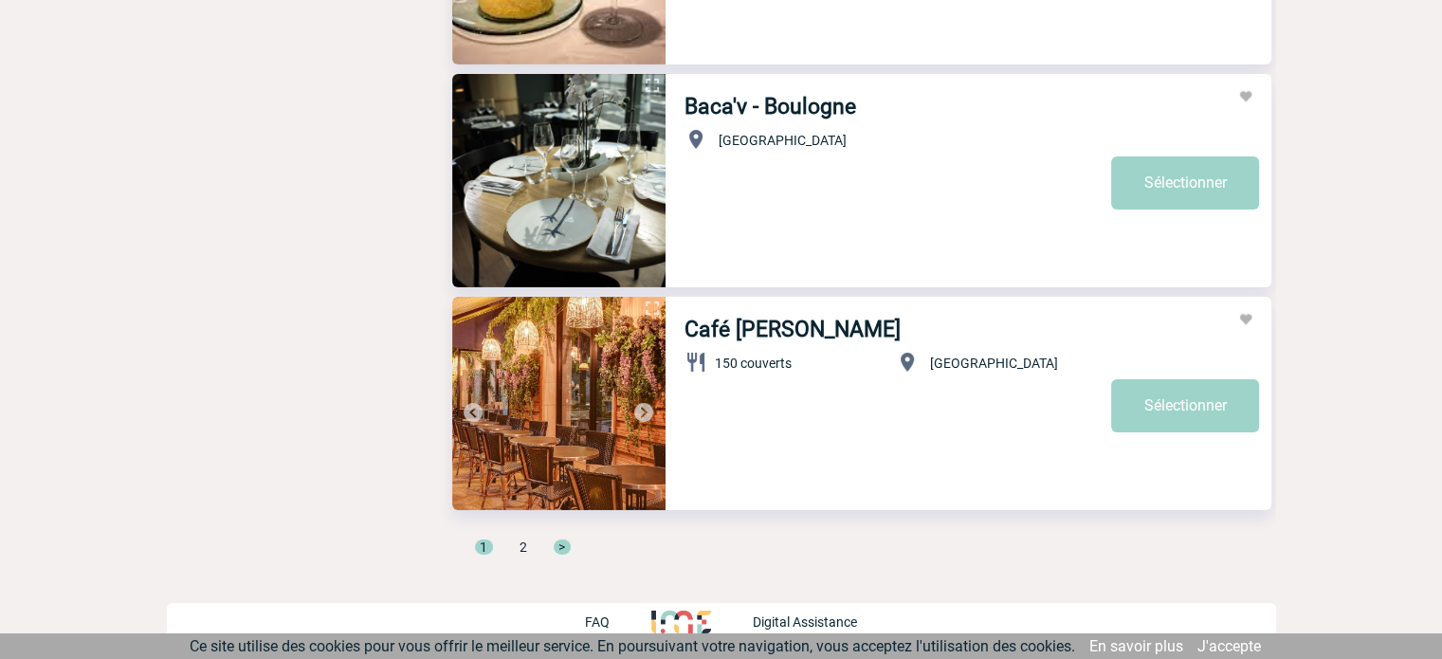
click at [643, 408] on img at bounding box center [643, 412] width 23 height 23
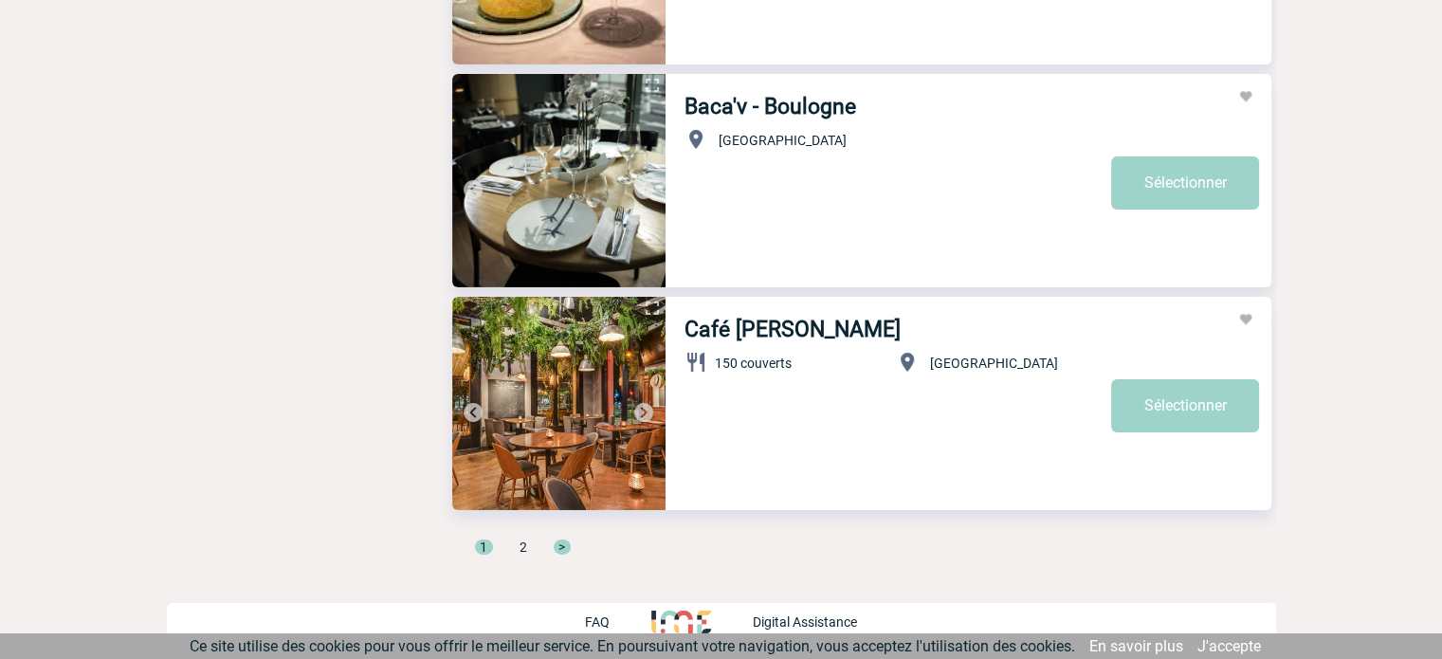
click at [643, 408] on img at bounding box center [643, 412] width 23 height 23
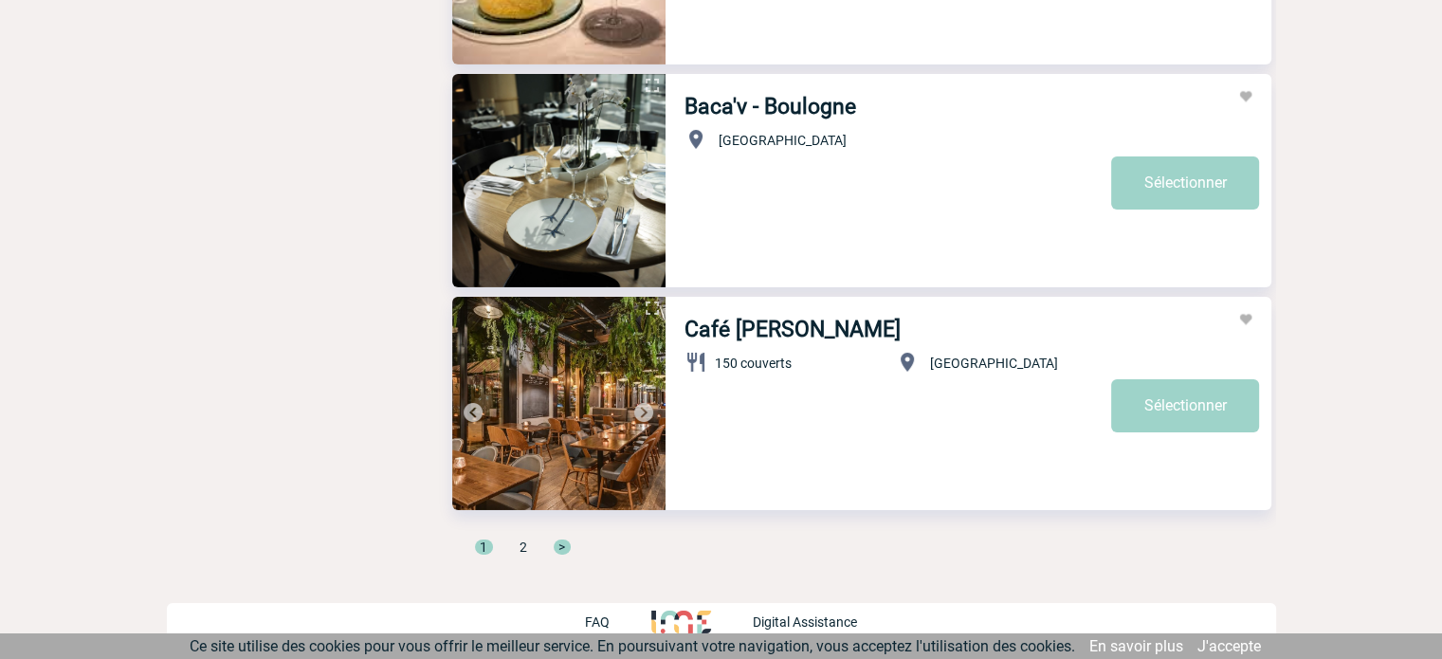
click at [643, 408] on img at bounding box center [643, 412] width 23 height 23
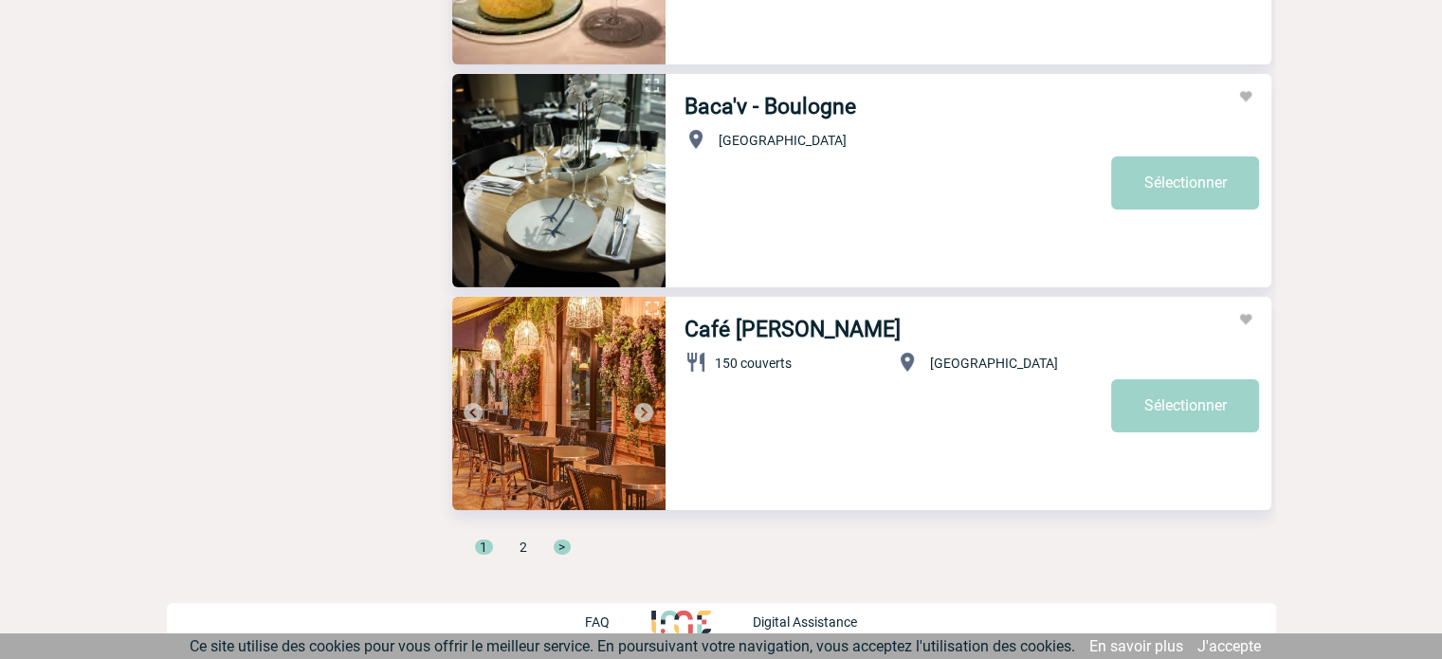
click at [560, 546] on span ">" at bounding box center [562, 546] width 17 height 15
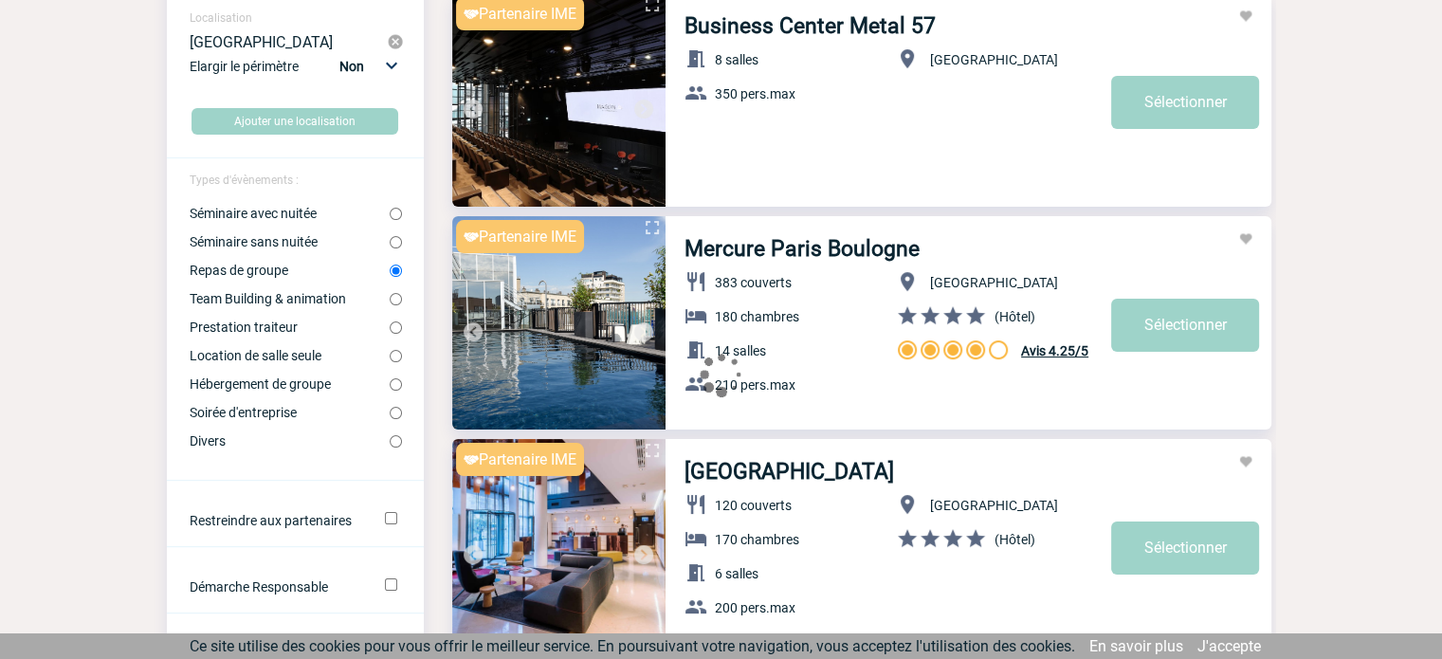
scroll to position [0, 0]
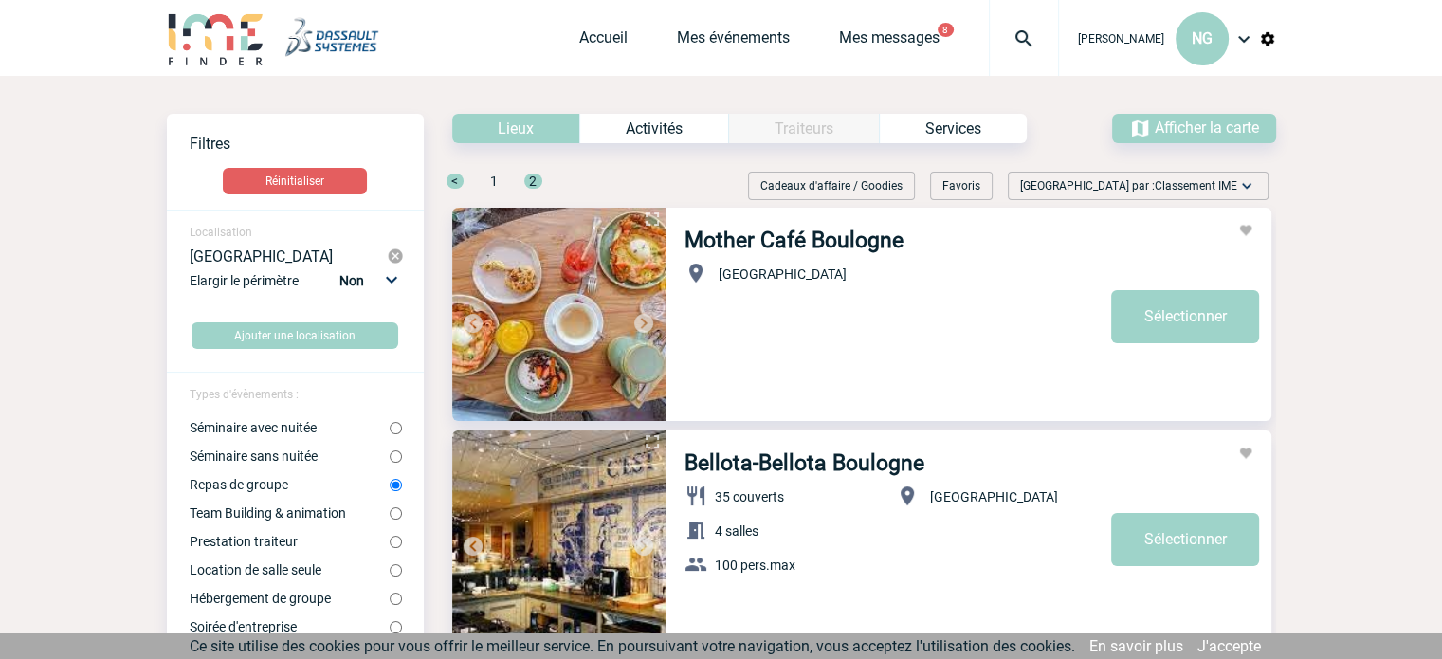
click at [641, 320] on img at bounding box center [643, 323] width 23 height 23
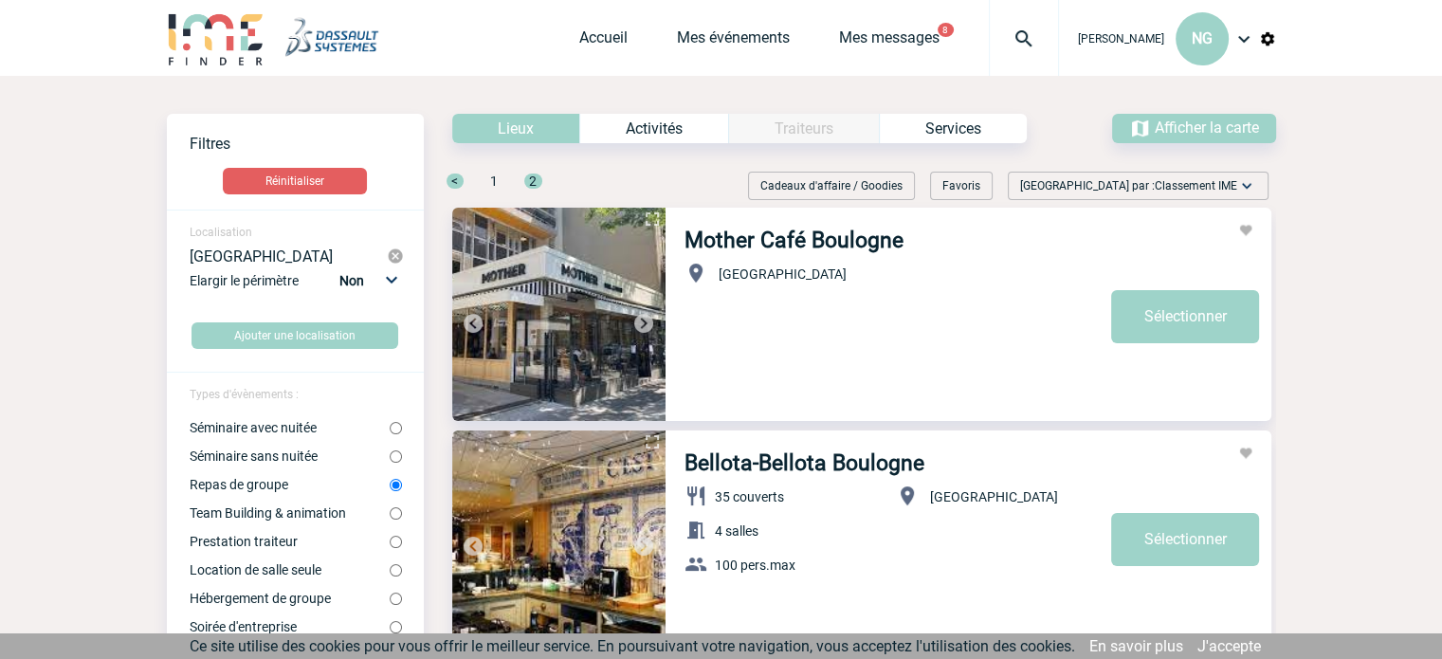
click at [641, 320] on img at bounding box center [643, 323] width 23 height 23
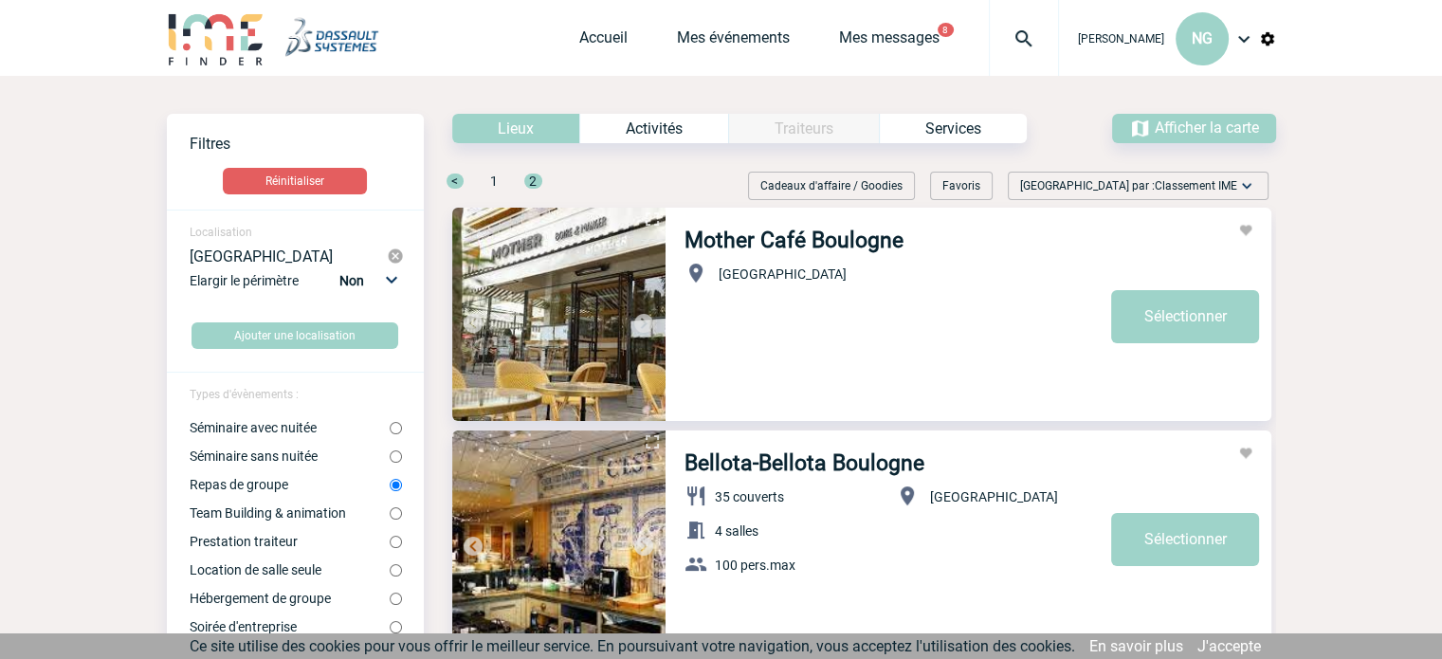
click at [641, 320] on img at bounding box center [643, 323] width 23 height 23
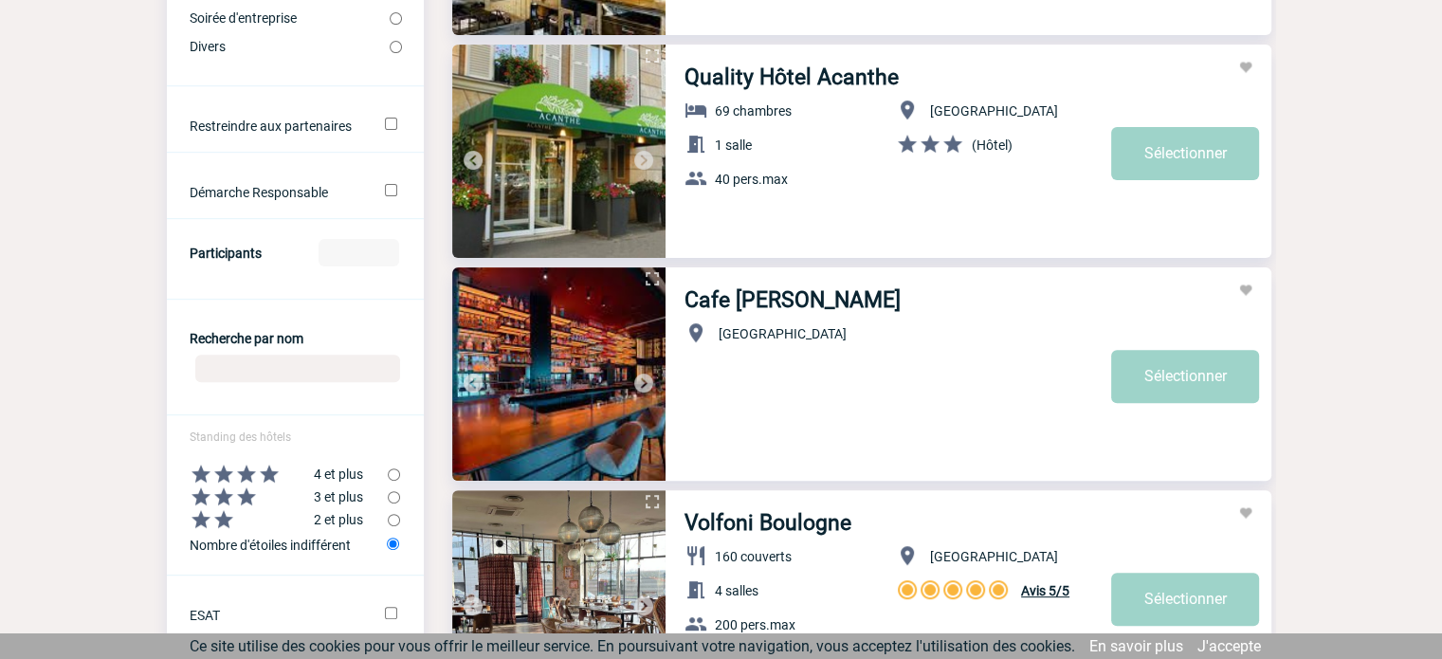
scroll to position [663, 0]
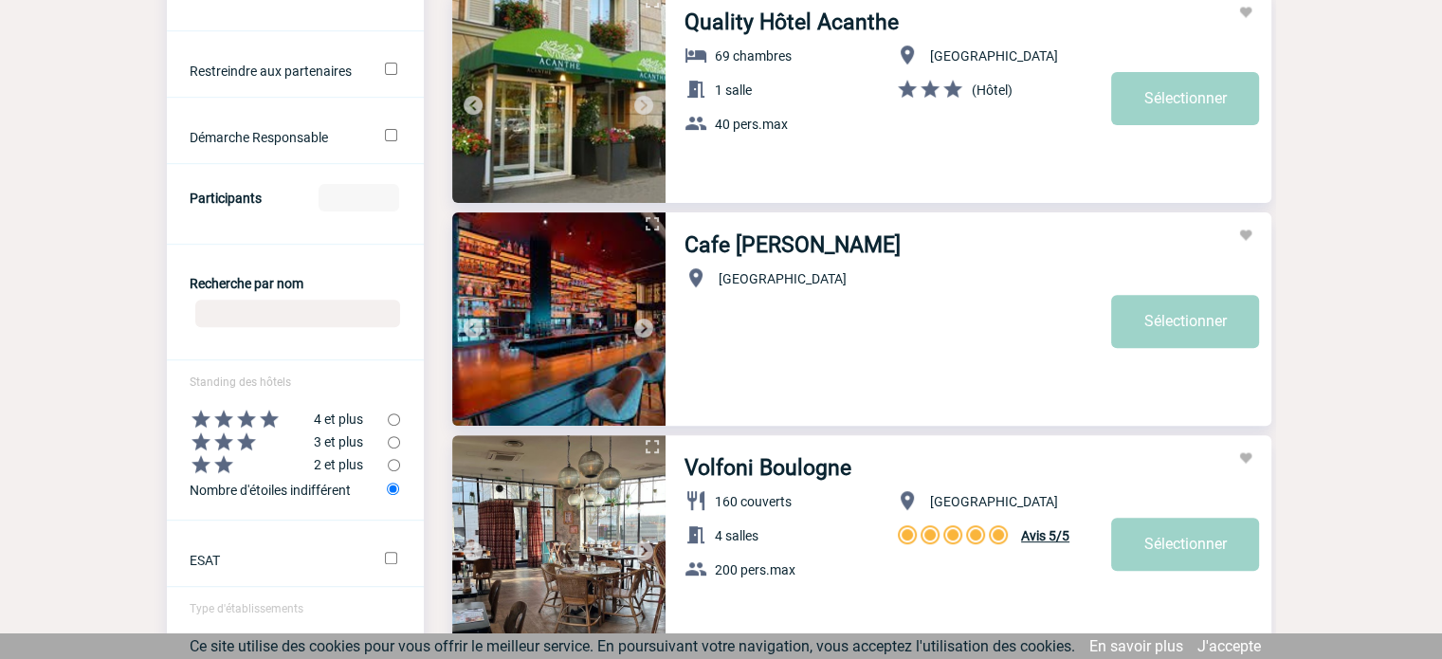
click at [643, 329] on img at bounding box center [643, 328] width 23 height 23
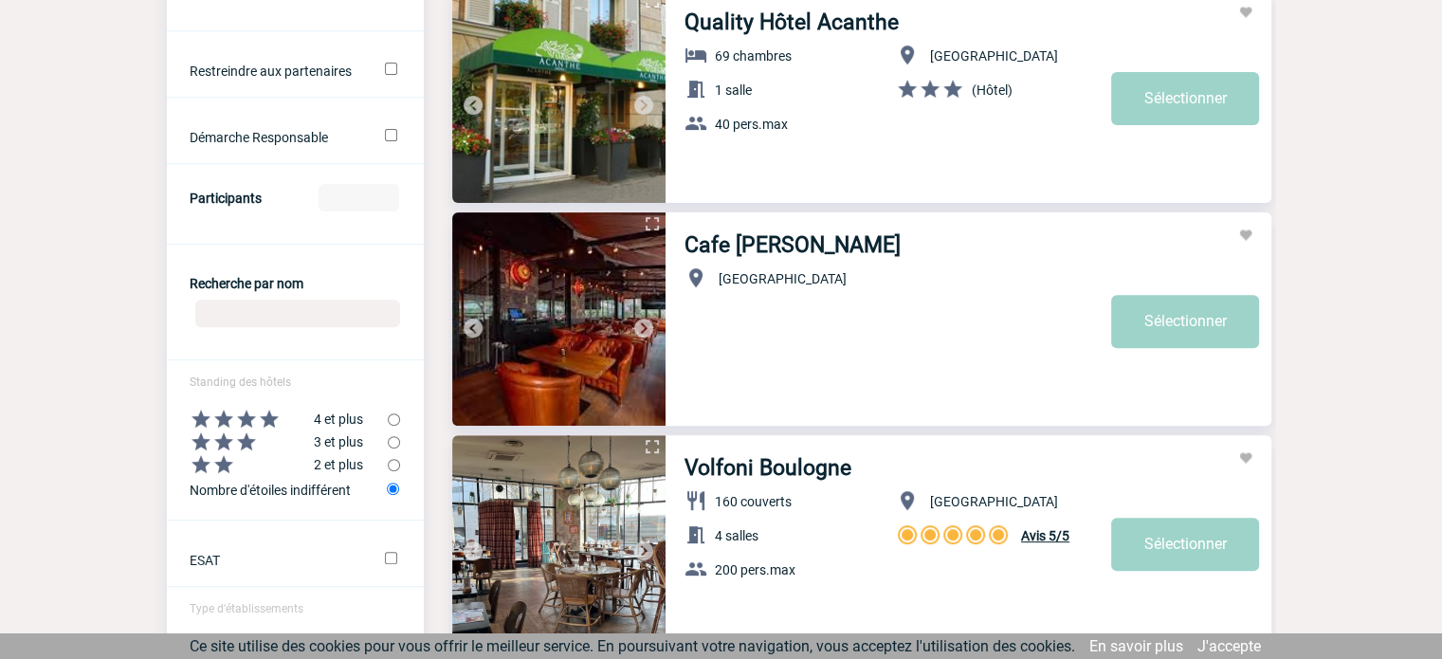
click at [643, 329] on img at bounding box center [643, 328] width 23 height 23
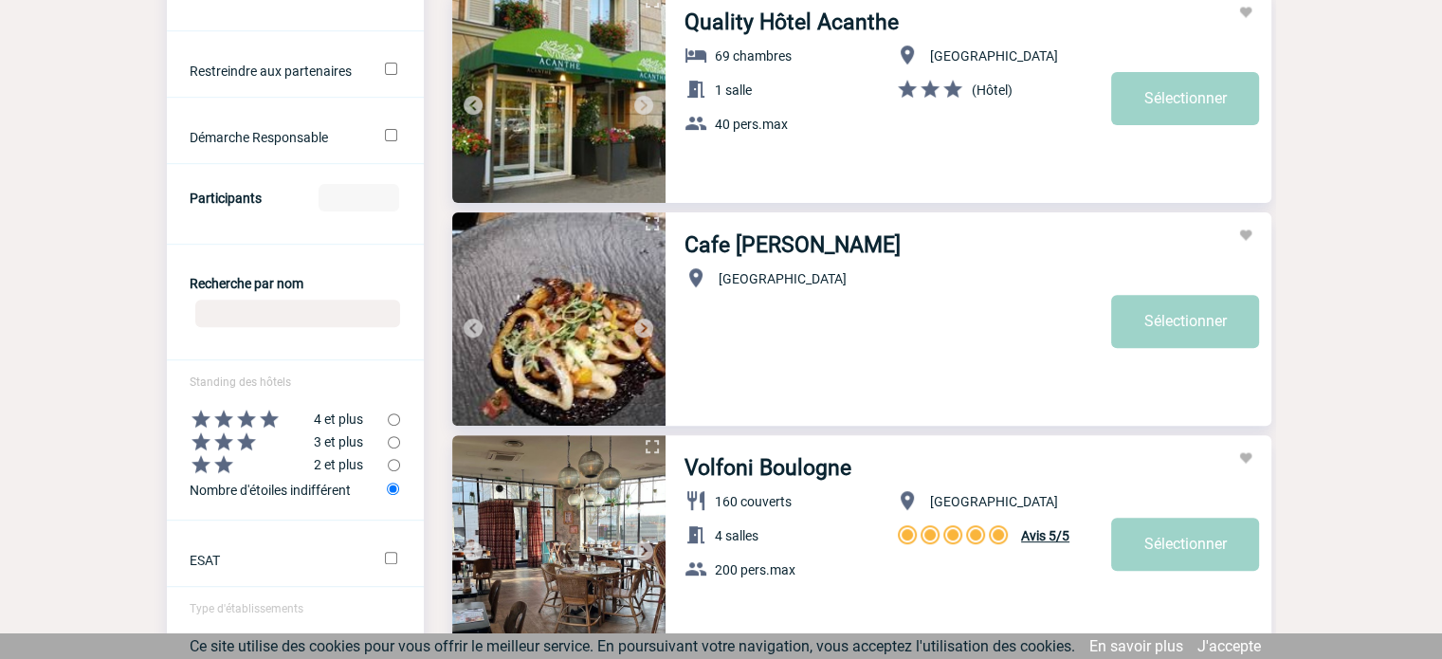
click at [643, 329] on img at bounding box center [643, 328] width 23 height 23
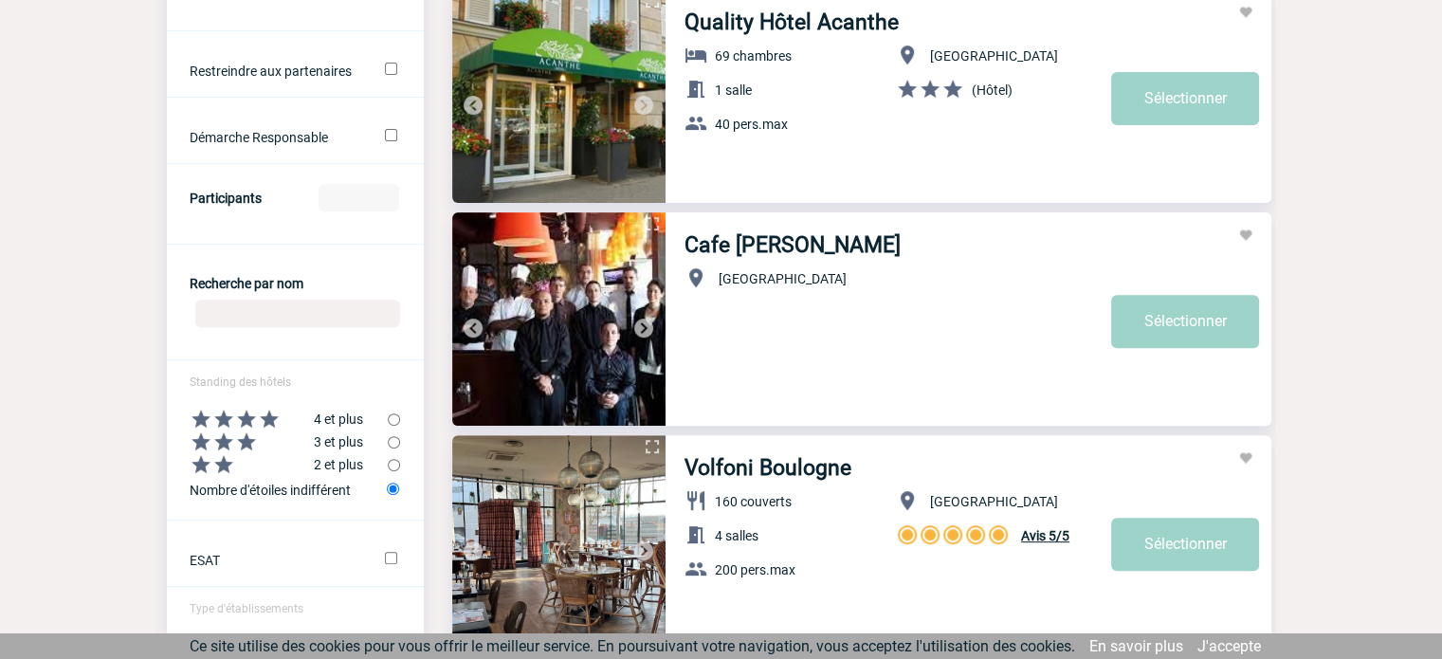
click at [643, 329] on img at bounding box center [643, 328] width 23 height 23
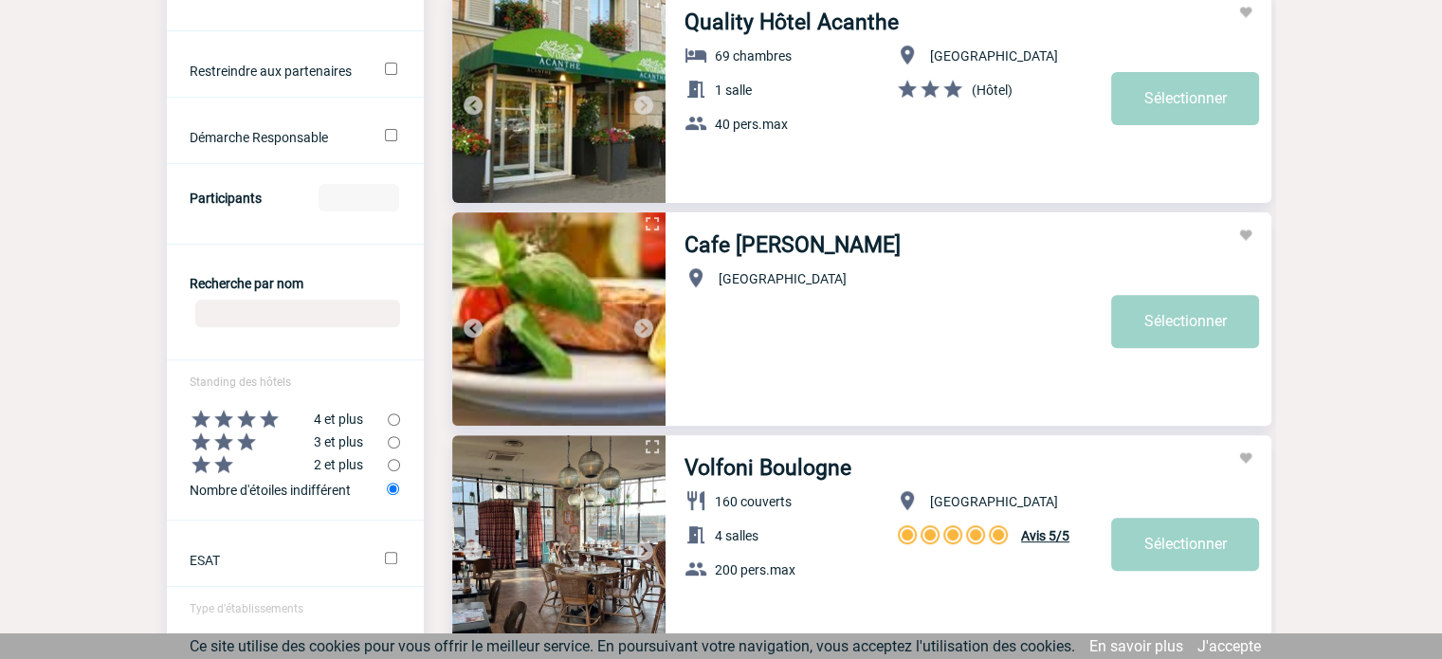
click at [643, 329] on img at bounding box center [643, 328] width 23 height 23
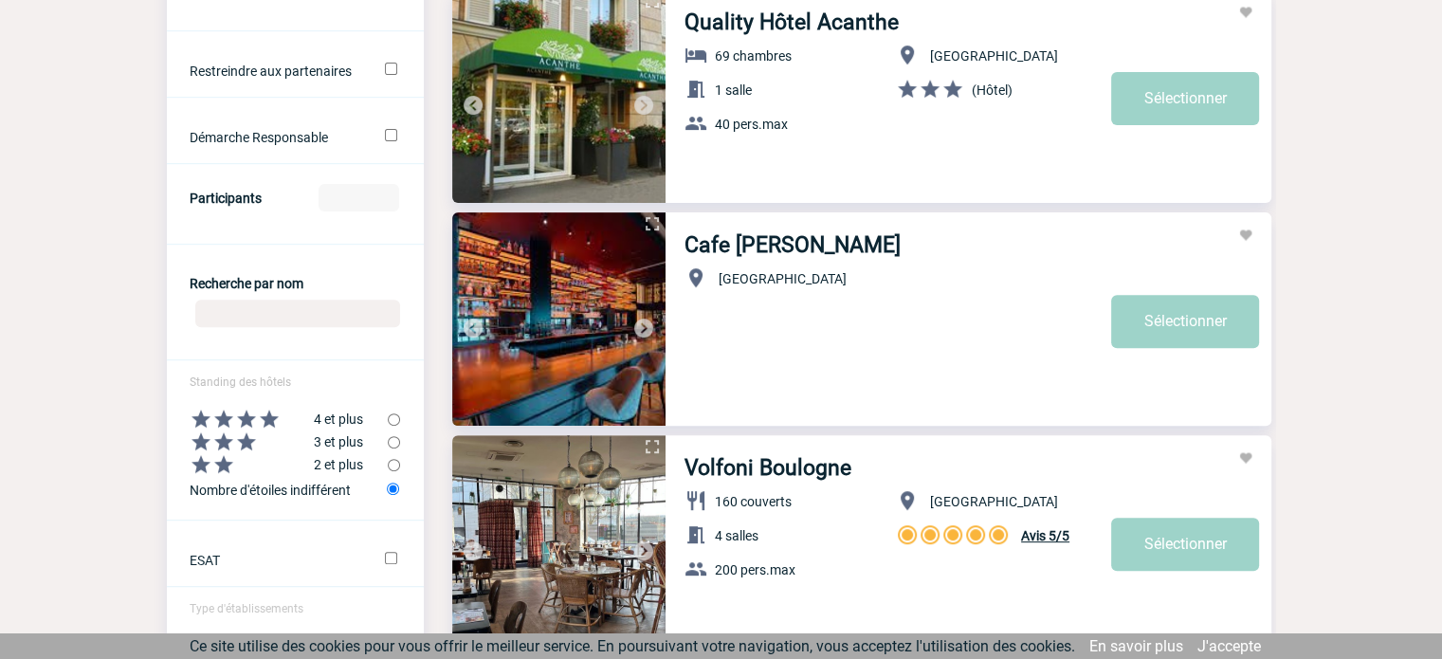
click at [643, 329] on img at bounding box center [643, 328] width 23 height 23
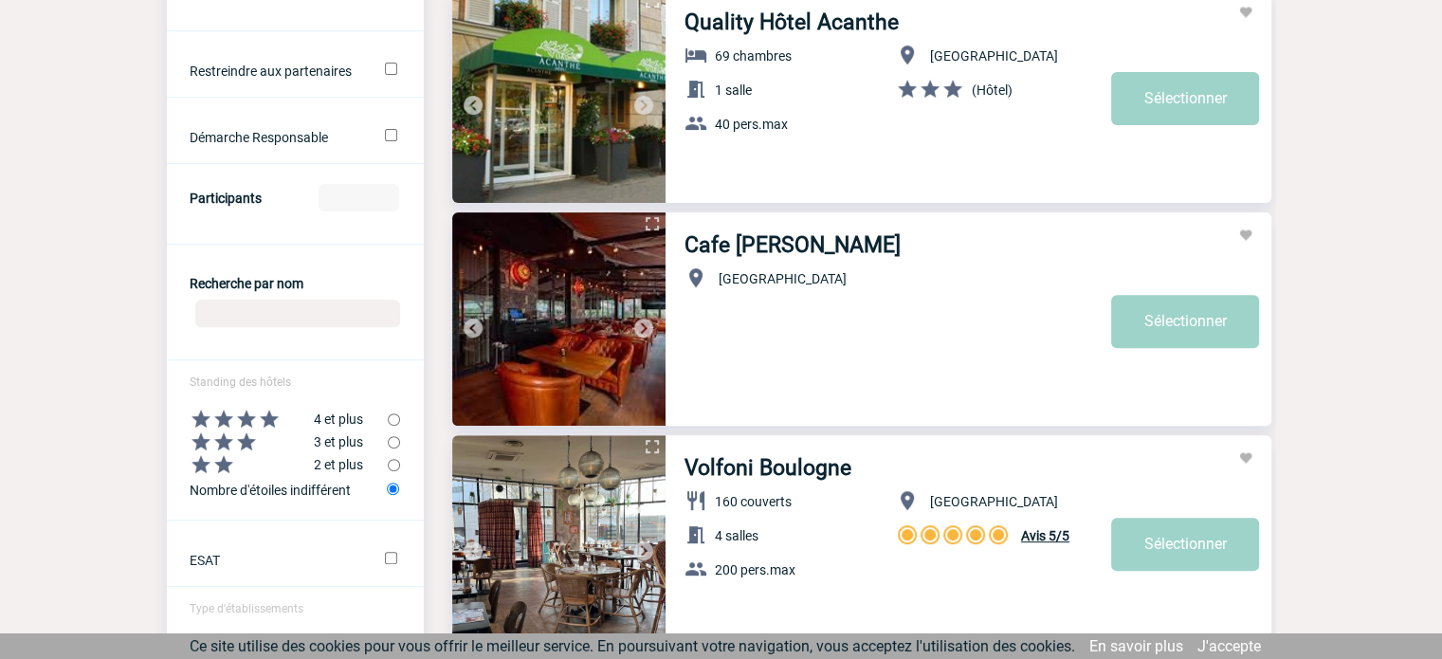
click at [643, 329] on img at bounding box center [643, 328] width 23 height 23
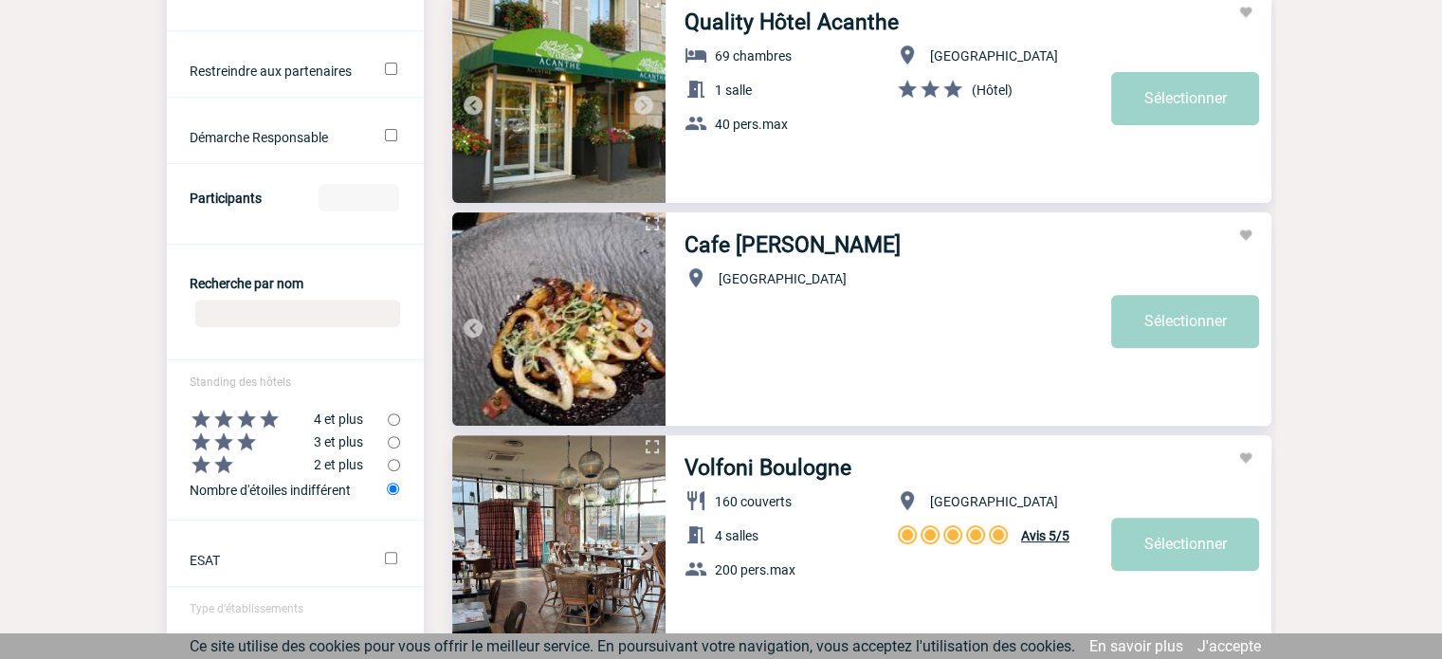
click at [643, 329] on img at bounding box center [643, 328] width 23 height 23
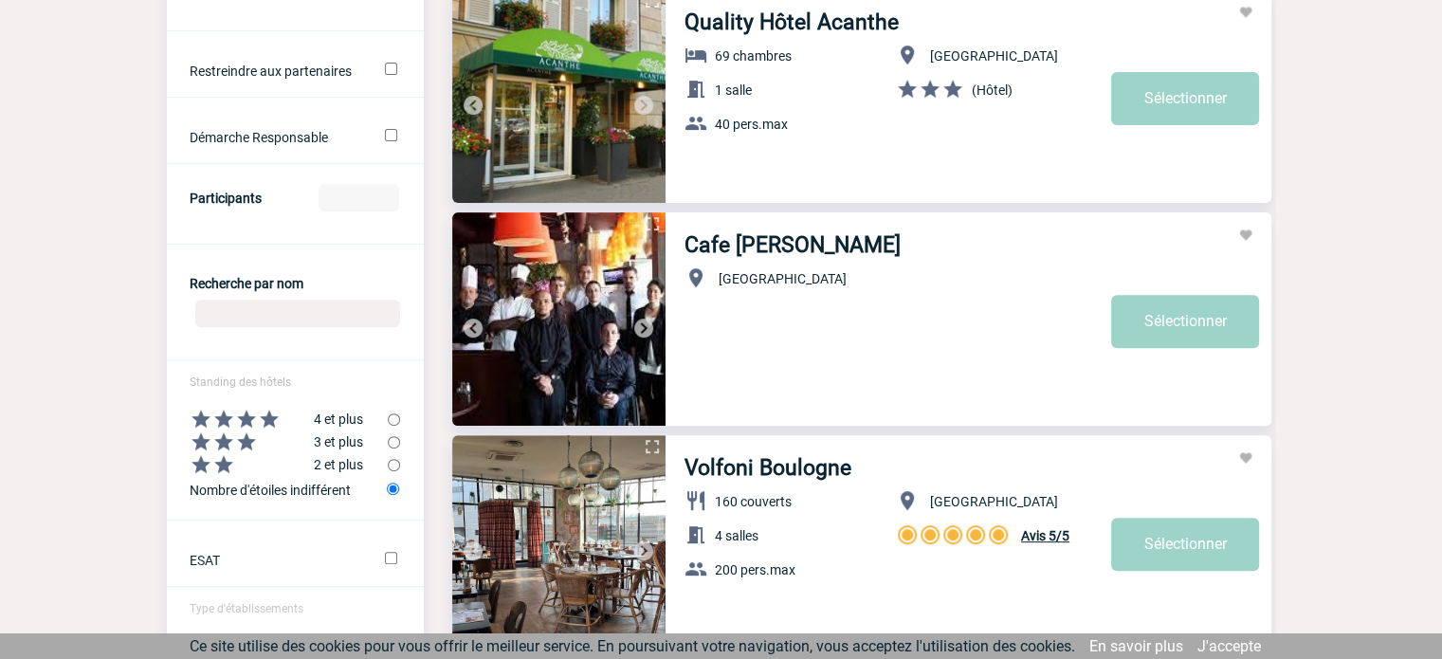
click at [643, 329] on img at bounding box center [643, 328] width 23 height 23
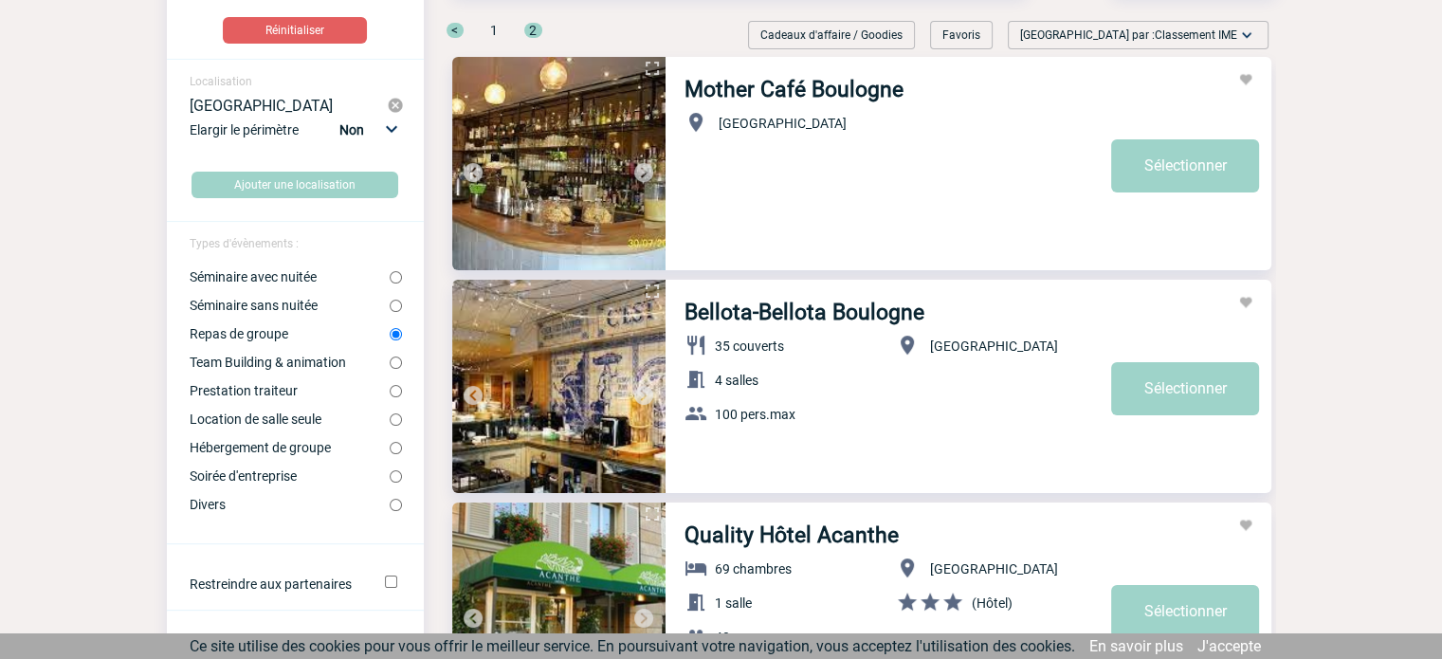
scroll to position [0, 0]
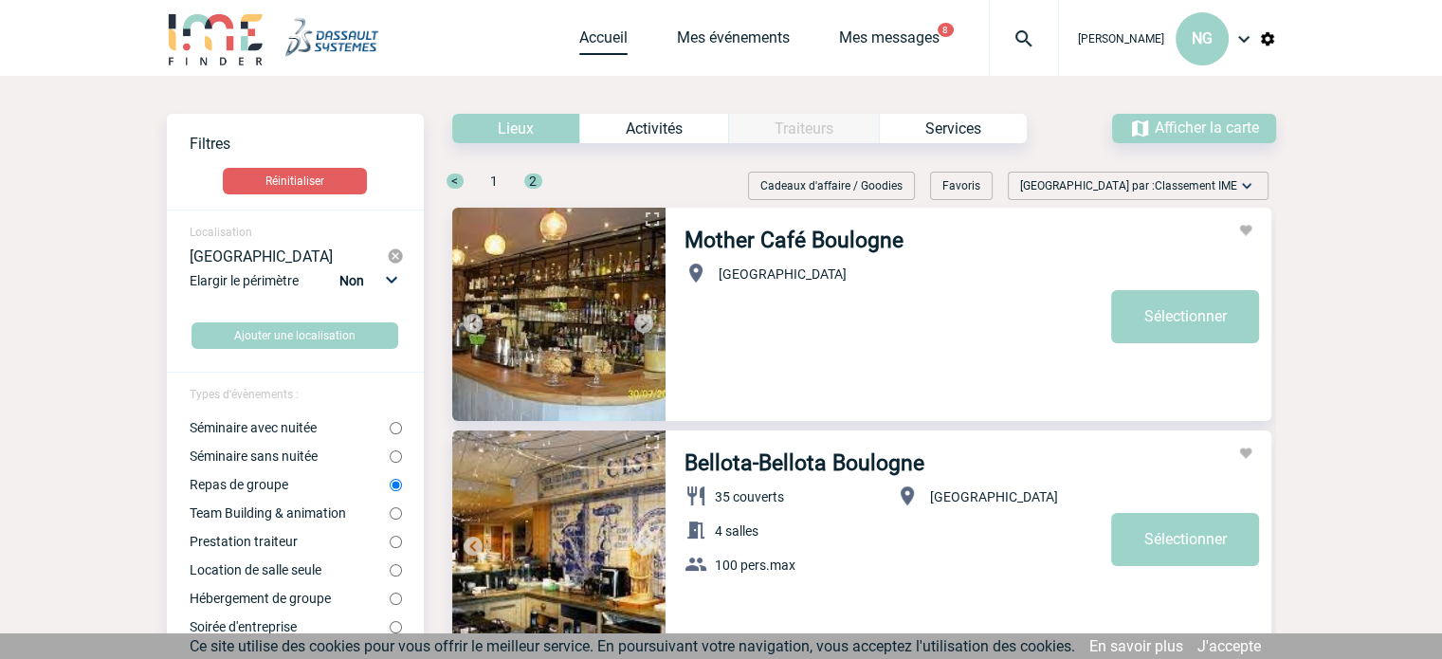
click at [595, 40] on link "Accueil" at bounding box center [603, 41] width 48 height 27
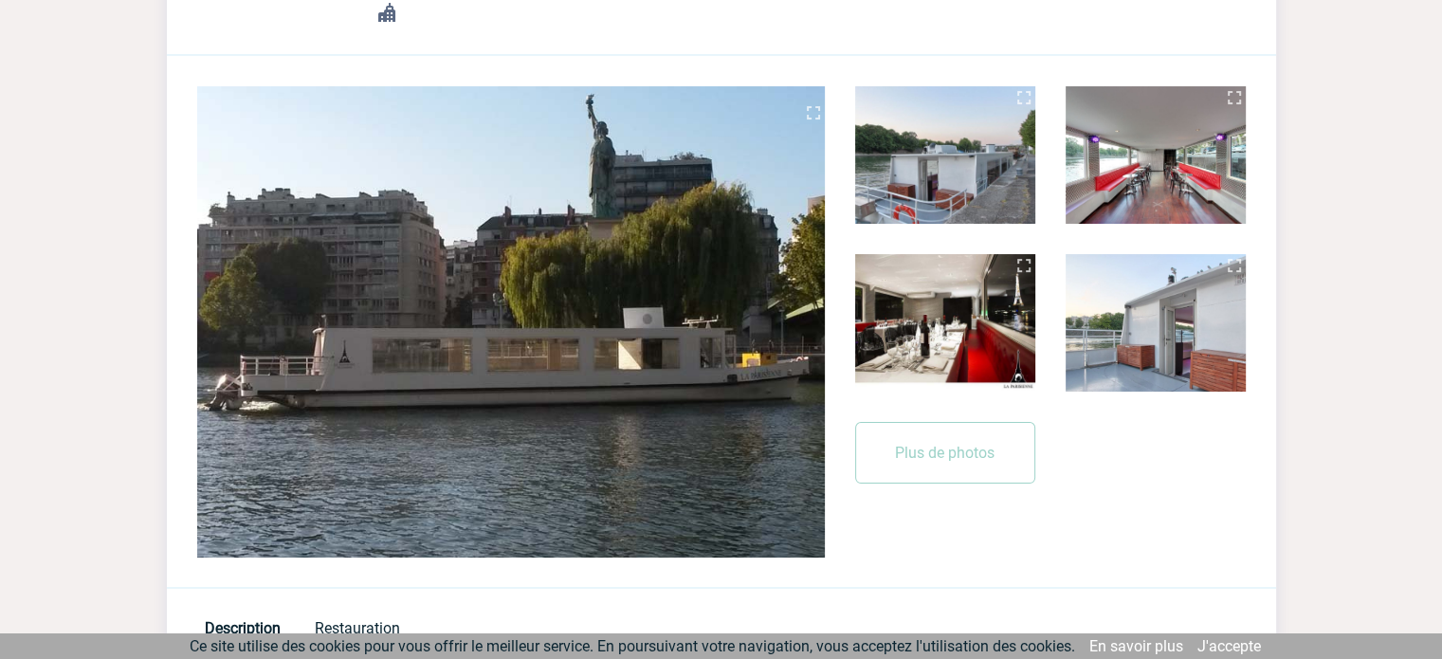
scroll to position [284, 0]
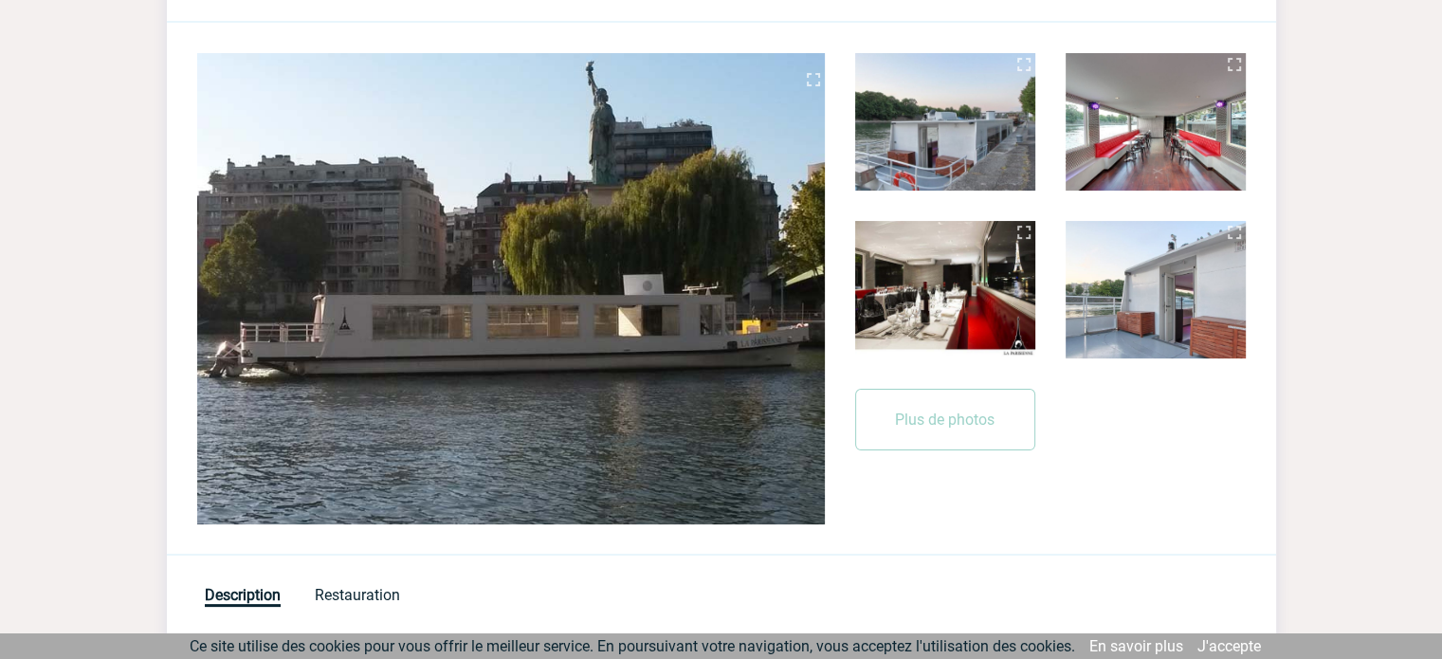
click at [324, 234] on img at bounding box center [510, 288] width 627 height 471
click at [968, 139] on img at bounding box center [945, 121] width 180 height 137
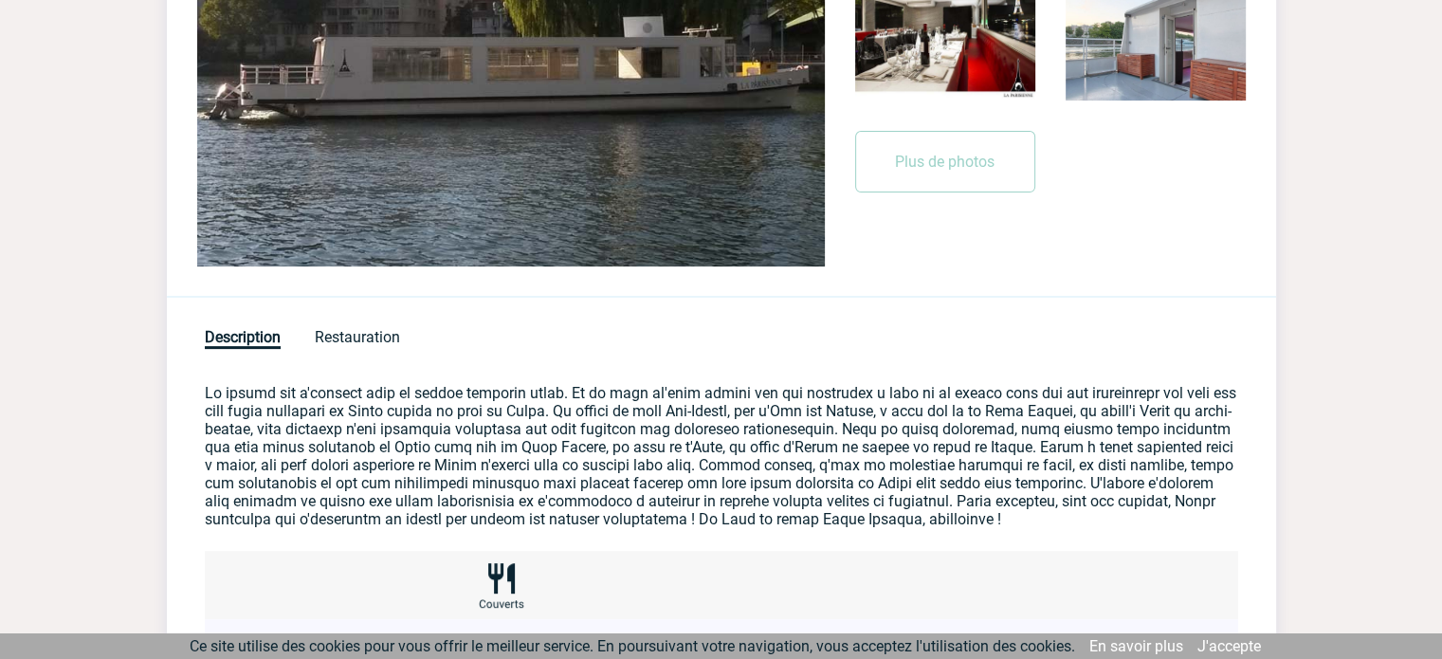
scroll to position [283, 0]
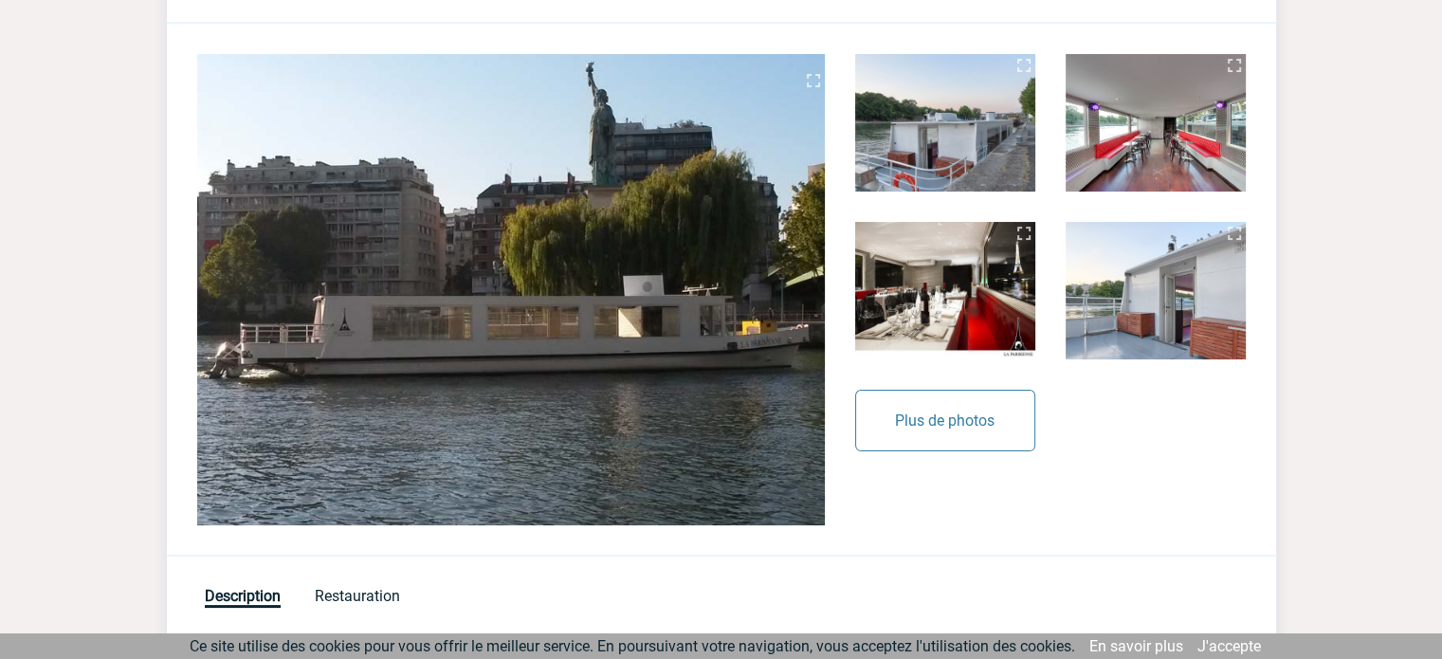
click at [972, 428] on button "Plus de photos" at bounding box center [945, 421] width 180 height 62
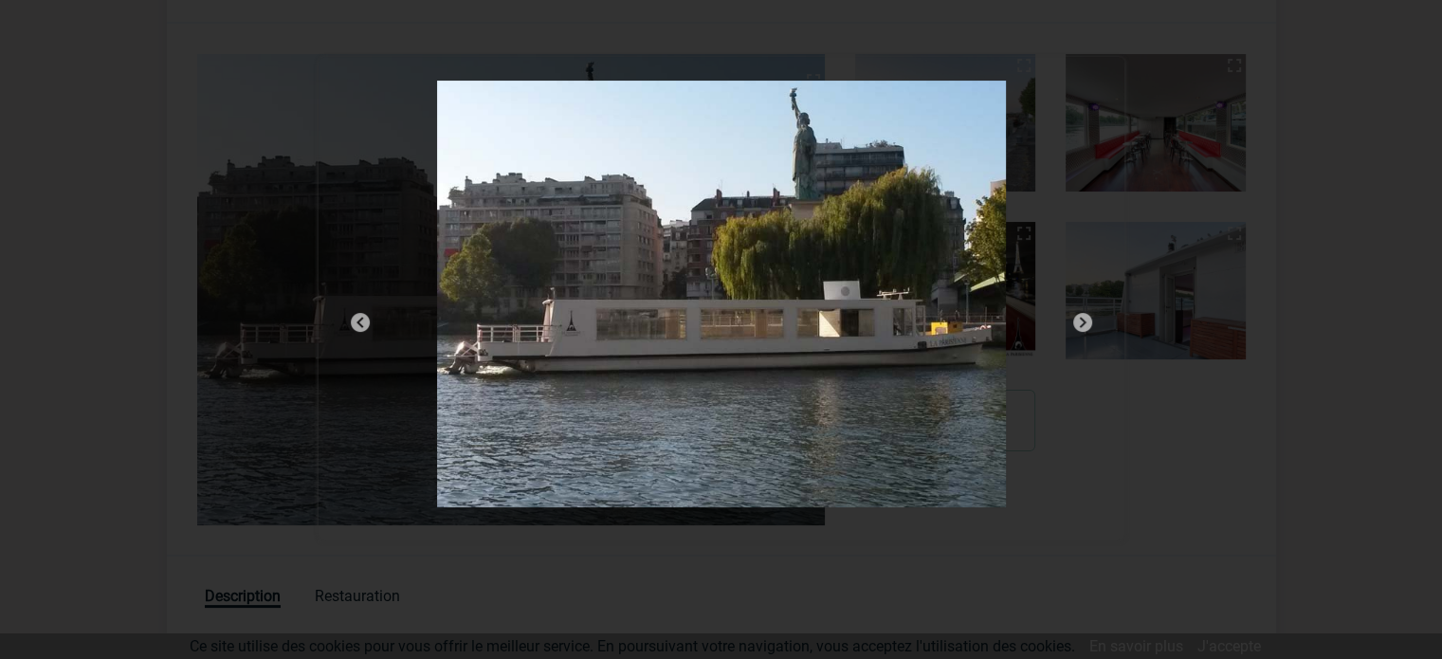
click at [1082, 318] on img at bounding box center [1082, 322] width 23 height 23
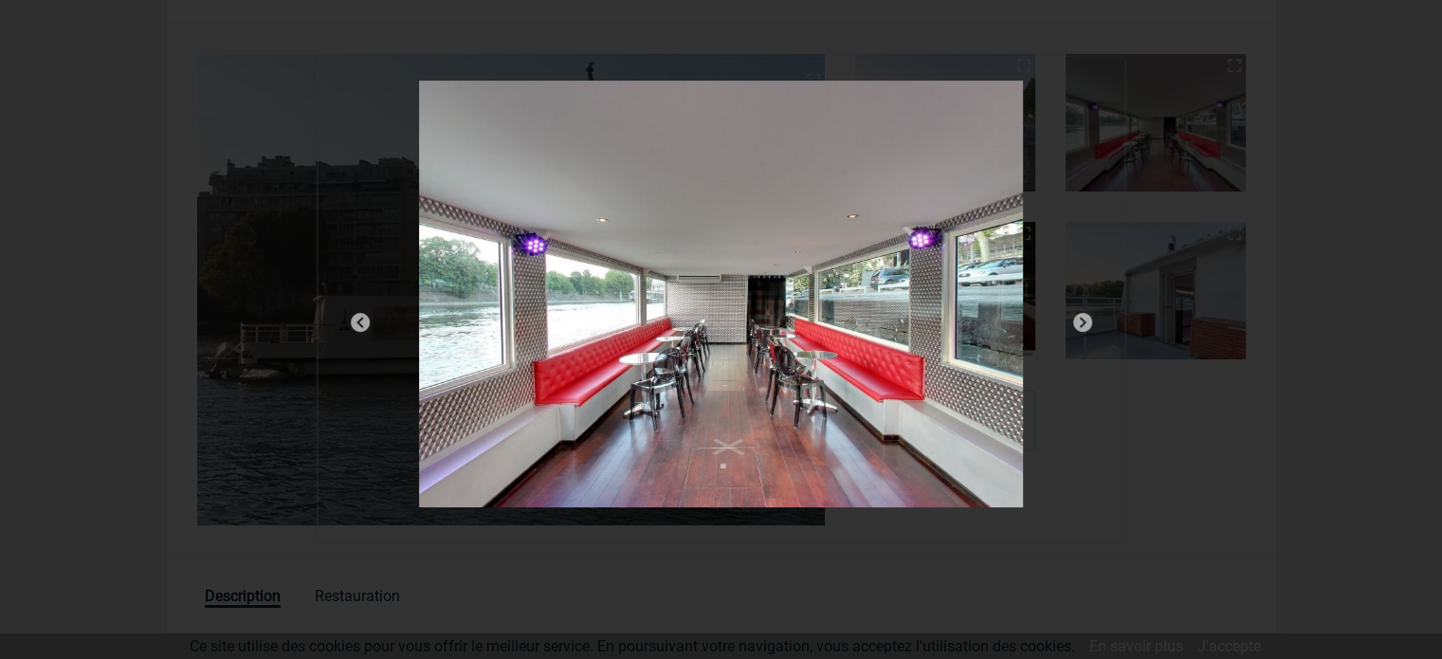
click at [1082, 318] on img at bounding box center [1082, 322] width 23 height 23
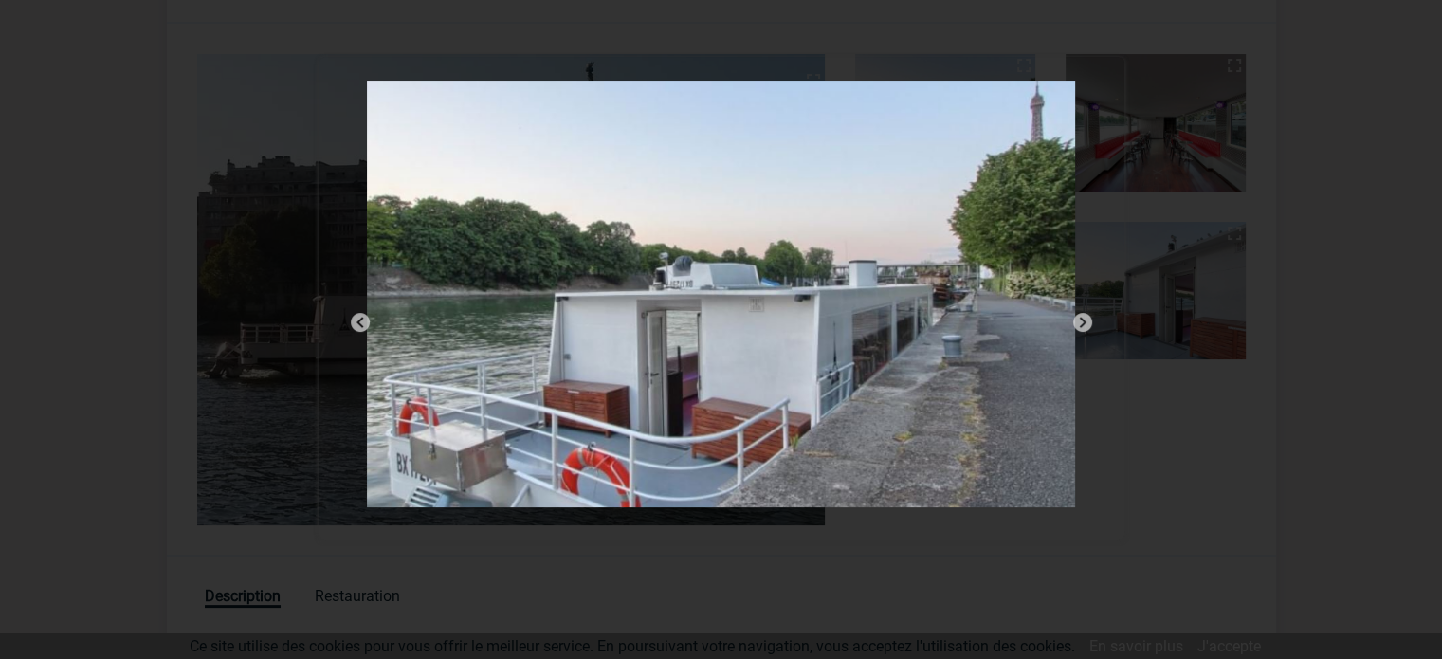
click at [1082, 318] on img at bounding box center [1082, 322] width 23 height 23
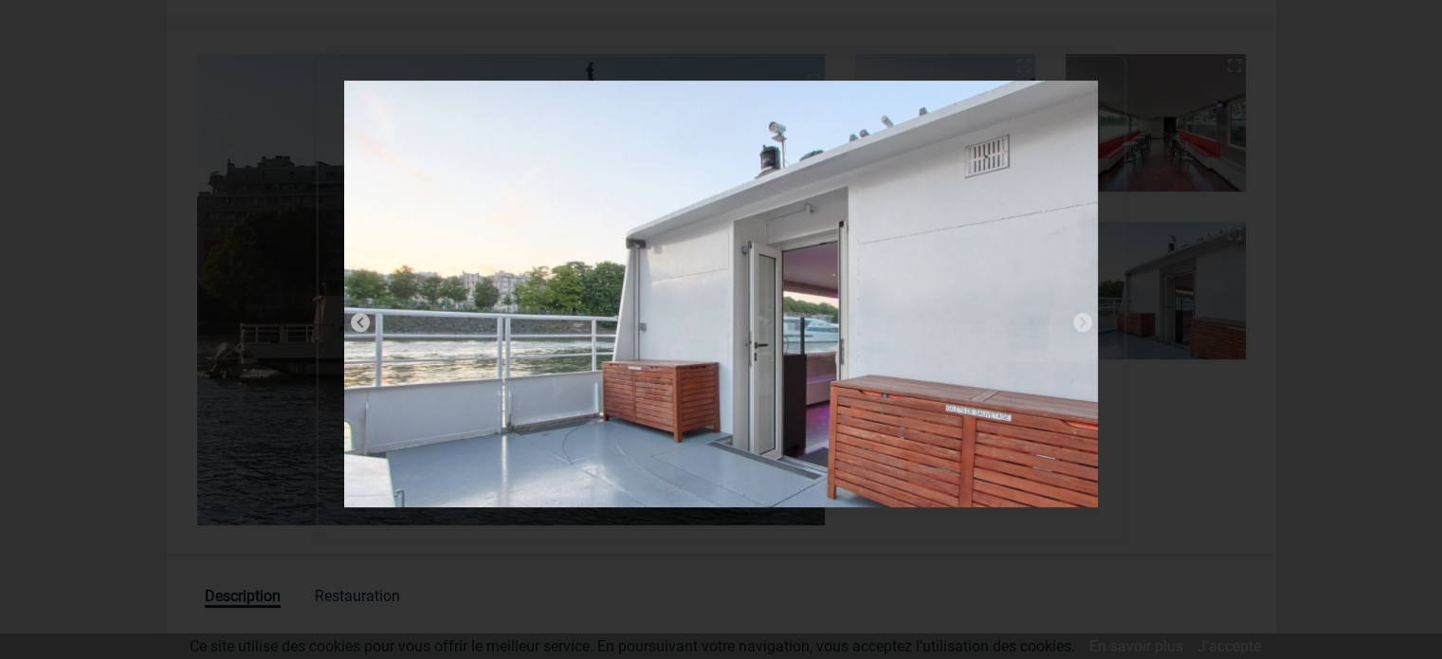
click at [1082, 318] on img at bounding box center [1082, 322] width 23 height 23
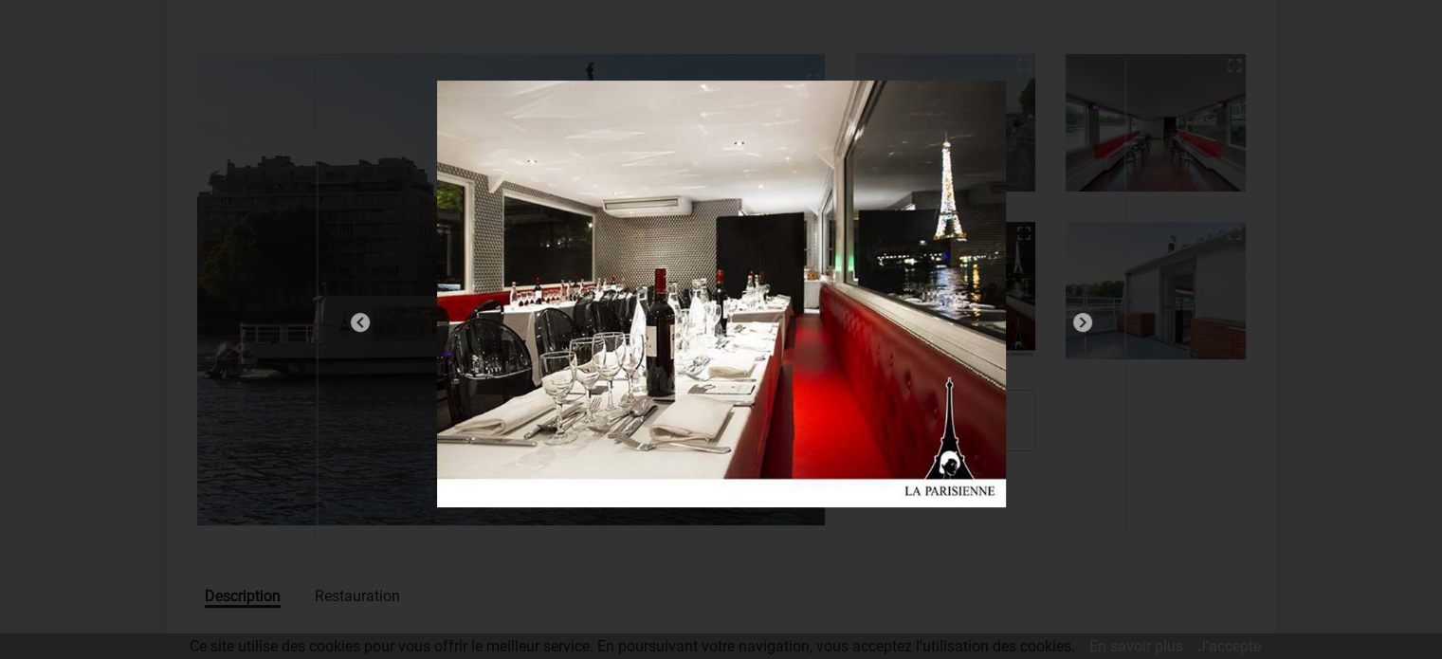
click at [1082, 318] on img at bounding box center [1082, 322] width 23 height 23
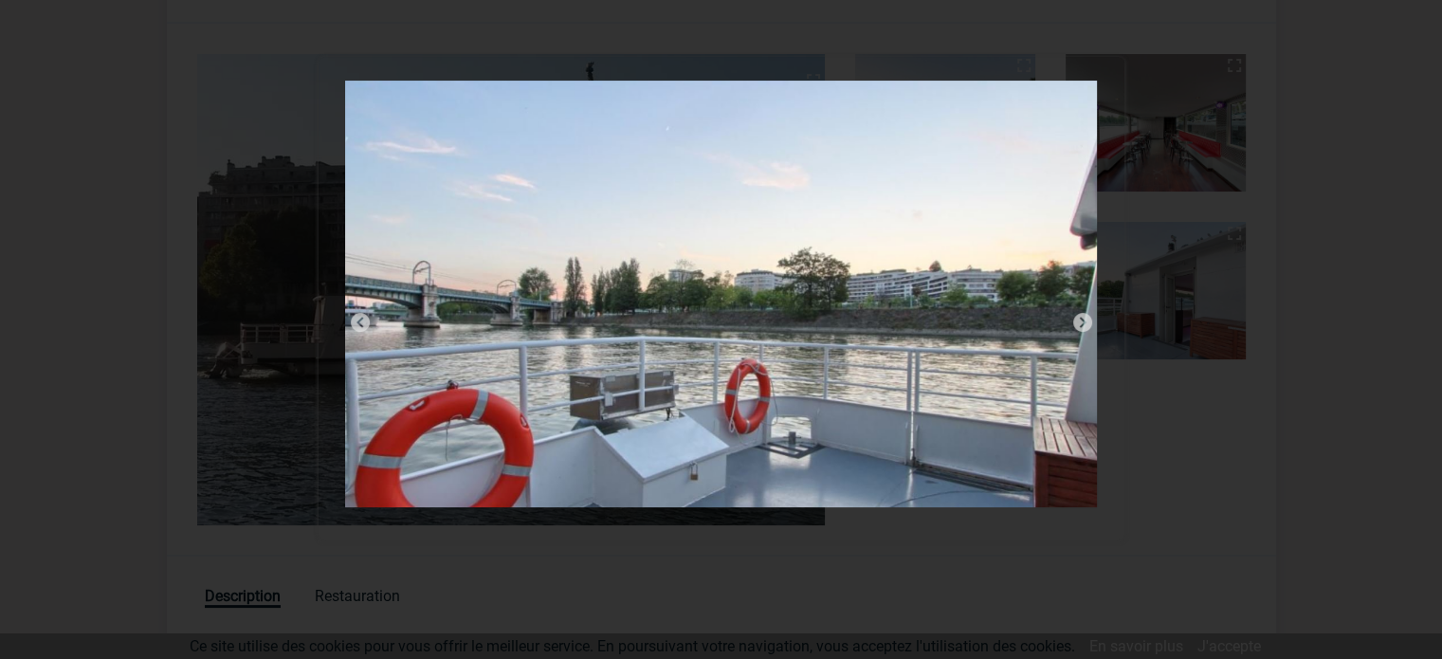
click at [1082, 318] on img at bounding box center [1082, 322] width 23 height 23
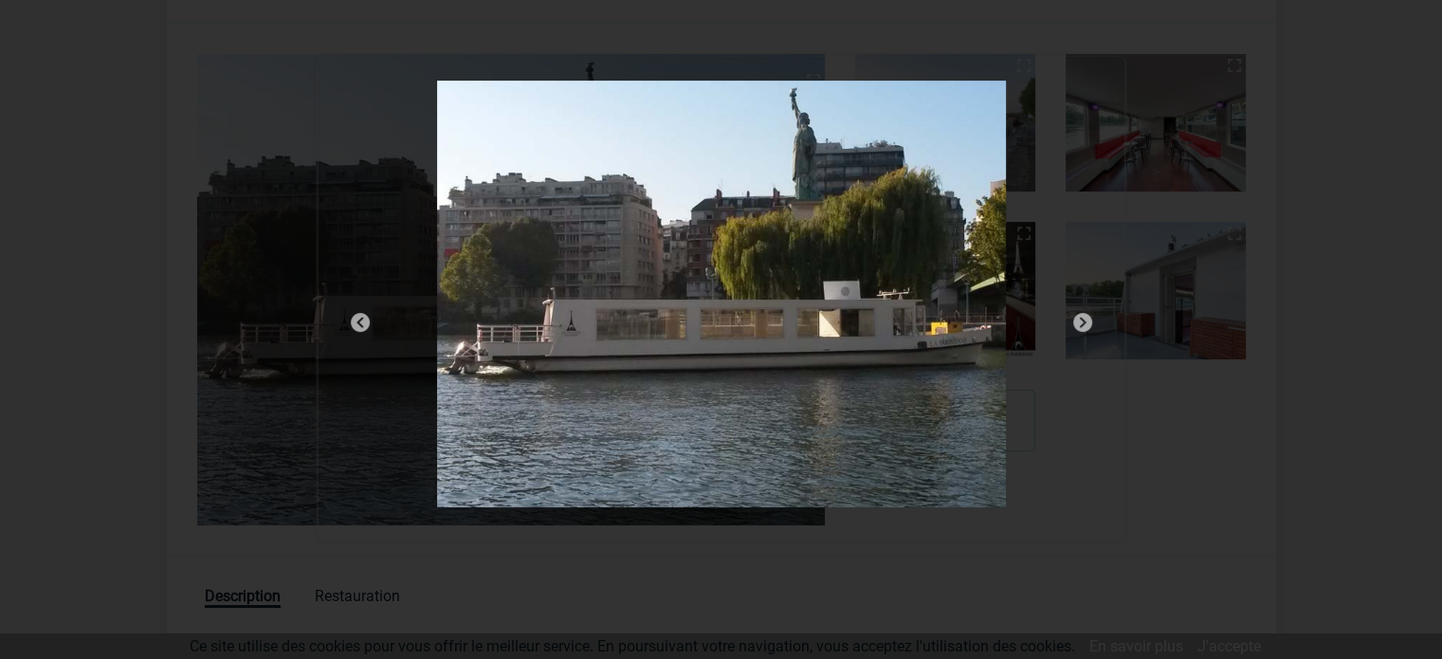
click at [1082, 318] on img at bounding box center [1082, 322] width 23 height 23
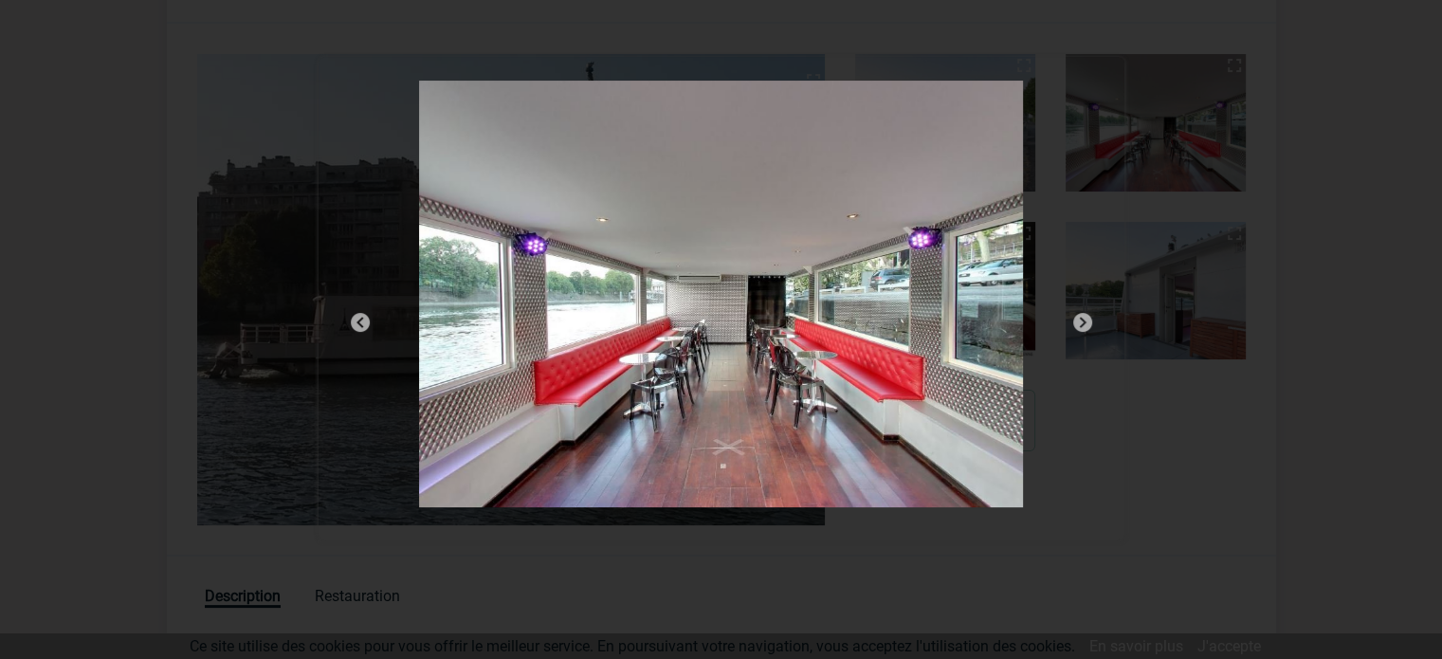
click at [1082, 318] on img at bounding box center [1082, 322] width 23 height 23
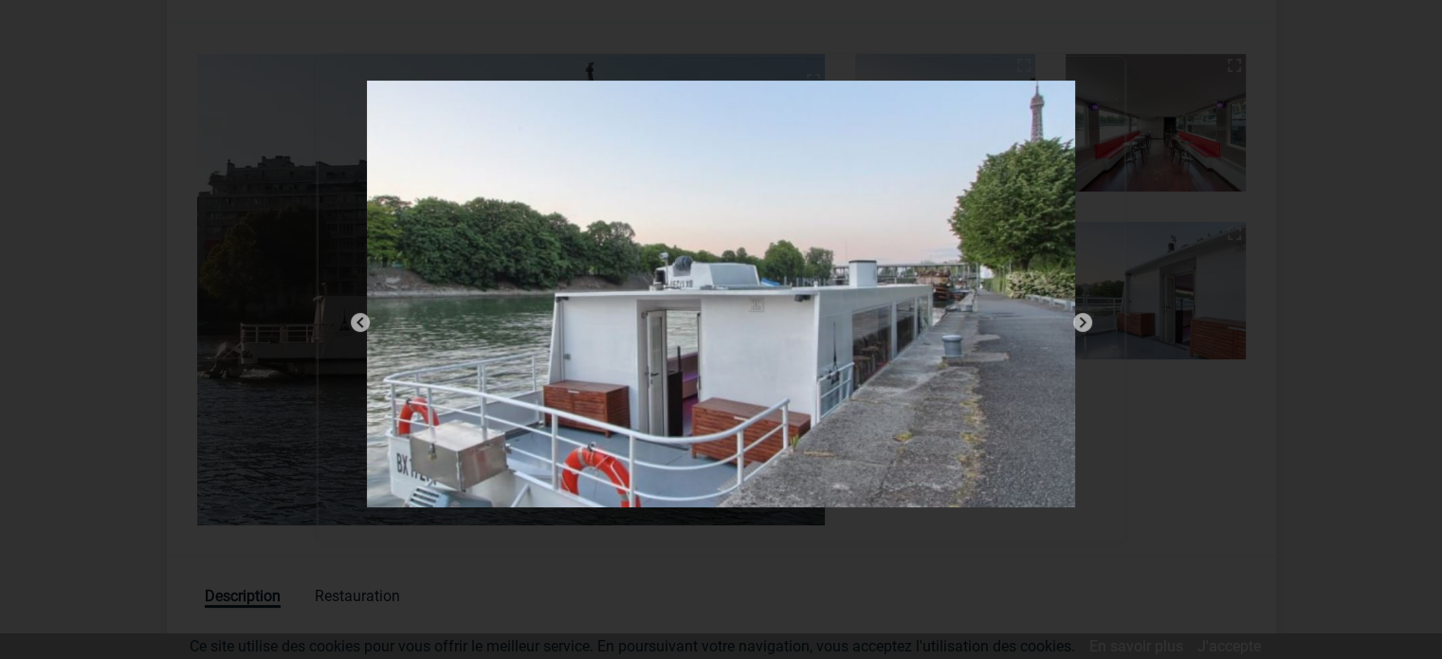
click at [1082, 318] on img at bounding box center [1082, 322] width 23 height 23
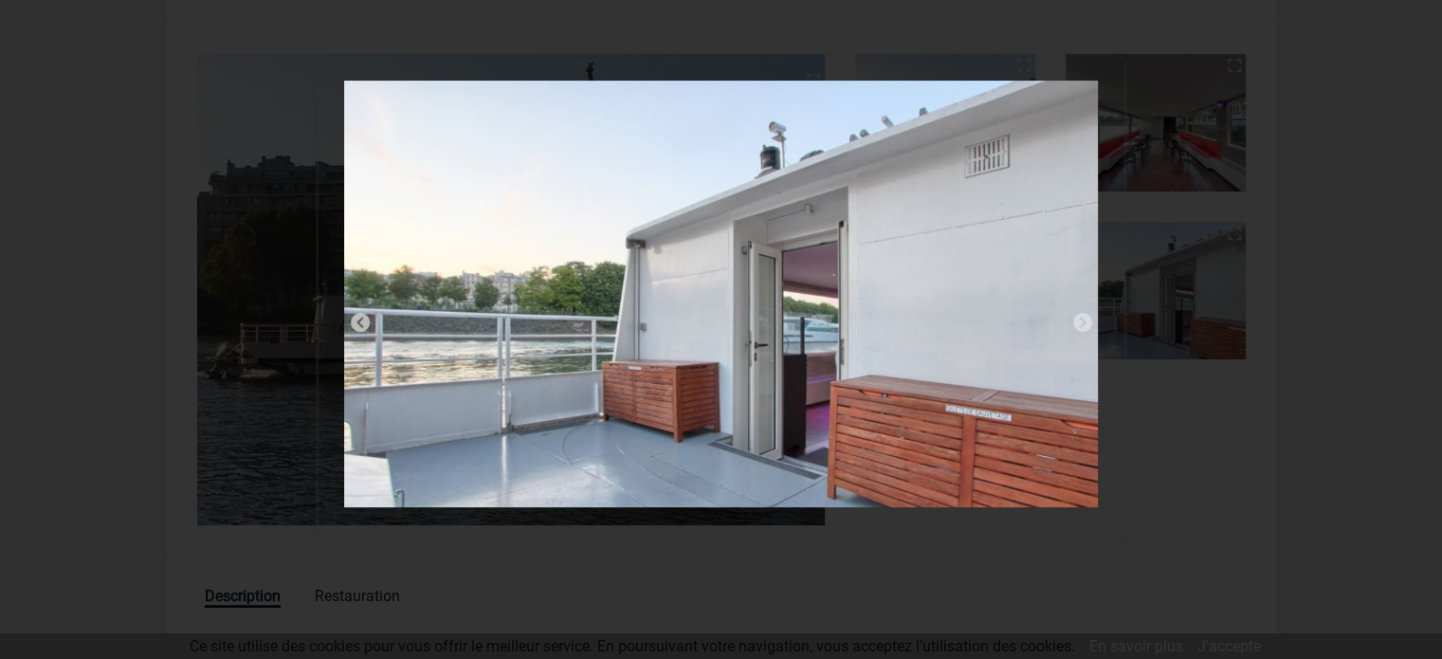
click at [1082, 318] on img at bounding box center [1082, 322] width 23 height 23
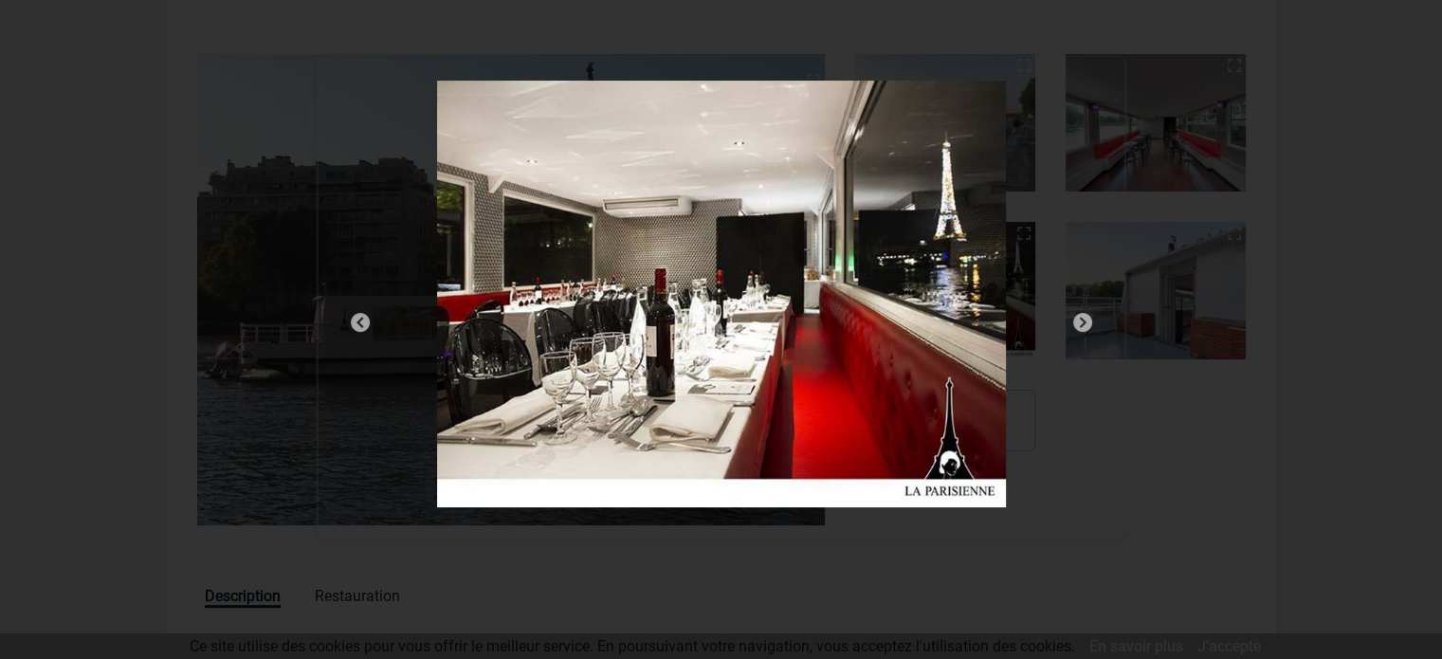
click at [1082, 318] on img at bounding box center [1082, 322] width 23 height 23
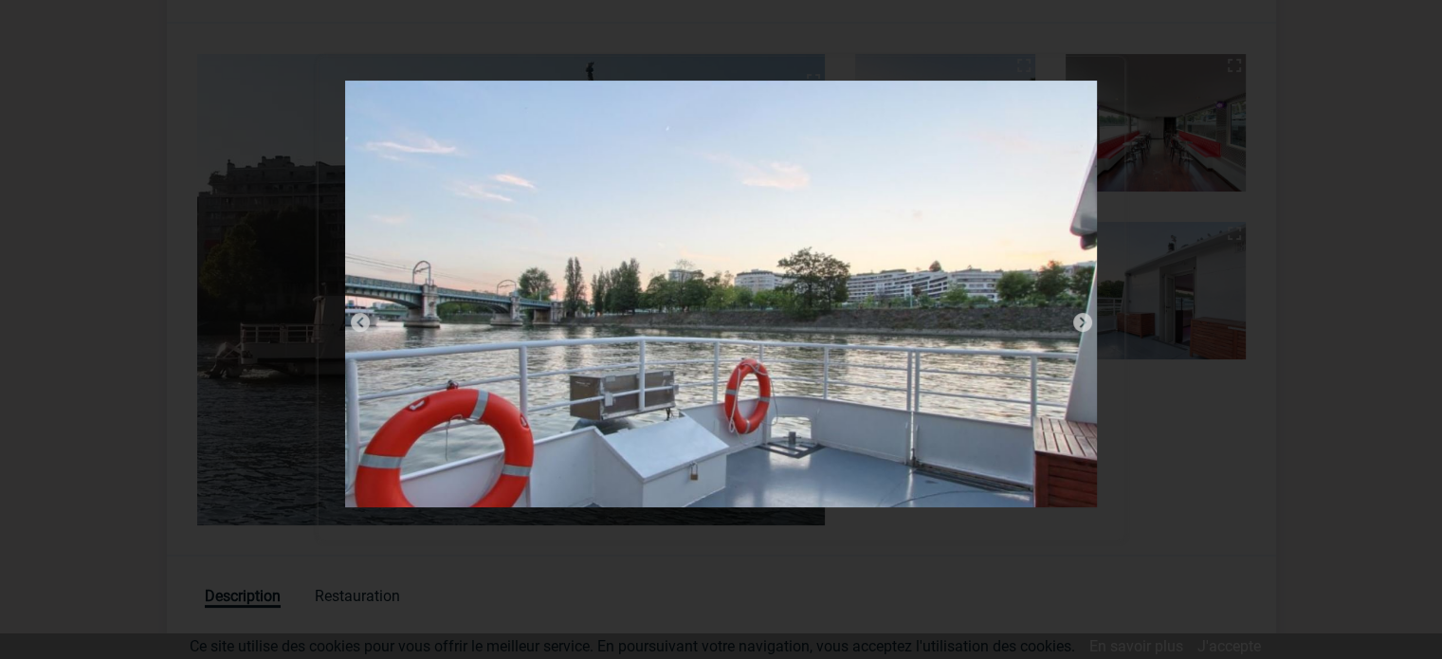
click at [1082, 318] on img at bounding box center [1082, 322] width 23 height 23
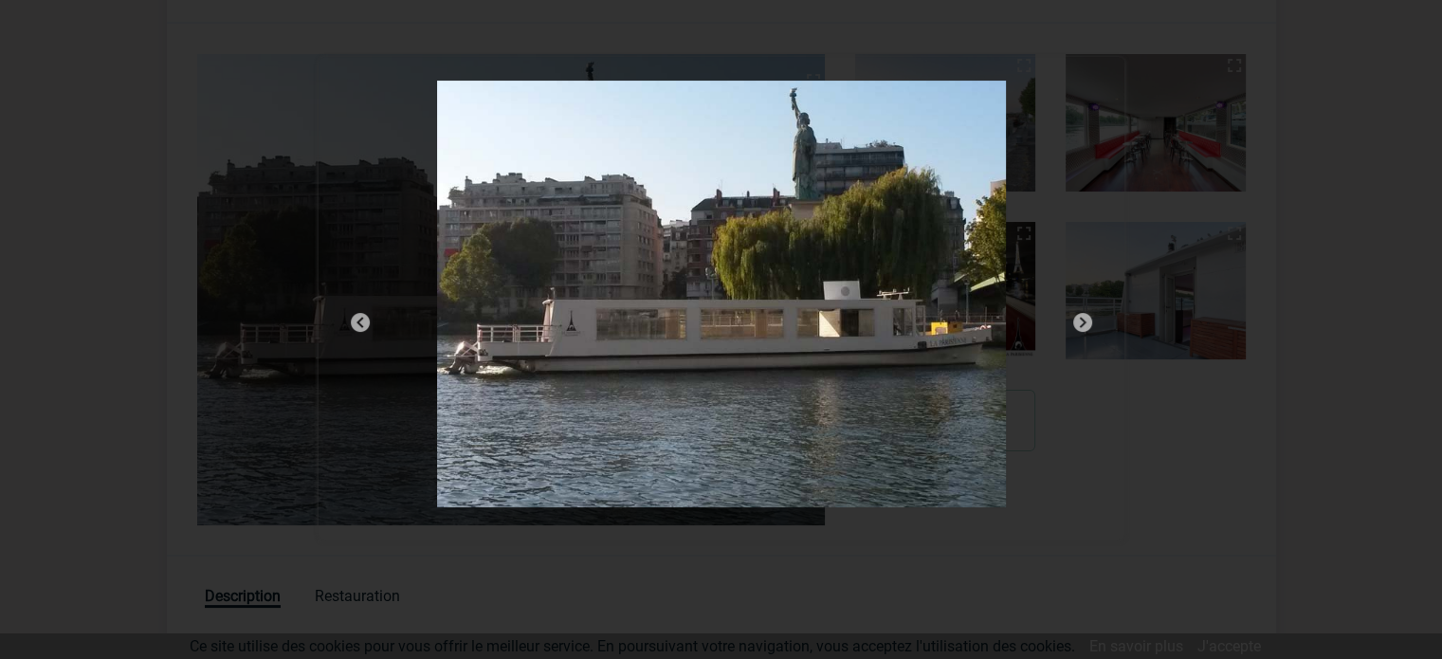
click at [1082, 318] on img at bounding box center [1082, 322] width 23 height 23
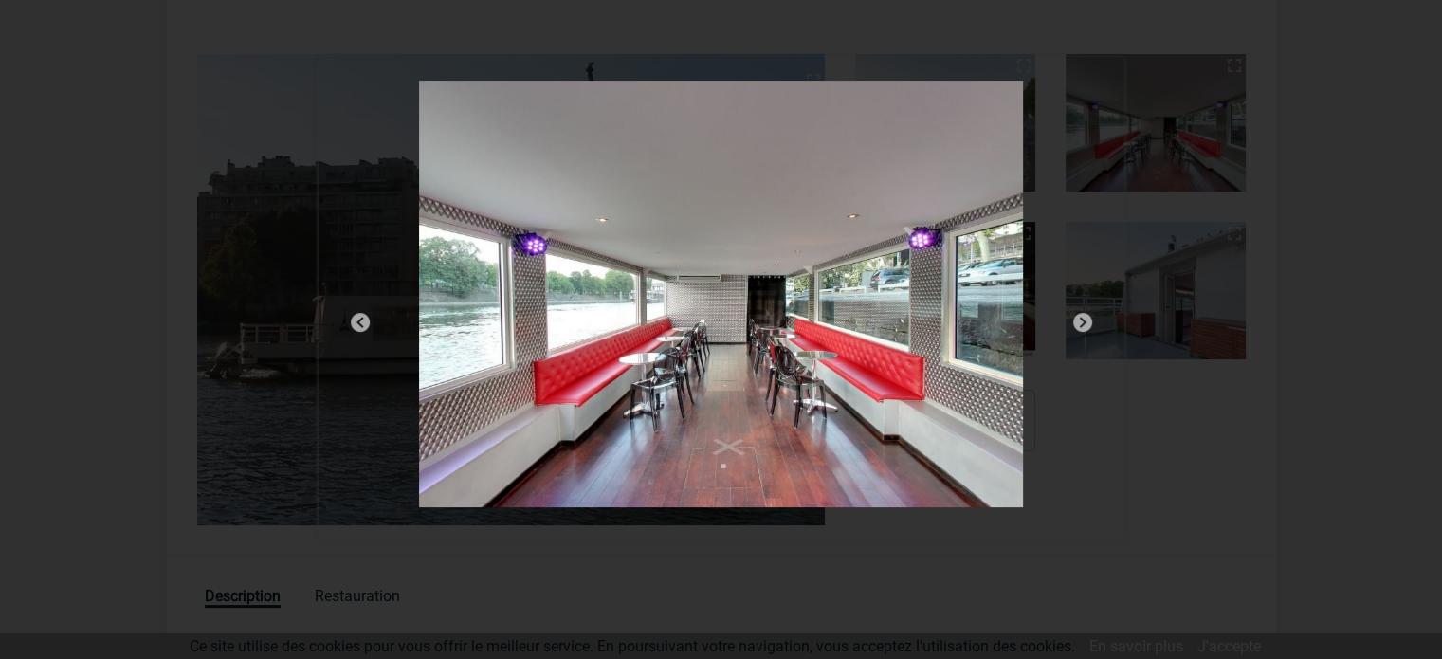
click at [1221, 44] on div at bounding box center [721, 329] width 1442 height 659
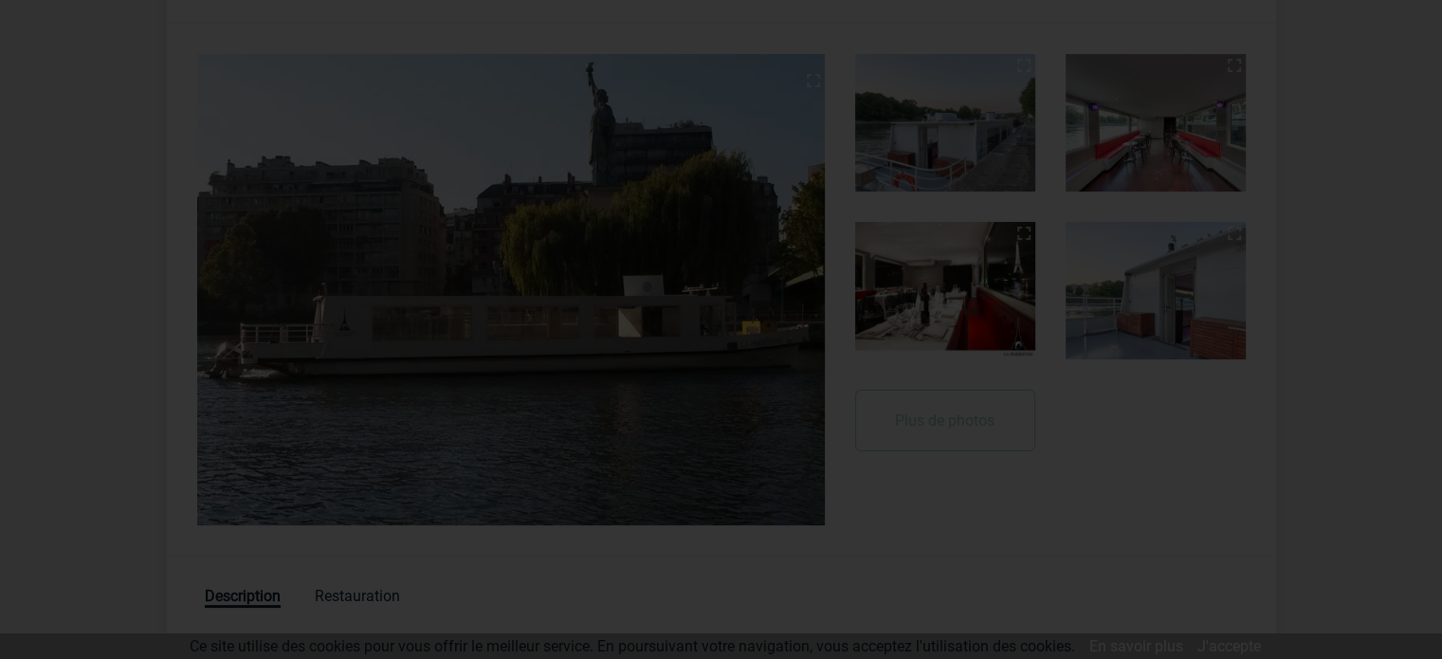
scroll to position [0, 0]
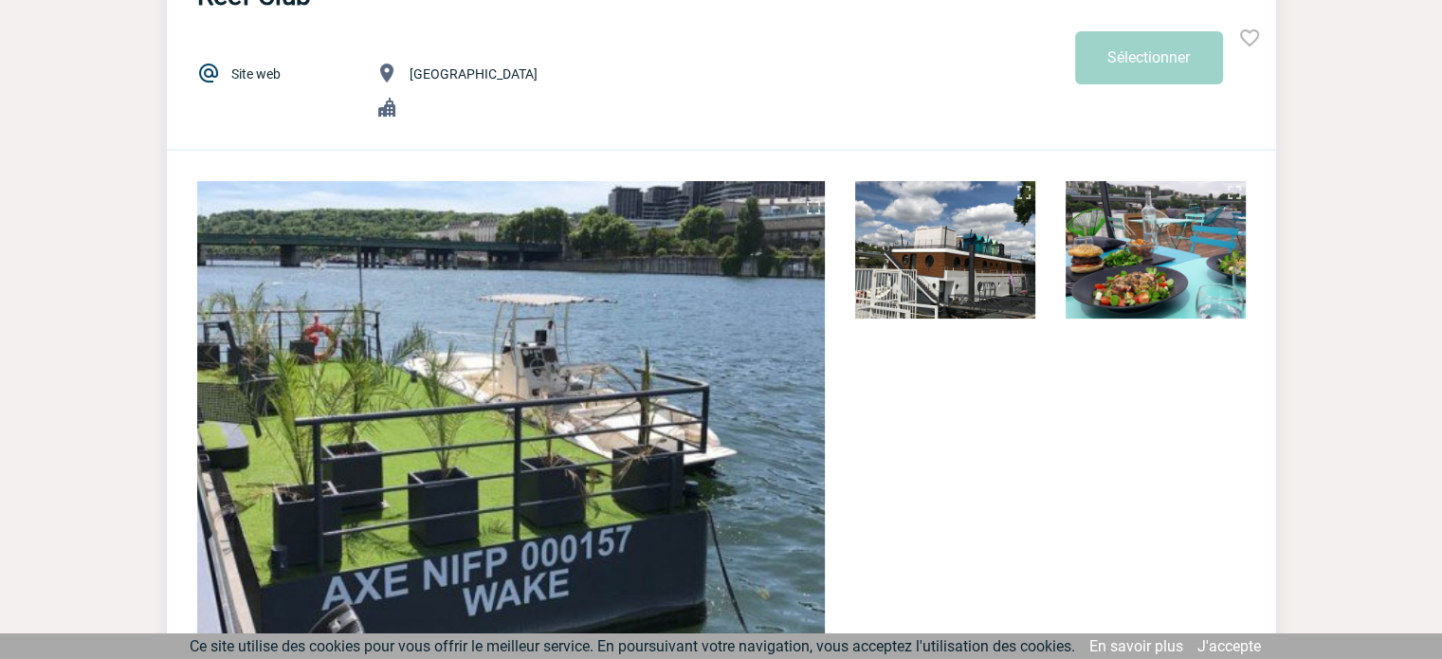
scroll to position [190, 0]
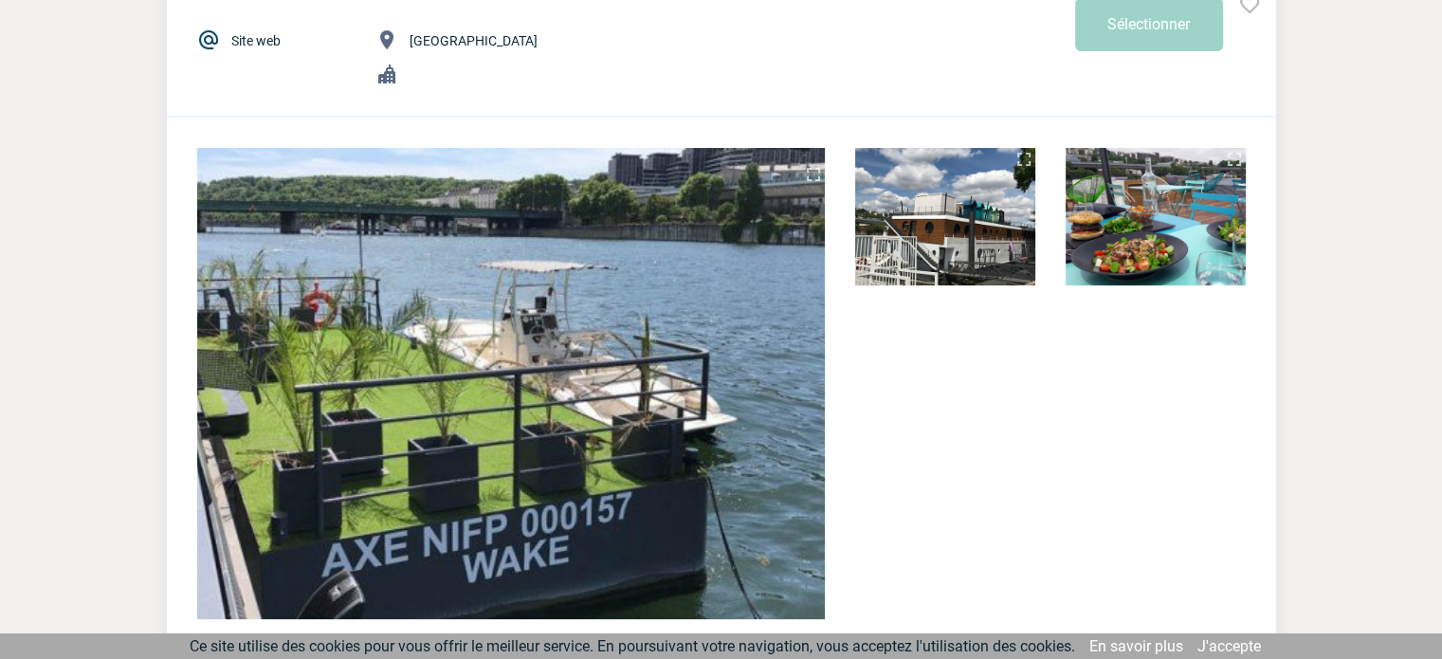
click at [1136, 245] on img at bounding box center [1155, 216] width 180 height 137
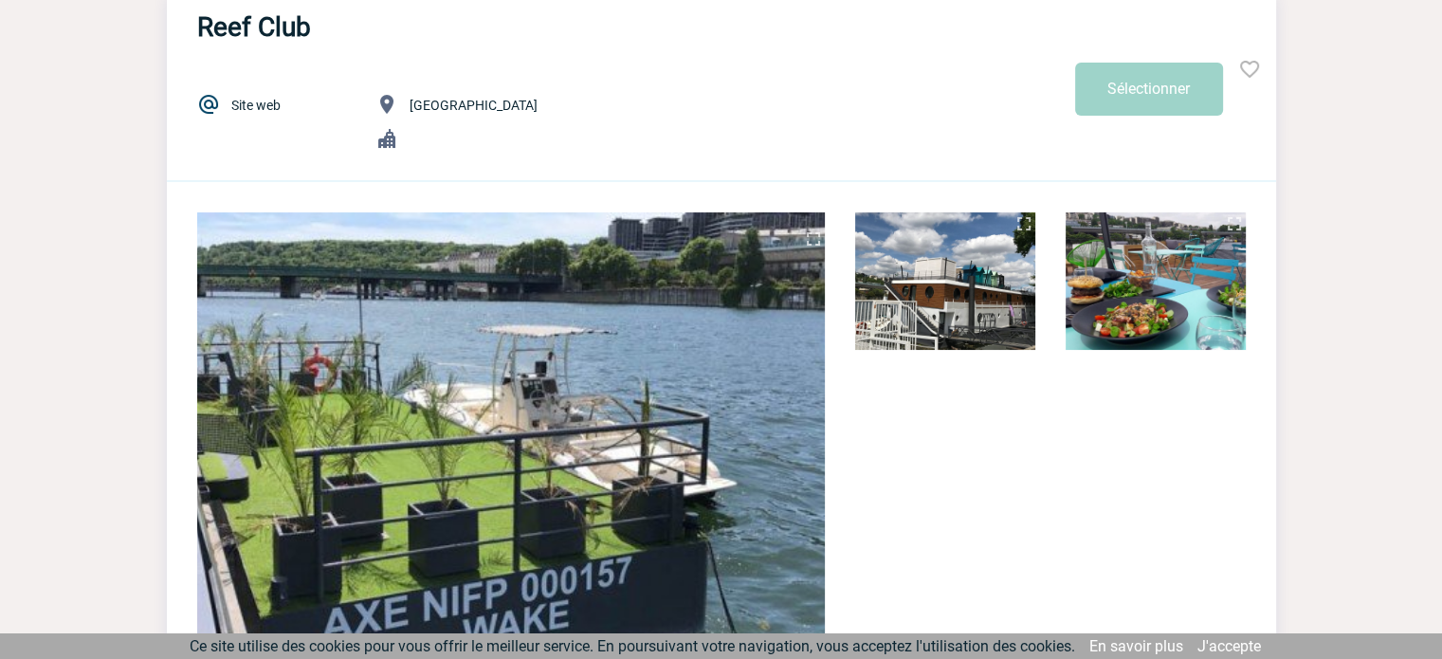
scroll to position [0, 0]
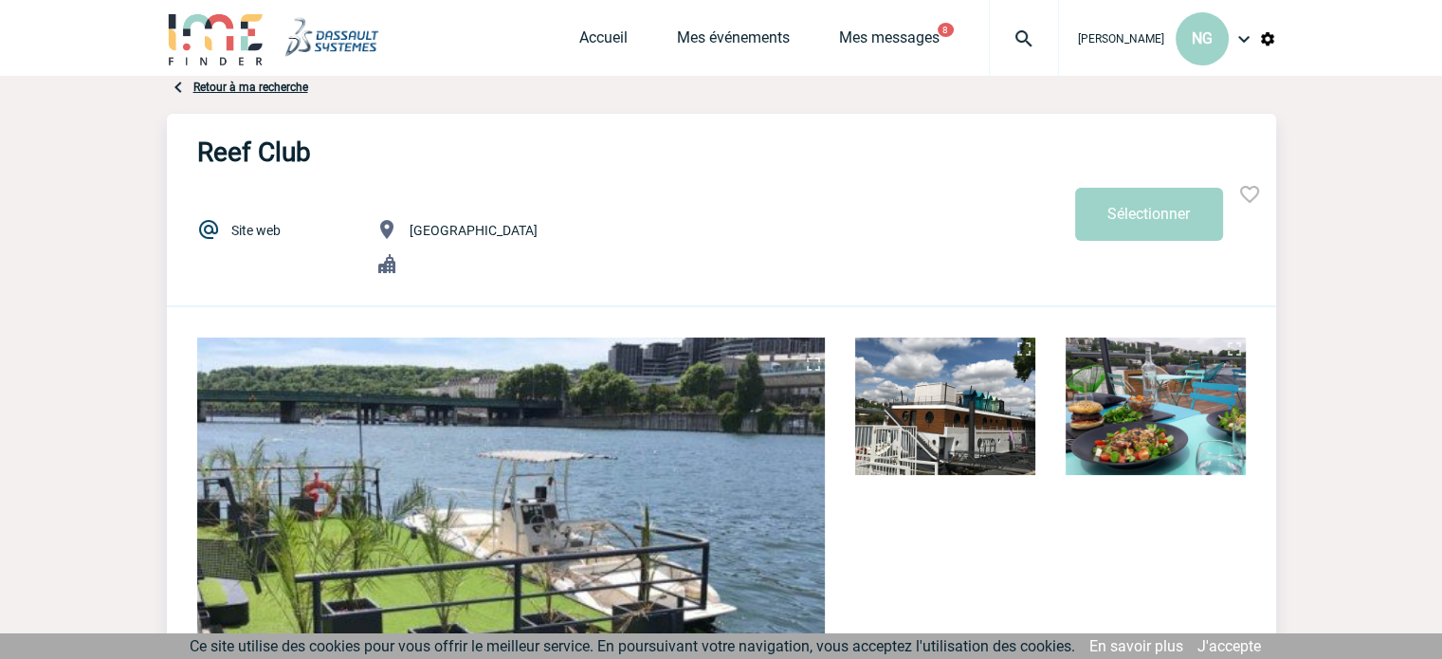
click at [254, 227] on link "Site web" at bounding box center [255, 230] width 49 height 15
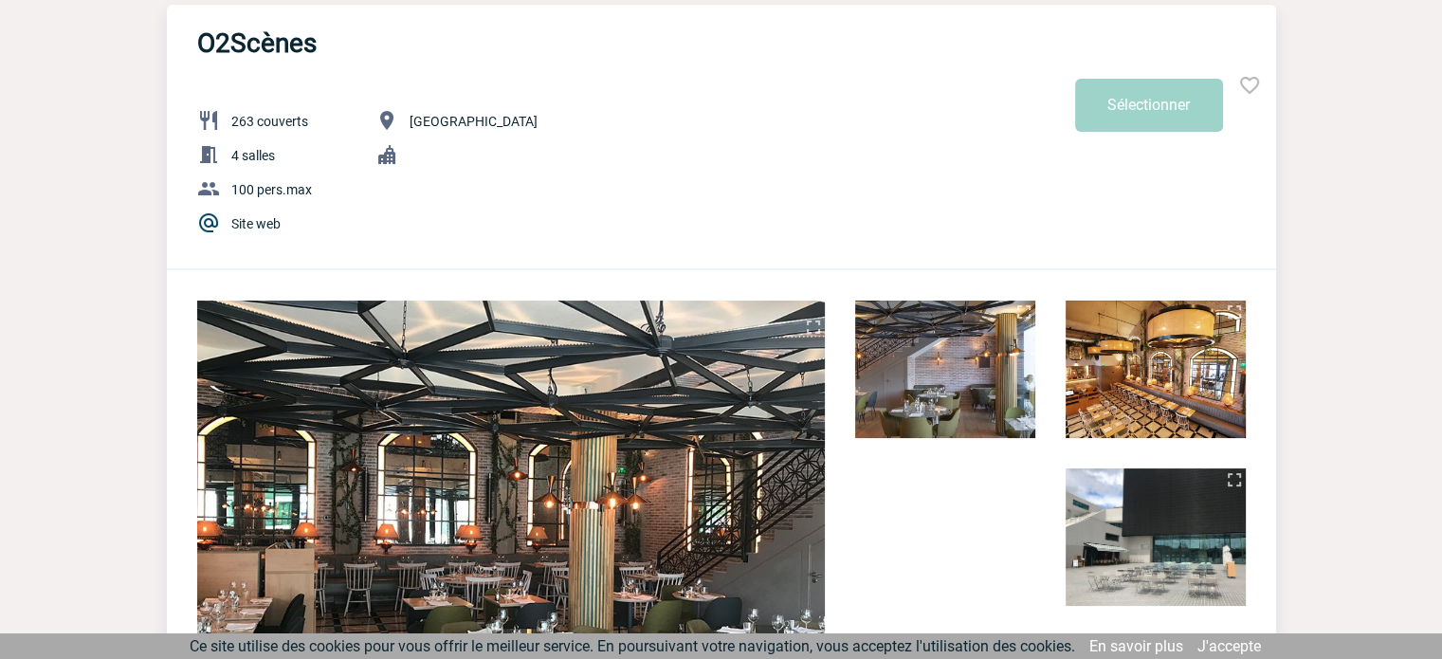
scroll to position [95, 0]
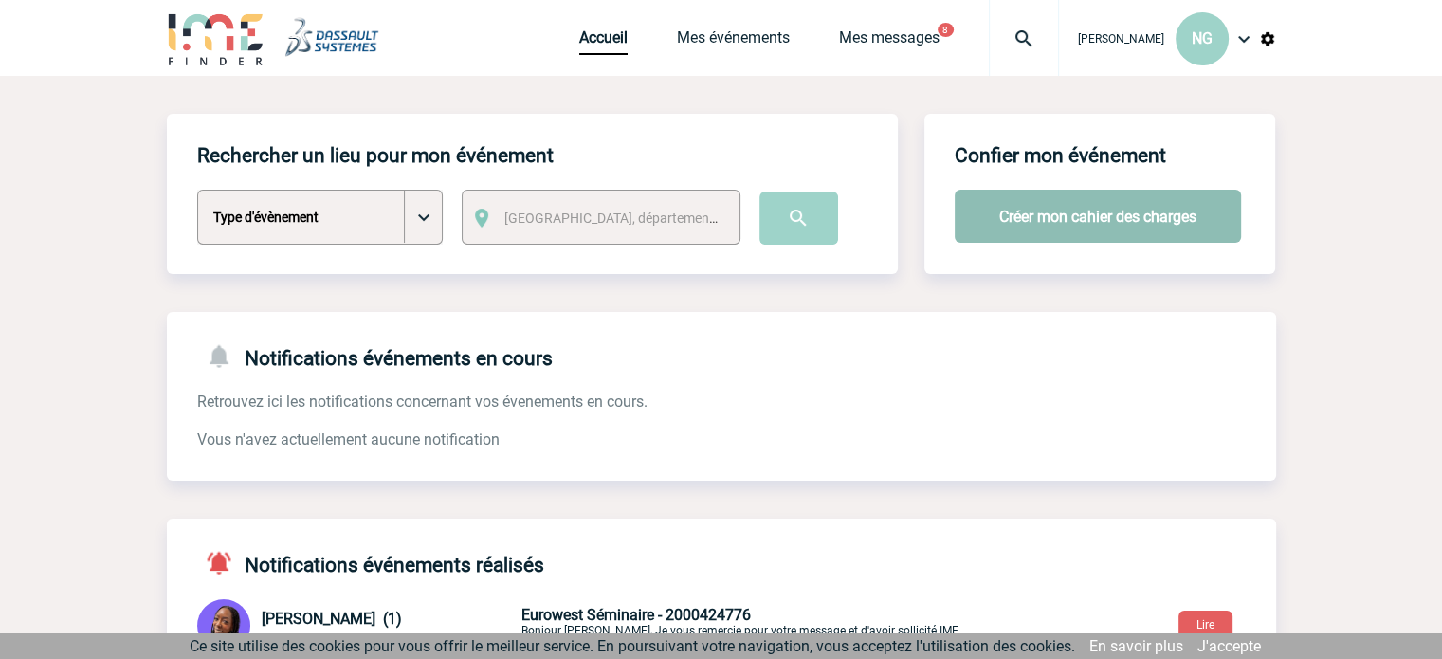
click at [1058, 208] on button "Créer mon cahier des charges" at bounding box center [1097, 216] width 286 height 53
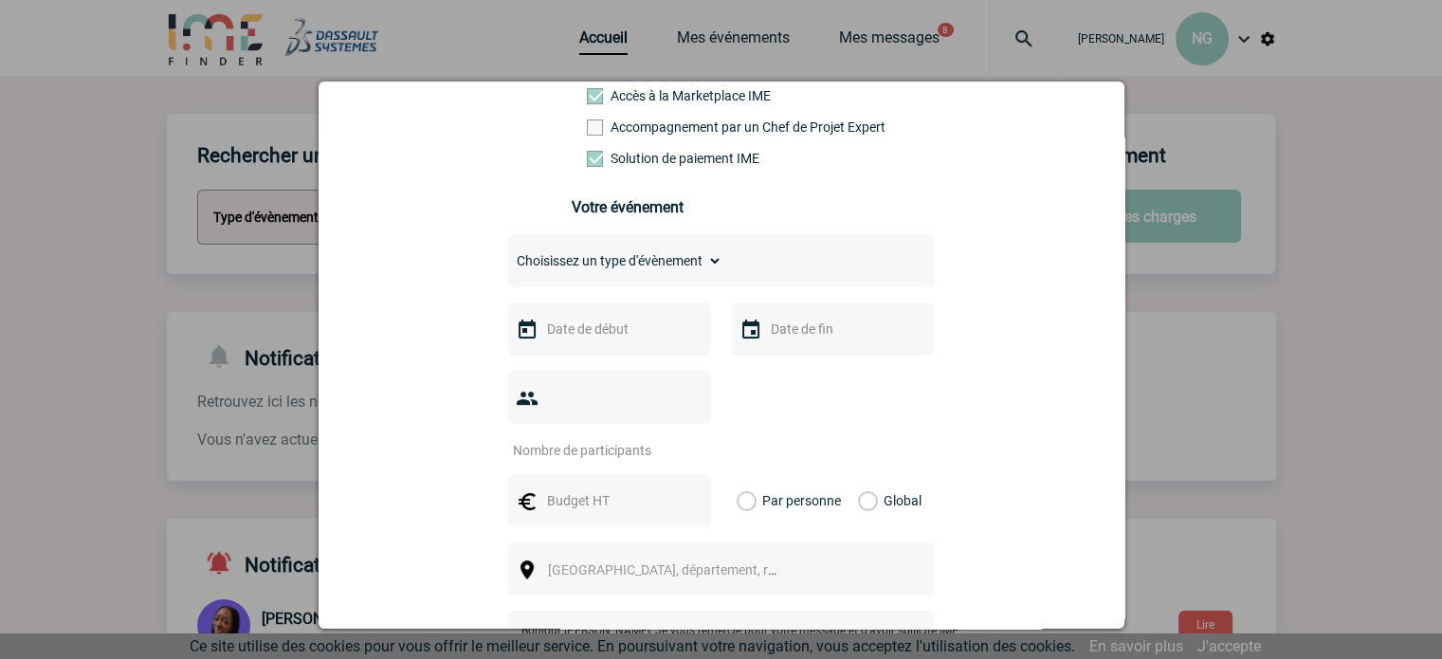
scroll to position [190, 0]
click at [588, 128] on span at bounding box center [595, 124] width 16 height 16
click at [0, 0] on input "Accompagnement par un Chef de Projet Expert" at bounding box center [0, 0] width 0 height 0
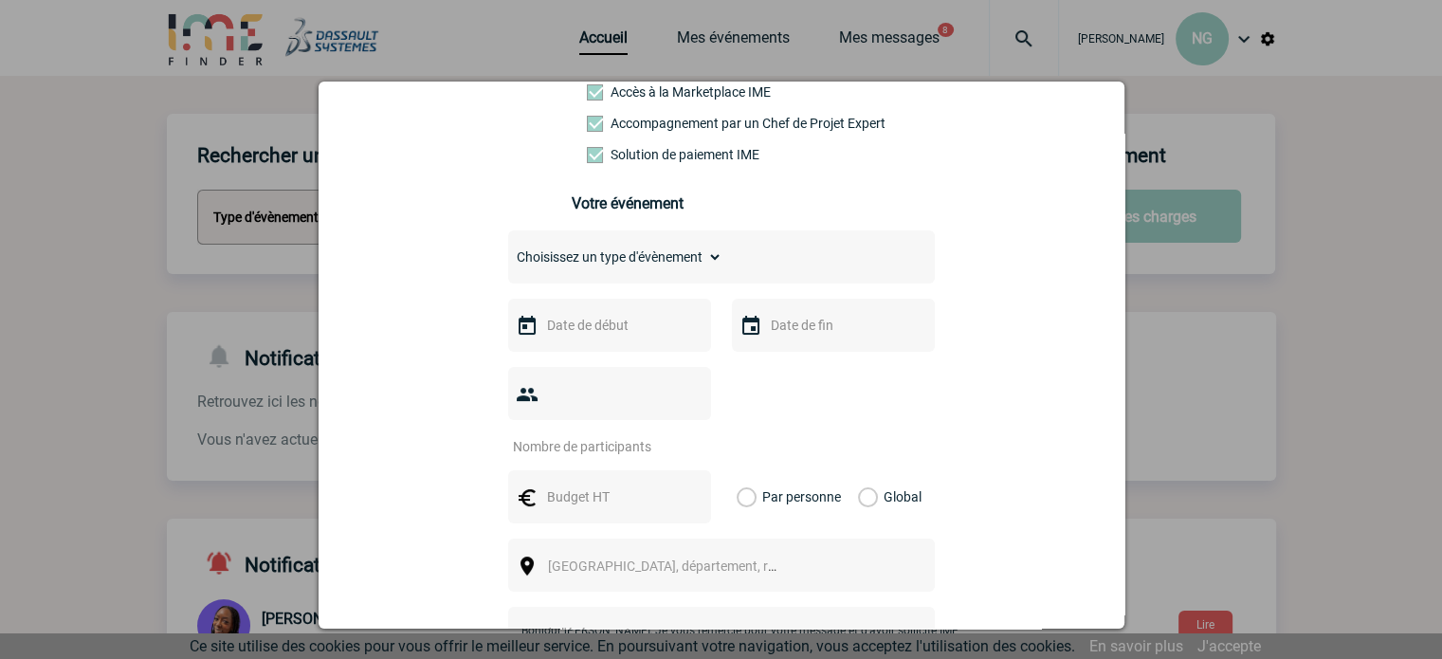
click at [666, 331] on div at bounding box center [609, 325] width 203 height 53
click at [580, 330] on input "text" at bounding box center [607, 325] width 131 height 25
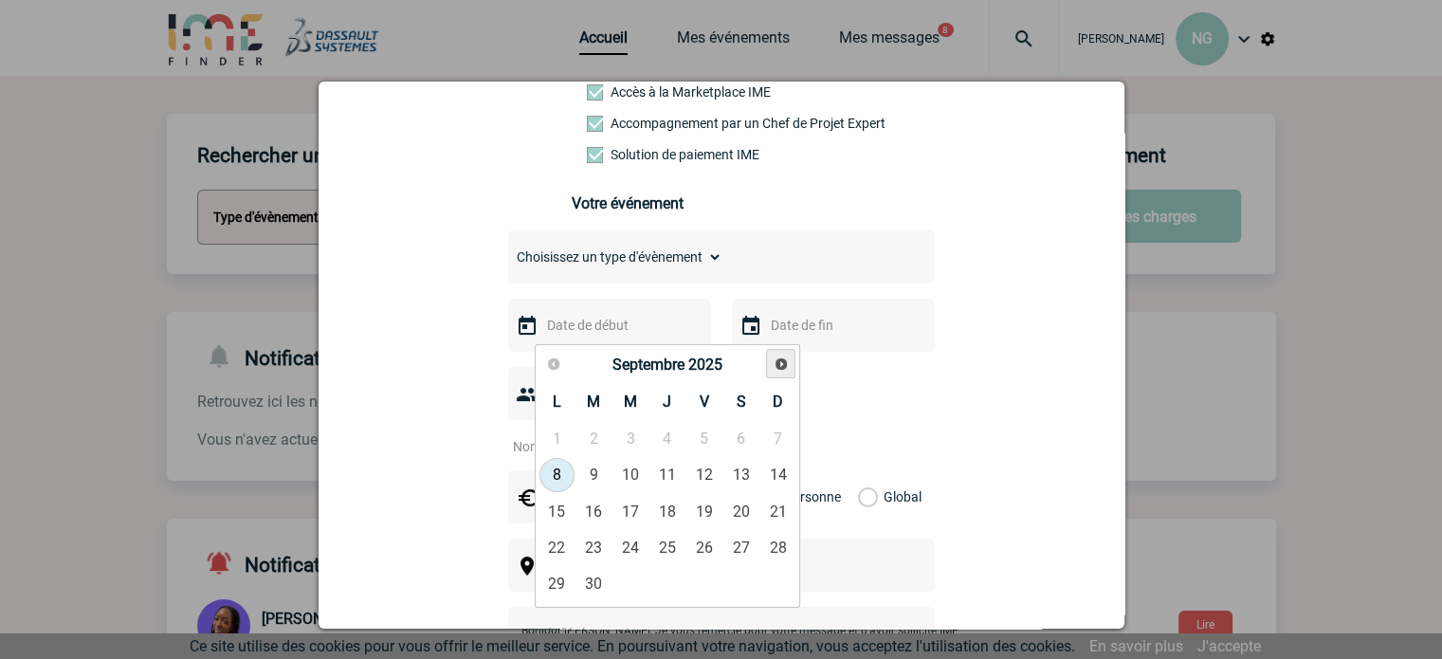
click at [781, 362] on span "Suivant" at bounding box center [780, 363] width 15 height 15
click at [602, 505] on link "14" at bounding box center [593, 511] width 35 height 34
type input "[DATE]"
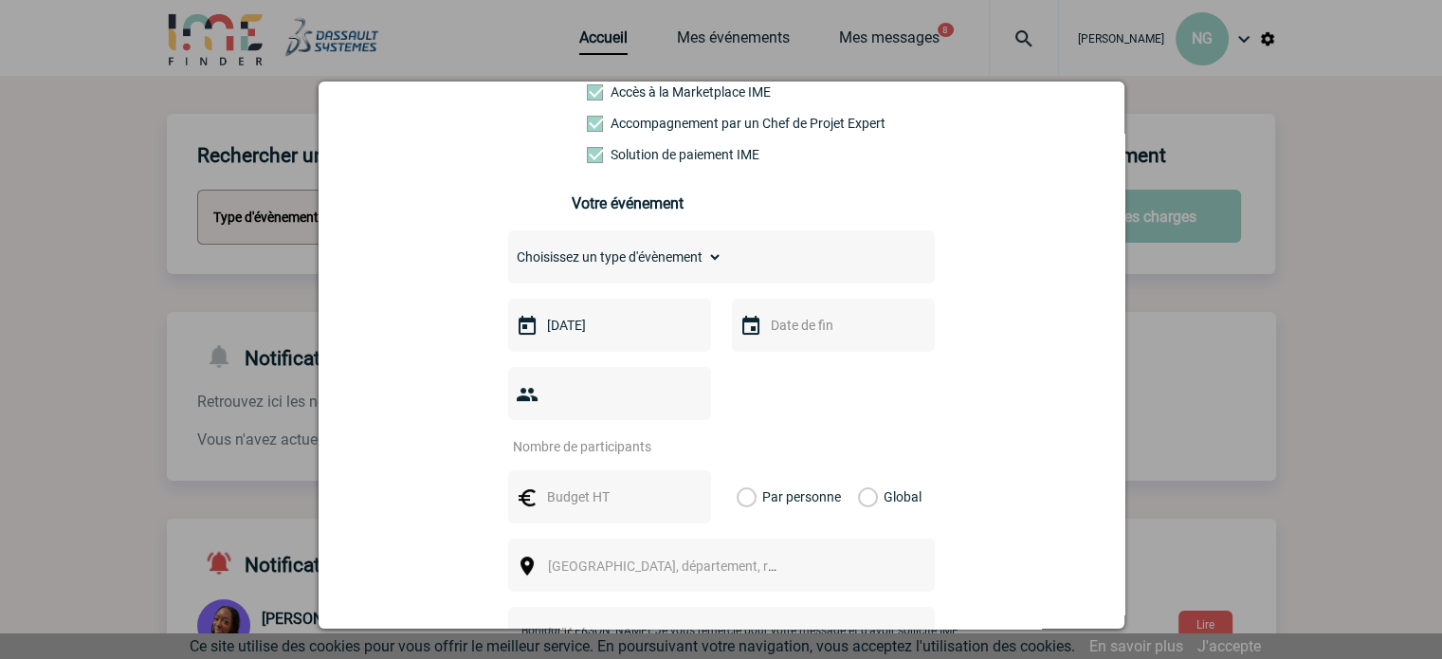
click at [791, 337] on input "text" at bounding box center [831, 325] width 131 height 25
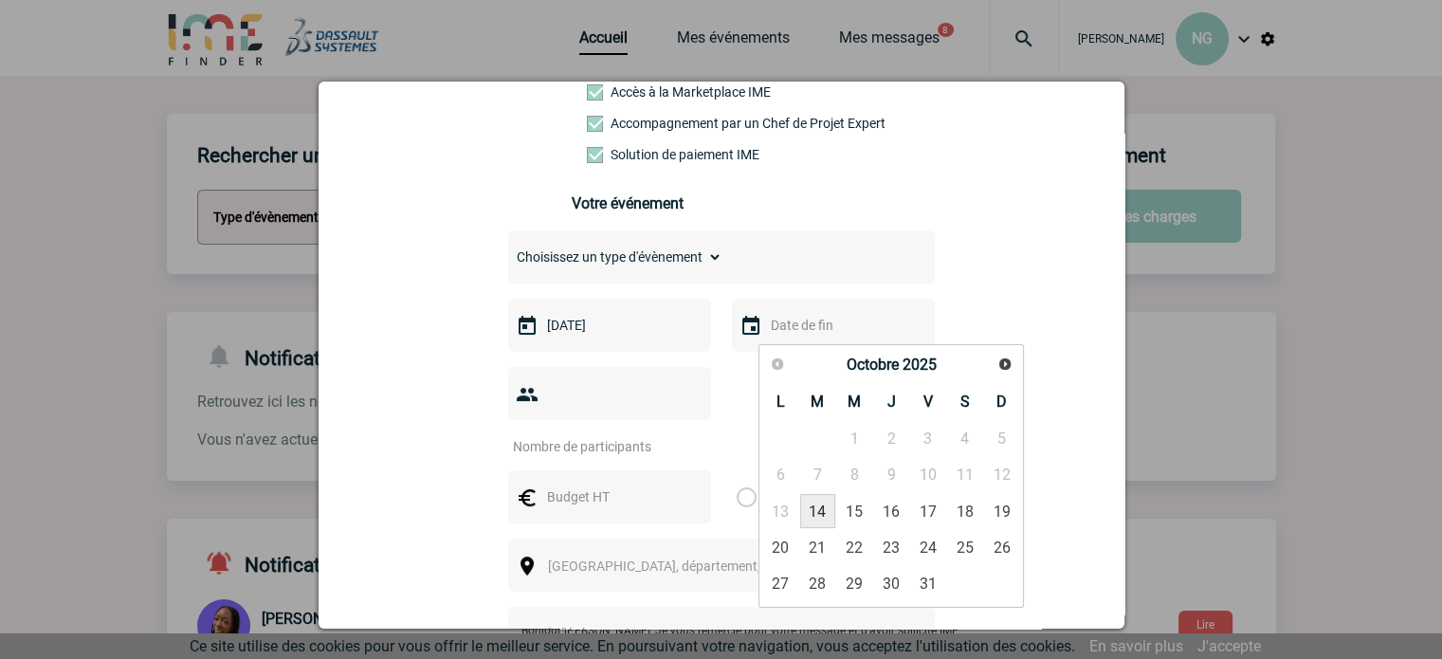
click at [823, 519] on link "14" at bounding box center [817, 511] width 35 height 34
type input "14-10-2025"
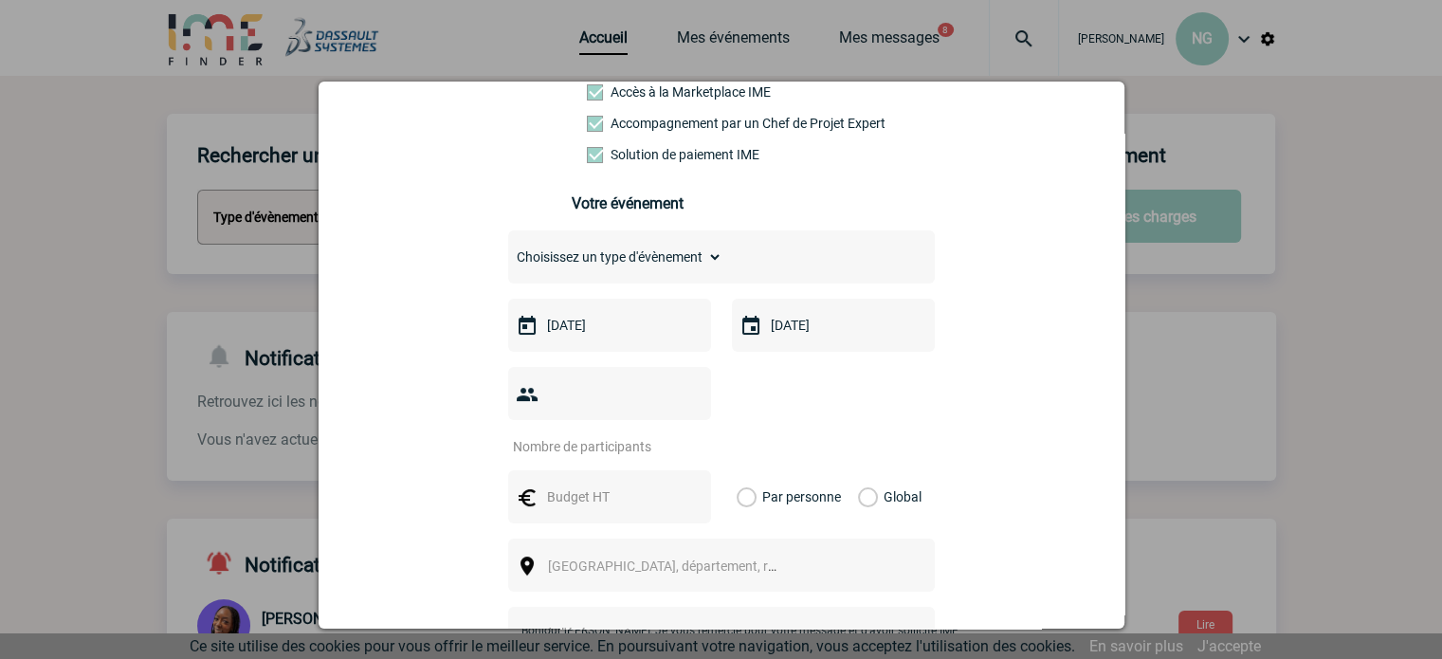
click at [660, 434] on input "number" at bounding box center [597, 446] width 178 height 25
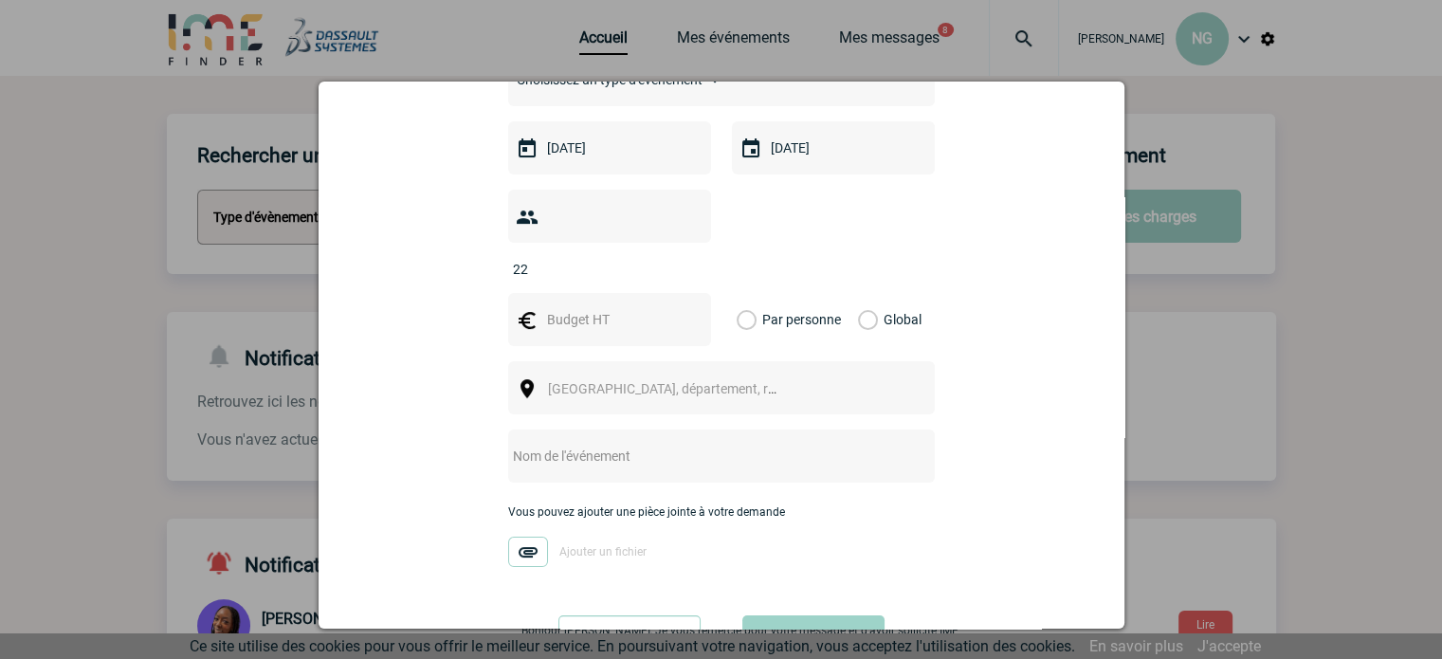
scroll to position [379, 0]
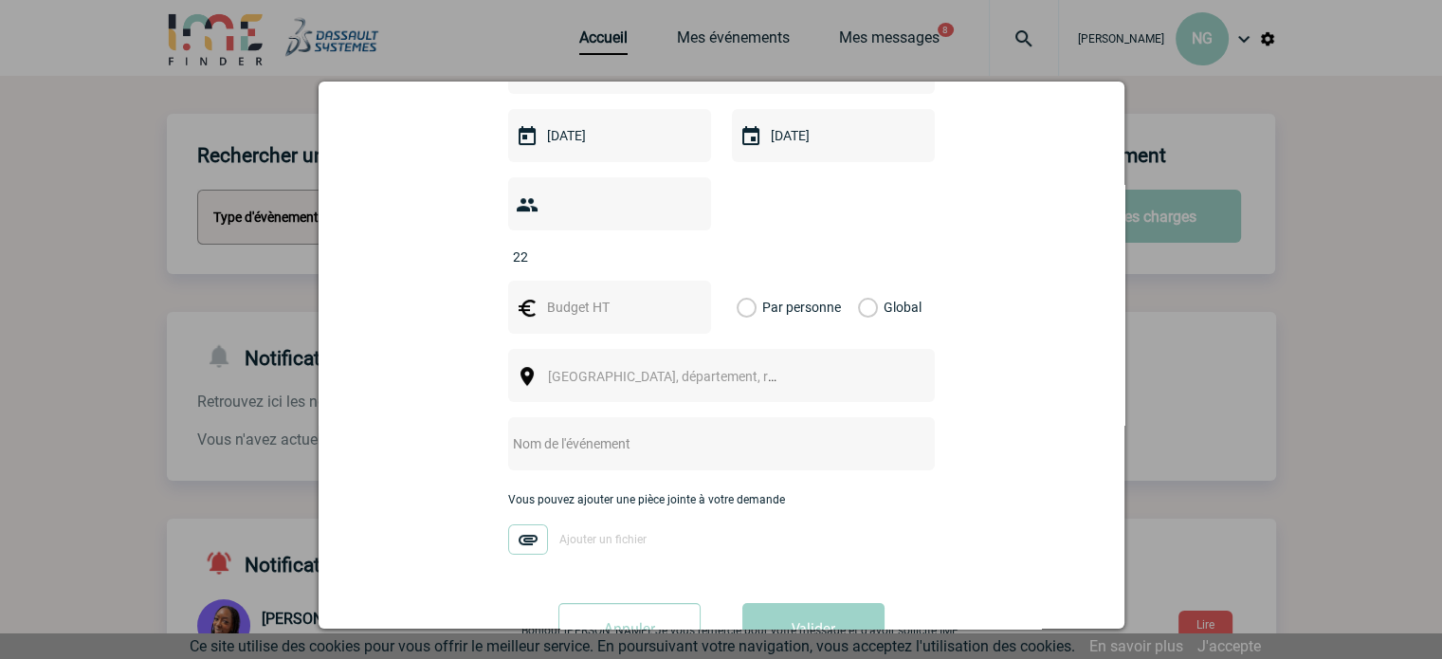
type input "22"
click at [629, 295] on input "text" at bounding box center [607, 307] width 131 height 25
type input "50"
click at [751, 281] on div "Par personne" at bounding box center [784, 307] width 104 height 53
click at [743, 281] on label "Par personne" at bounding box center [746, 307] width 21 height 53
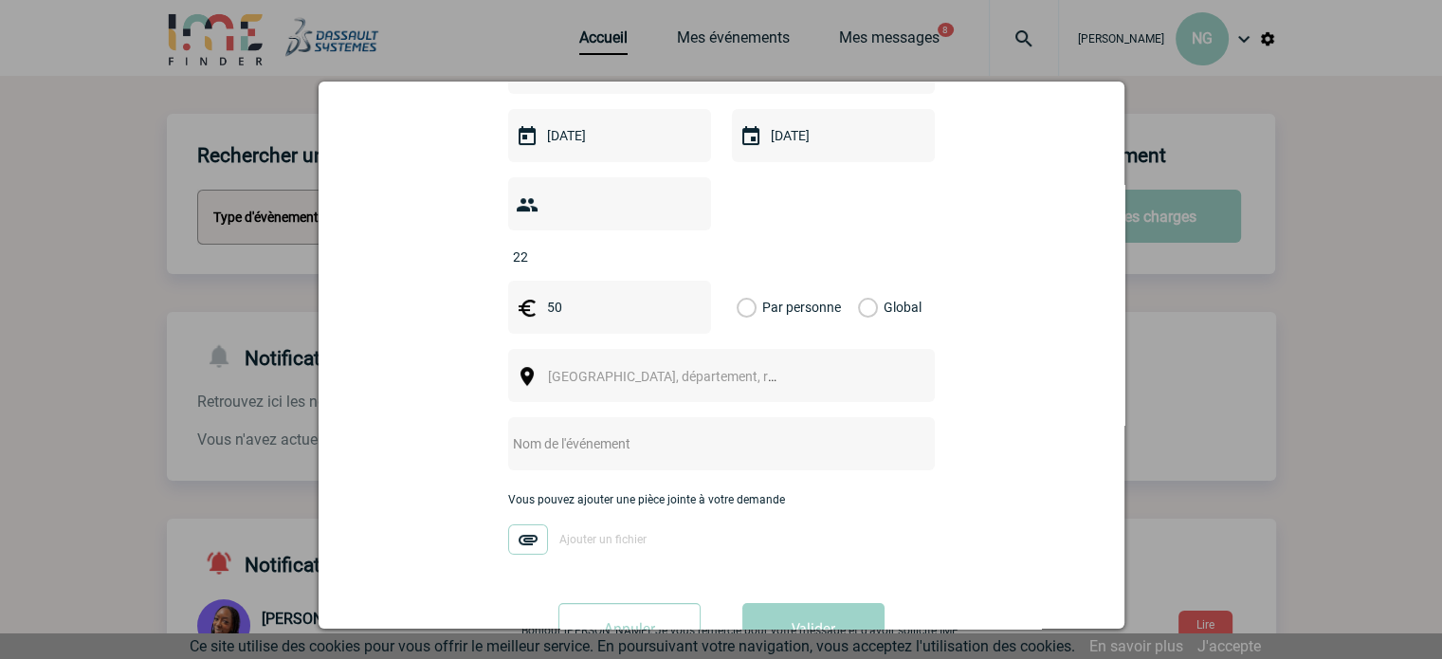
click at [0, 0] on input "Par personne" at bounding box center [0, 0] width 0 height 0
click at [663, 369] on span "Ville, département, région..." at bounding box center [680, 376] width 264 height 15
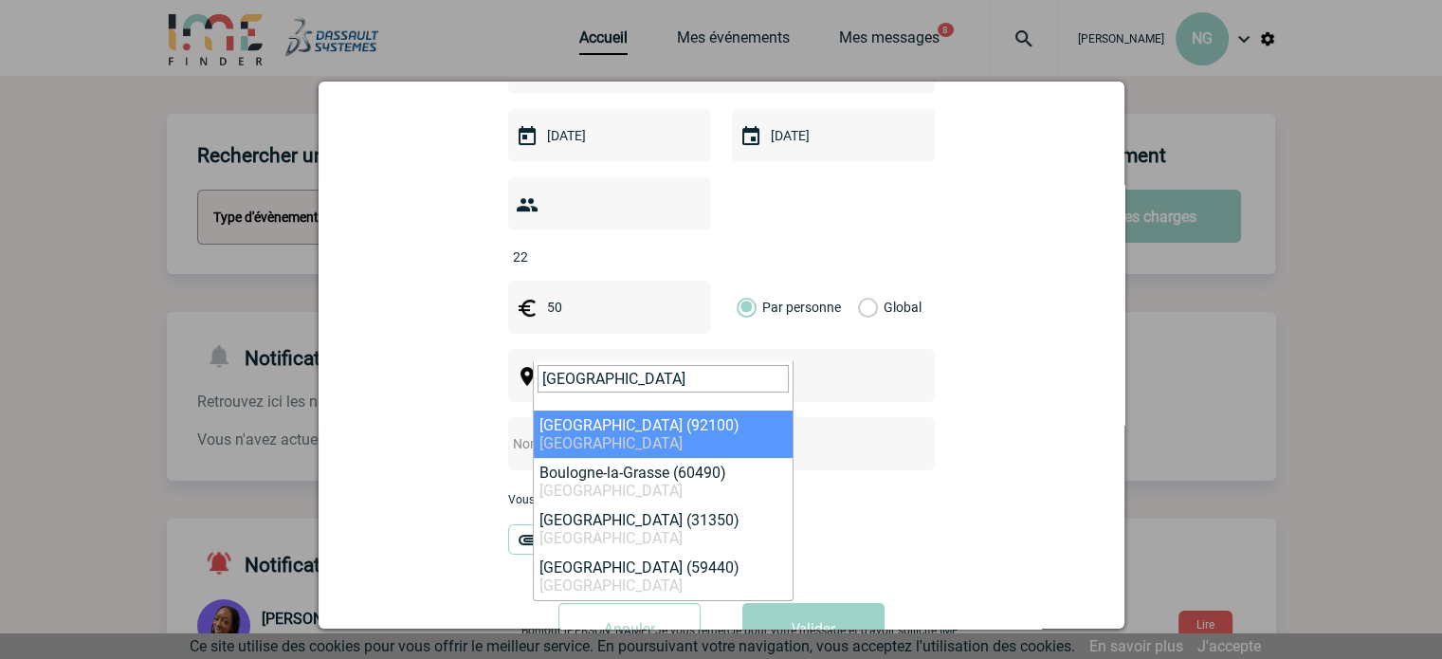
type input "boulogne"
select select "30"
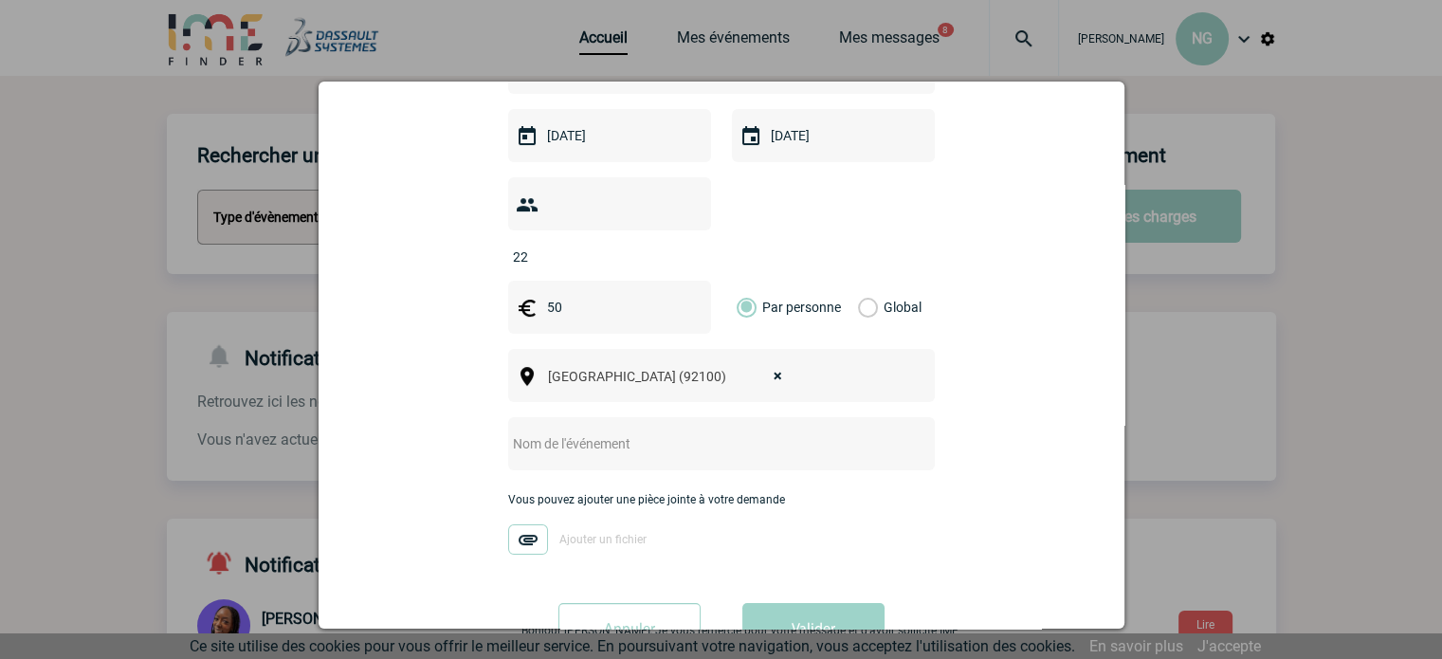
click at [522, 431] on input "text" at bounding box center [696, 443] width 376 height 25
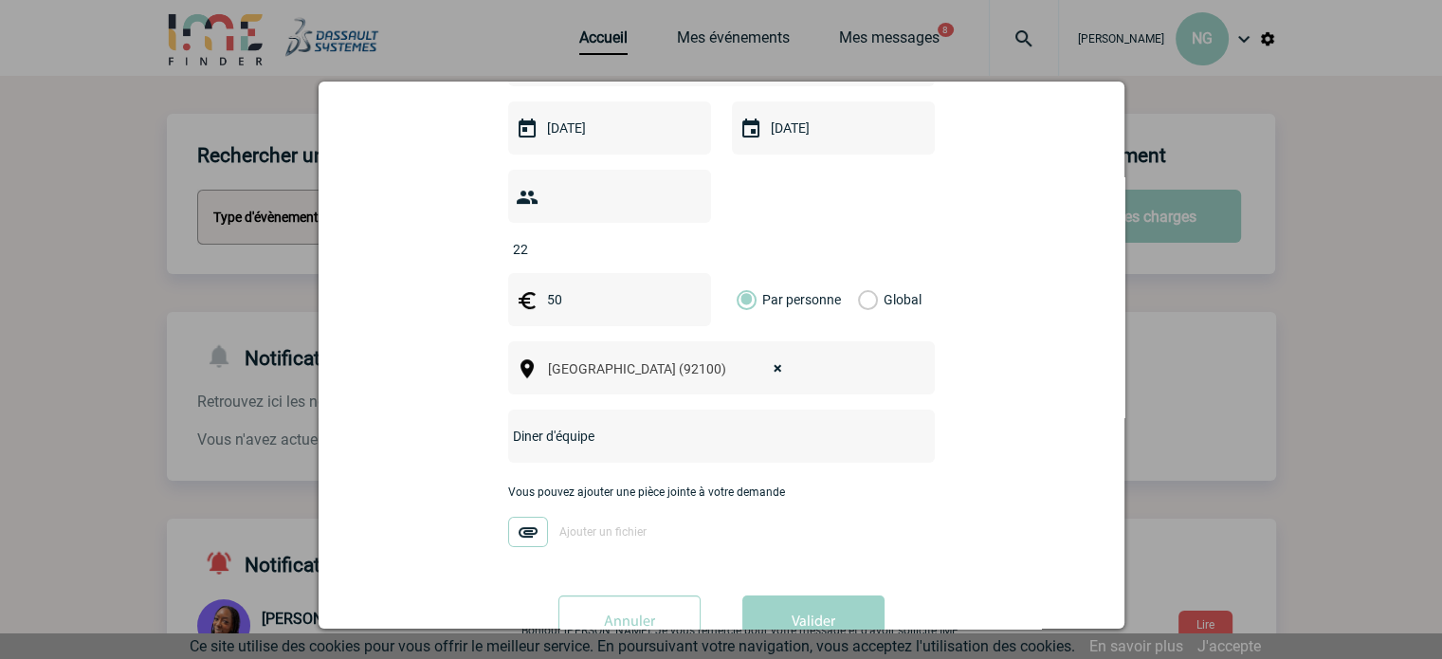
scroll to position [420, 0]
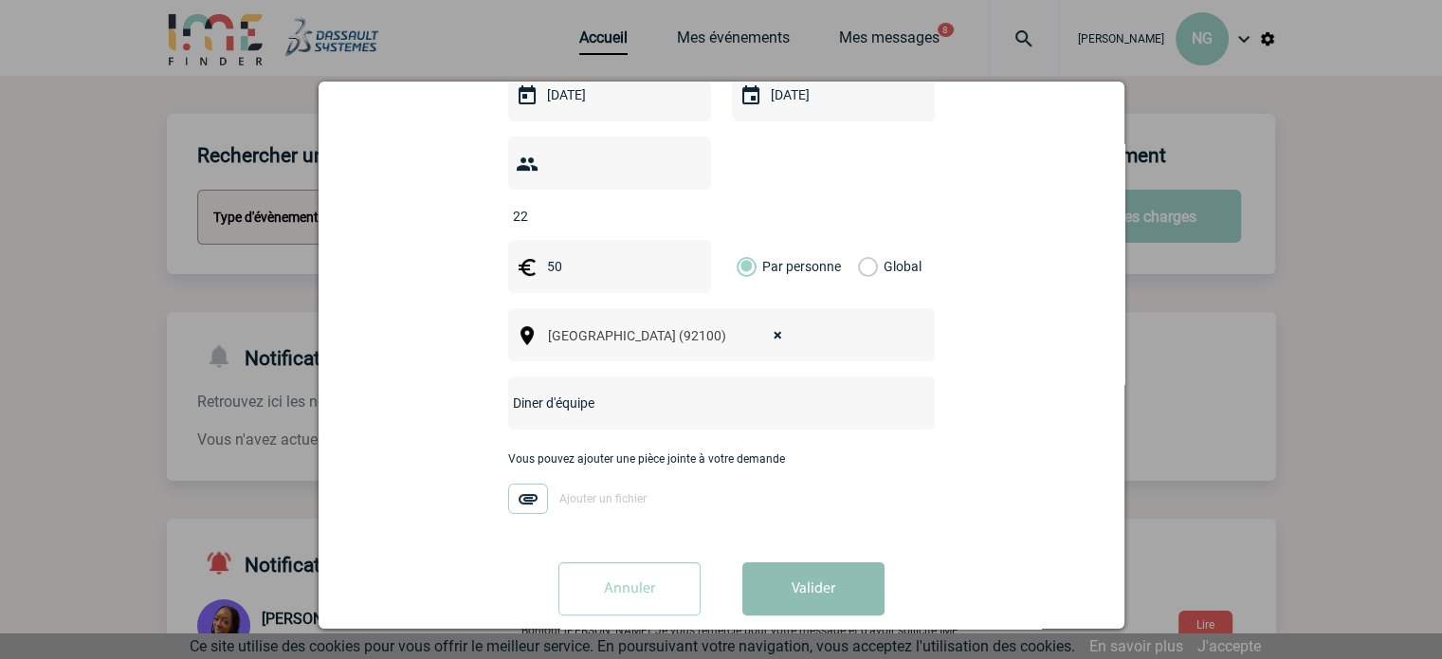
type input "Diner d'équipe"
click at [821, 562] on button "Valider" at bounding box center [813, 588] width 142 height 53
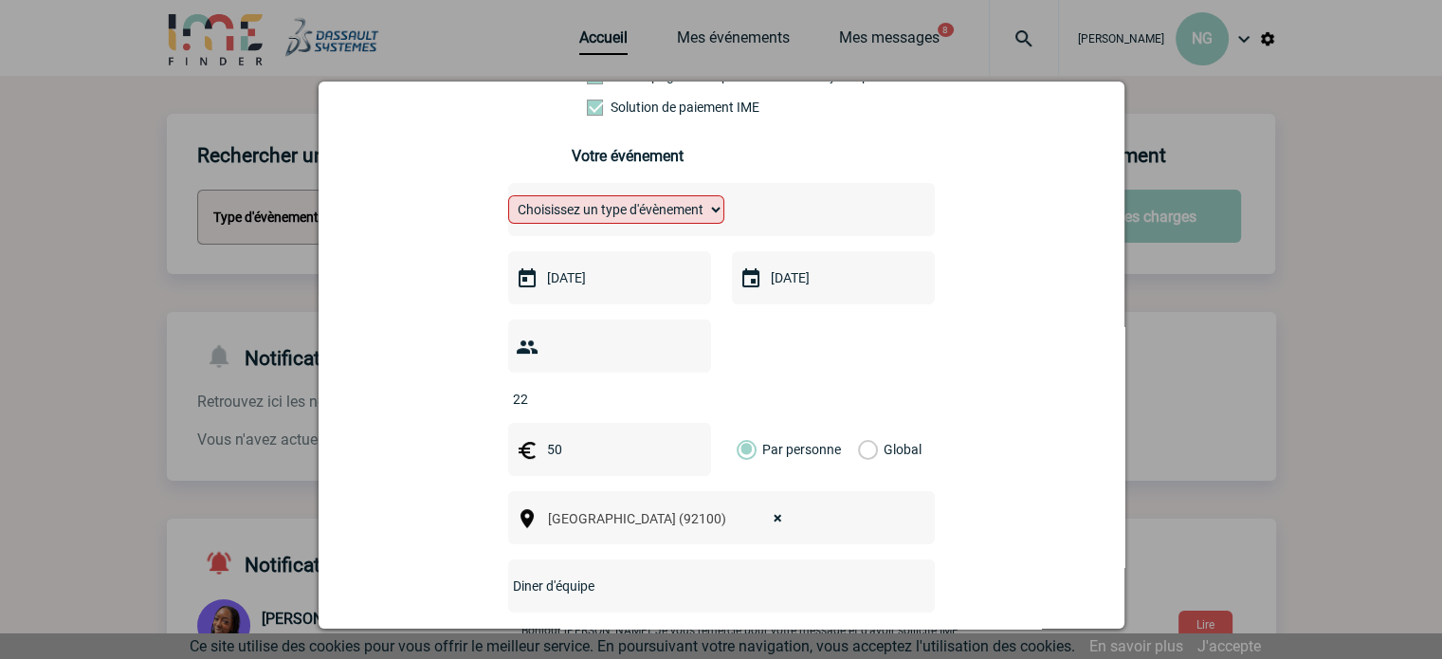
scroll to position [230, 0]
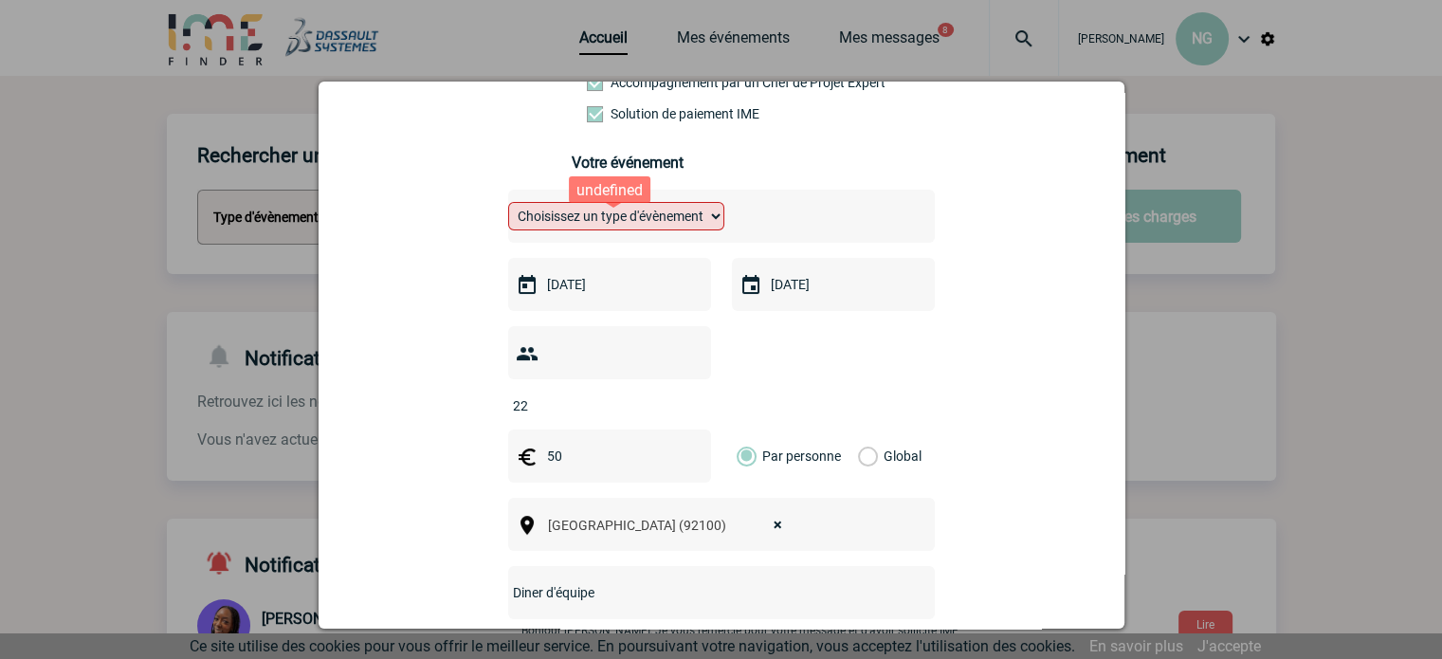
click at [689, 227] on select "Choisissez un type d'évènement Séminaire avec nuitée Séminaire sans nuitée Repa…" at bounding box center [616, 216] width 216 height 28
select select "3"
click at [508, 208] on select "Choisissez un type d'évènement Séminaire avec nuitée Séminaire sans nuitée Repa…" at bounding box center [616, 216] width 216 height 28
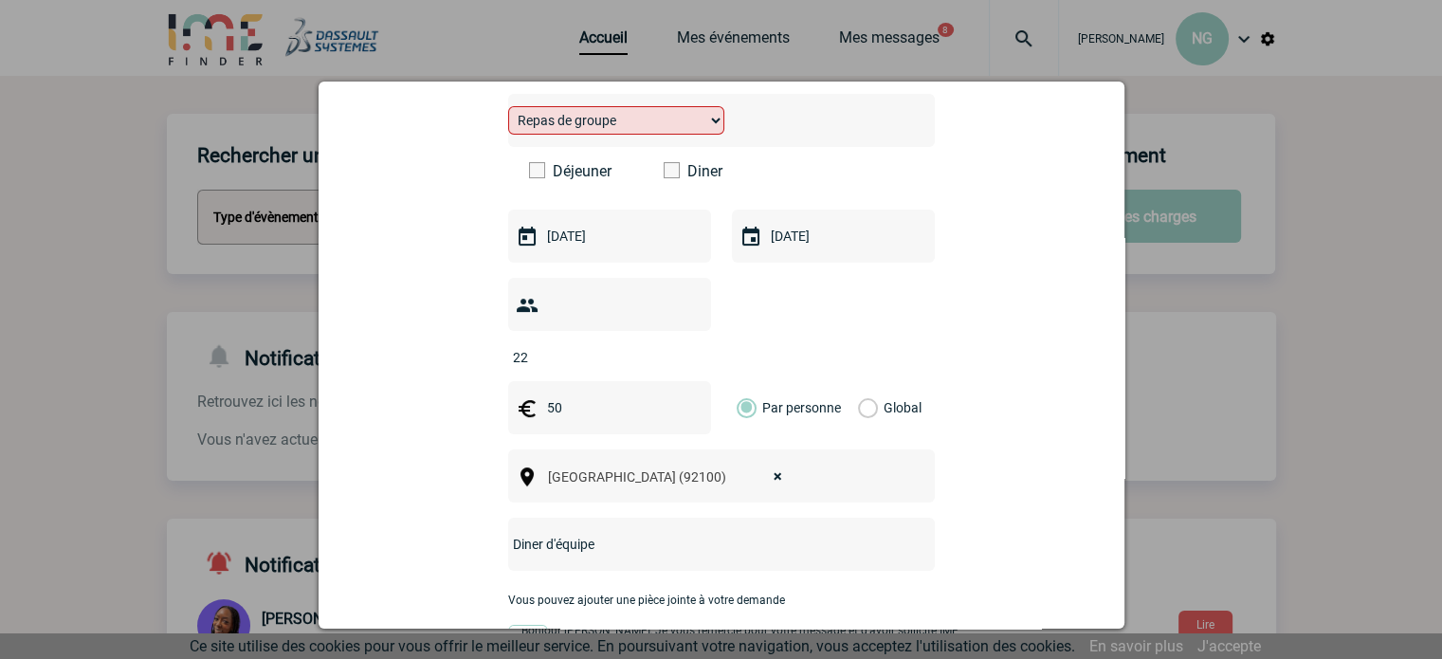
scroll to position [325, 0]
click at [667, 177] on span at bounding box center [671, 171] width 16 height 16
click at [0, 0] on input "Diner" at bounding box center [0, 0] width 0 height 0
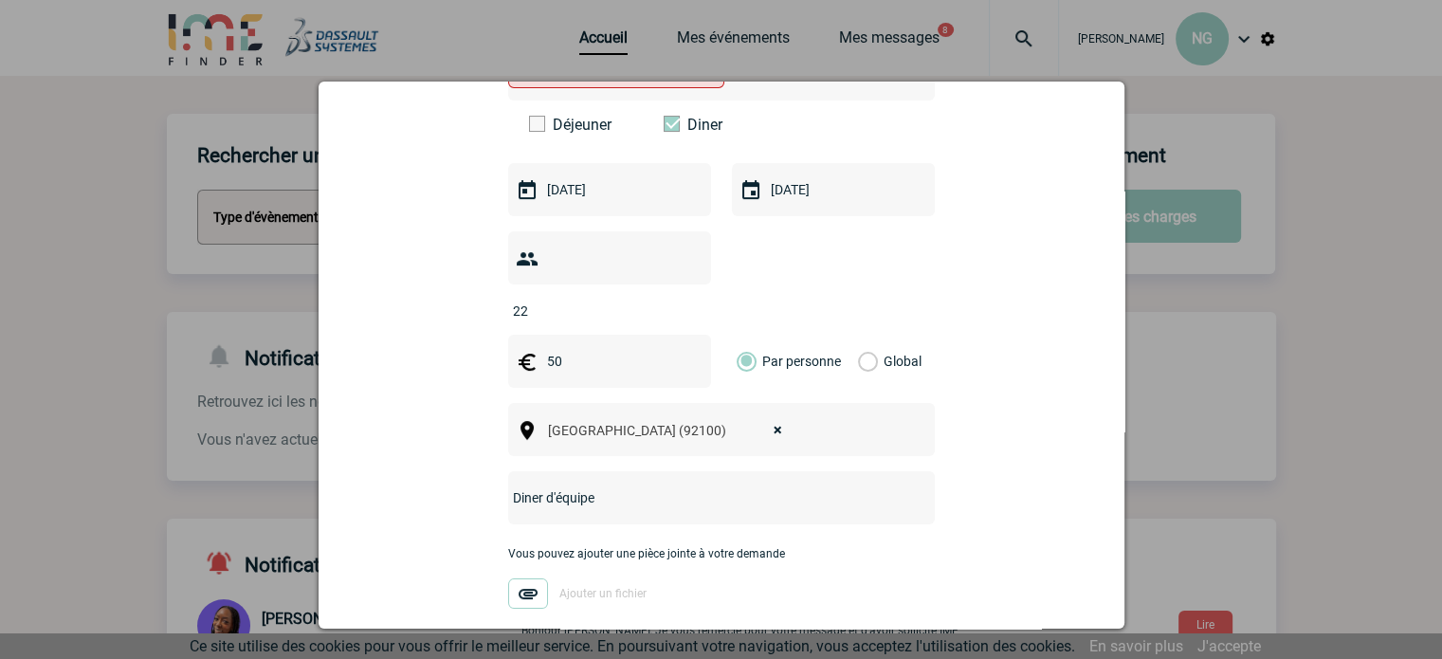
scroll to position [467, 0]
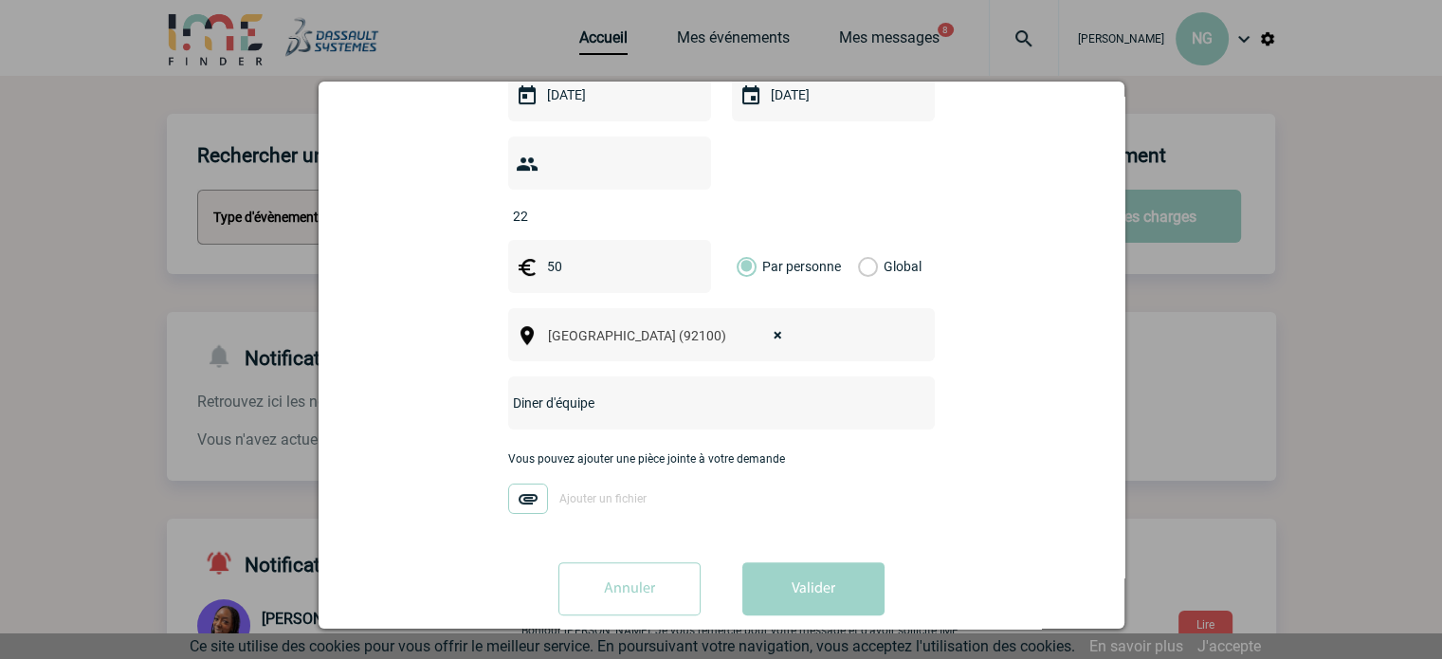
click at [700, 391] on input "Diner d'équipe" at bounding box center [696, 403] width 376 height 25
type input "D"
drag, startPoint x: 637, startPoint y: 368, endPoint x: 452, endPoint y: 366, distance: 184.8
click at [452, 366] on div "Vous nous confiez la gestion de votre projet, nous vous remercions de préciser …" at bounding box center [721, 174] width 758 height 912
paste input "où vous pouvez dîner, boire un verre, écouter de la musique et danser :"
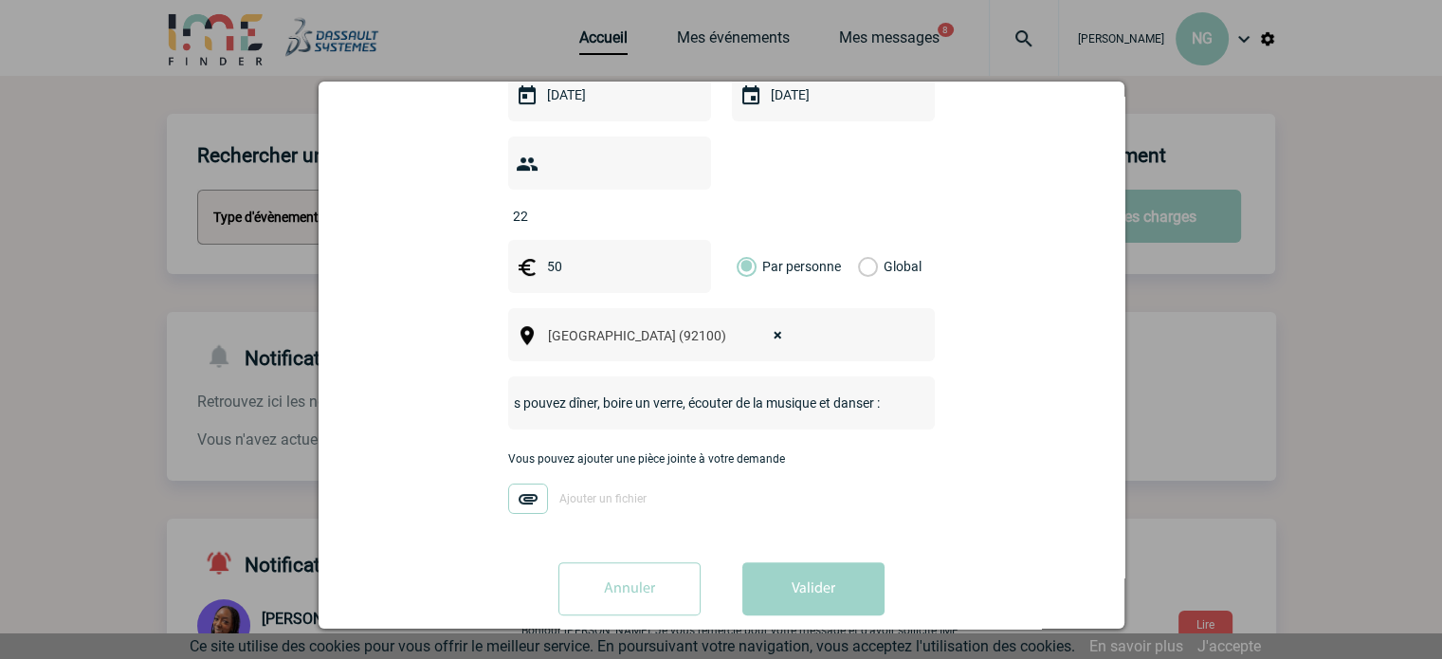
scroll to position [0, 0]
drag, startPoint x: 607, startPoint y: 372, endPoint x: 652, endPoint y: 375, distance: 45.7
click at [608, 391] on input "Un restaurant où vous pouvez dîner, boire un verre, écouter de la musique et da…" at bounding box center [696, 403] width 376 height 25
click at [858, 391] on input "Un restaurant où nous pouvons dîner, boire un verre, écouter de la musique et d…" at bounding box center [696, 403] width 376 height 25
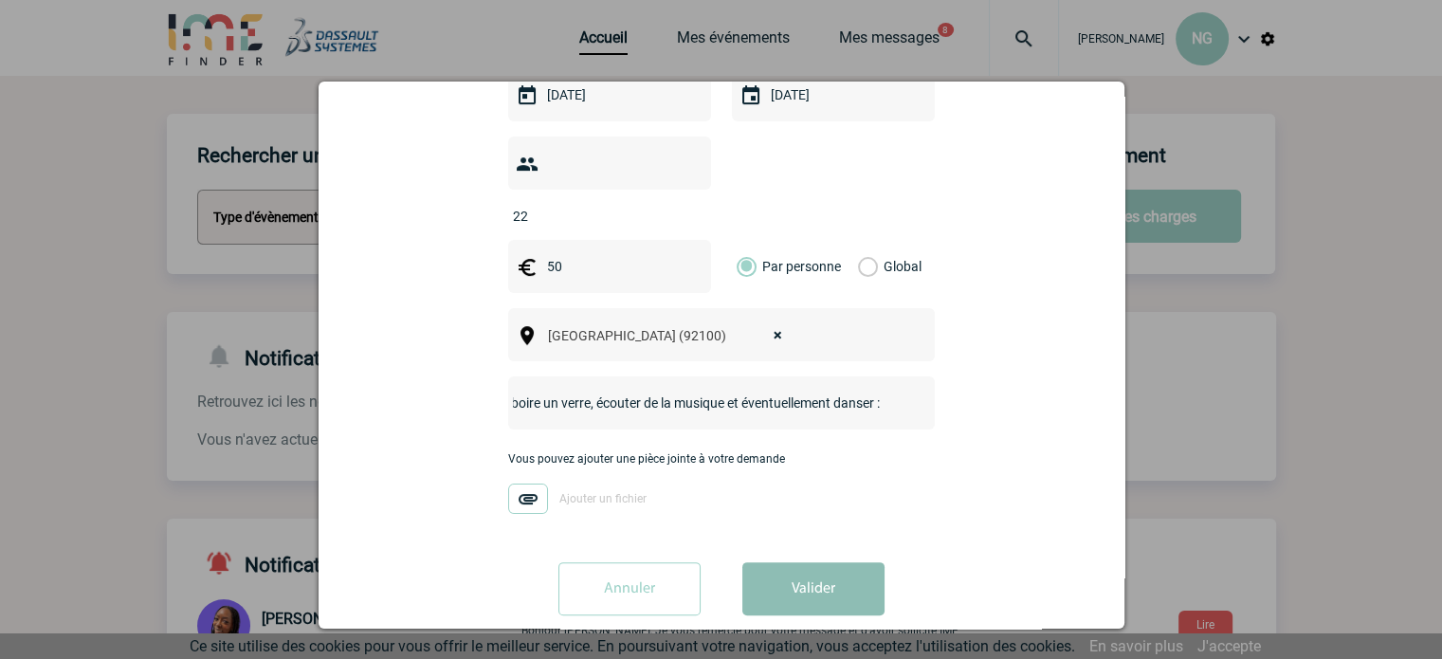
type input "Un restaurant où nous pouvons dîner, boire un verre, écouter de la musique et é…"
click at [818, 562] on button "Valider" at bounding box center [813, 588] width 142 height 53
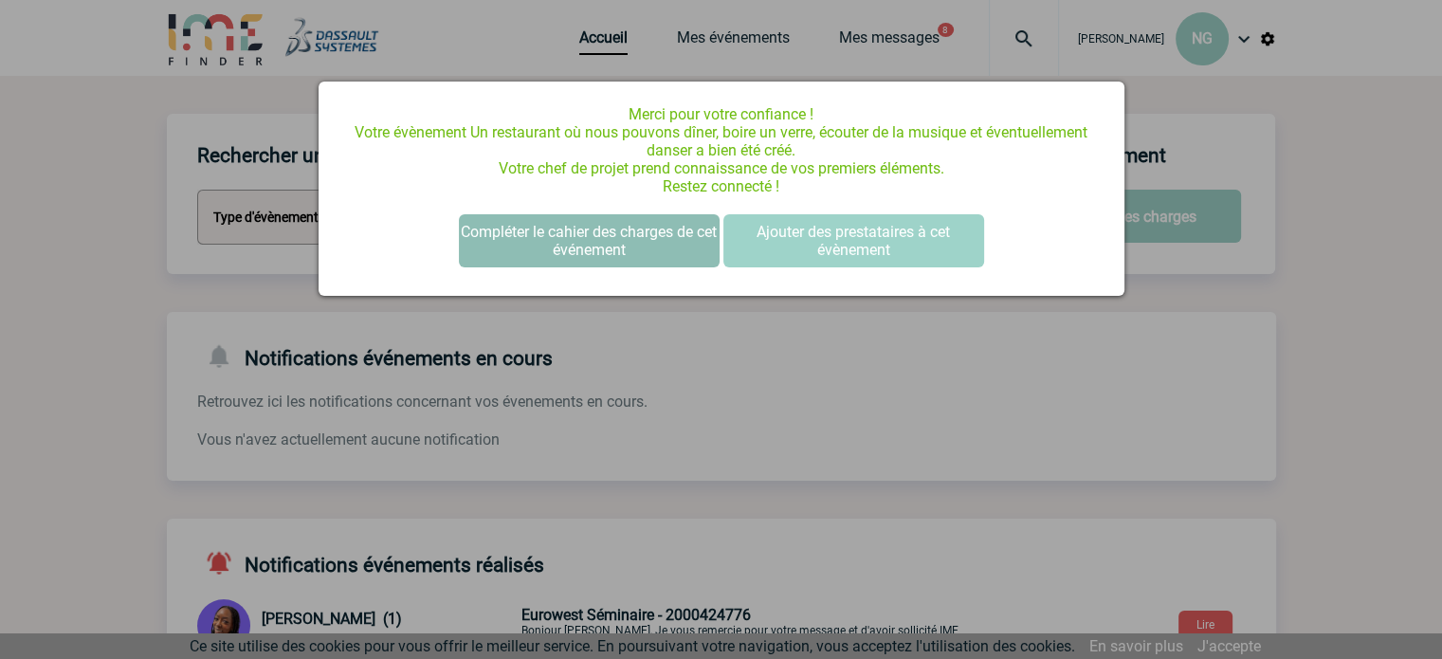
click at [593, 240] on button "Compléter le cahier des charges de cet événement" at bounding box center [589, 240] width 261 height 53
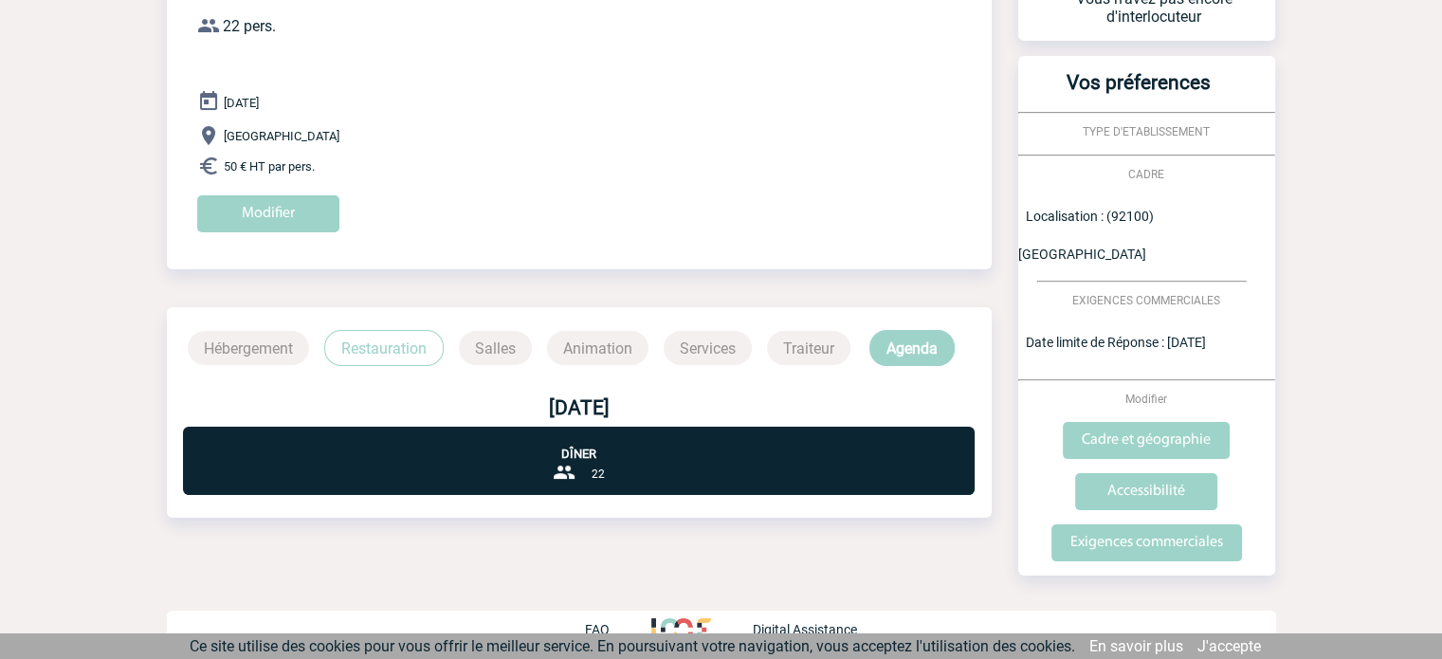
scroll to position [197, 0]
